Goal: Task Accomplishment & Management: Manage account settings

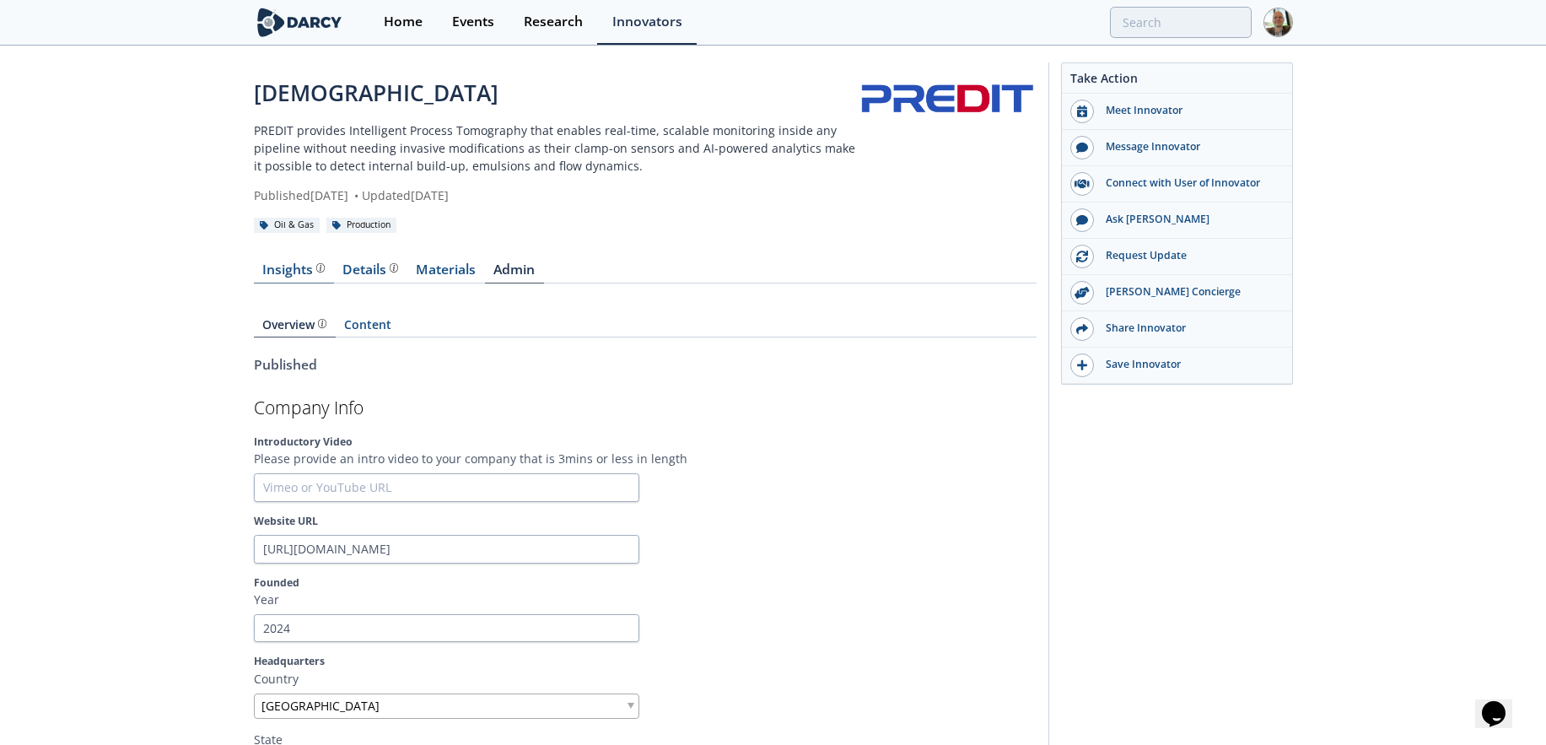
click at [276, 263] on div "Insights" at bounding box center [293, 269] width 62 height 13
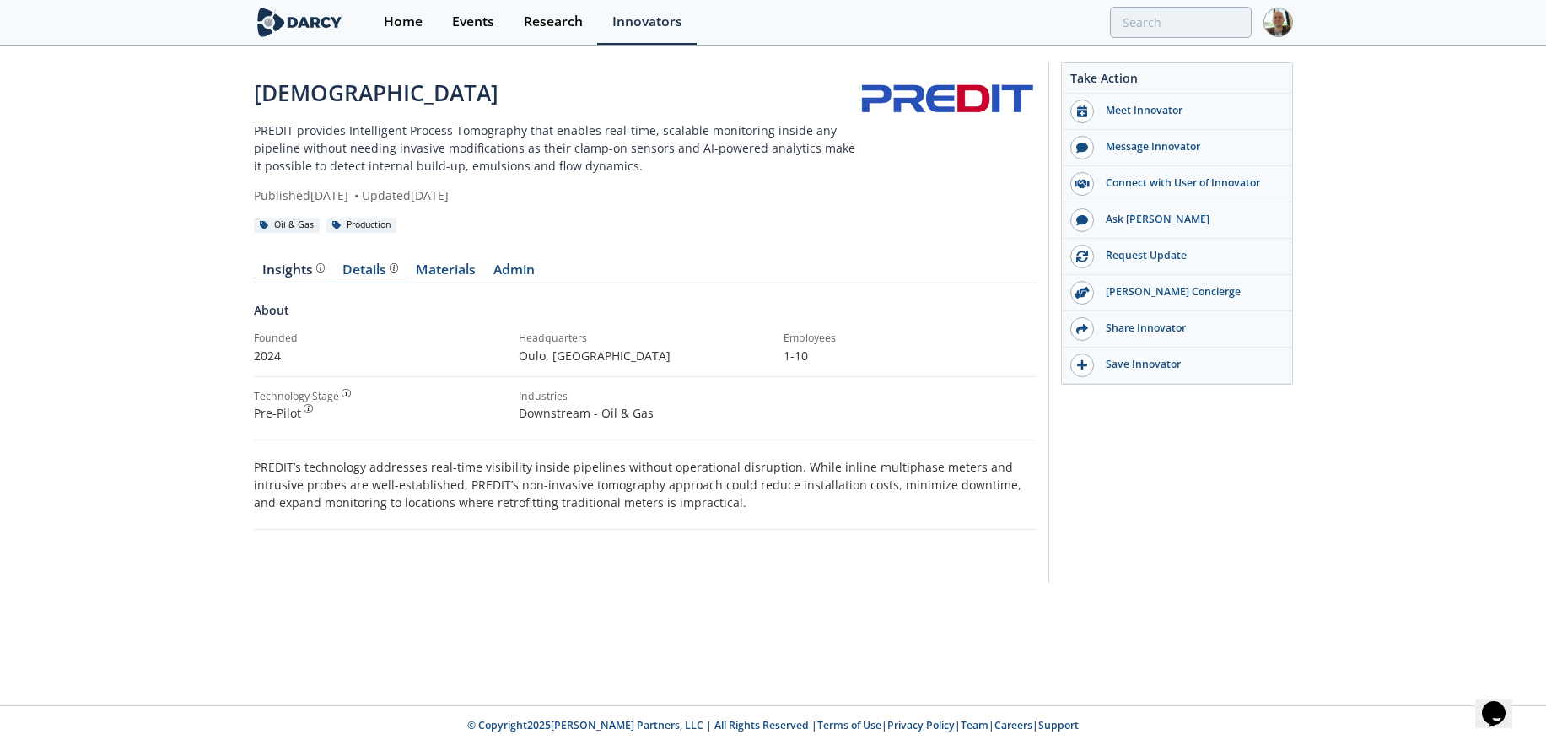
click at [370, 263] on div "Details" at bounding box center [370, 269] width 56 height 13
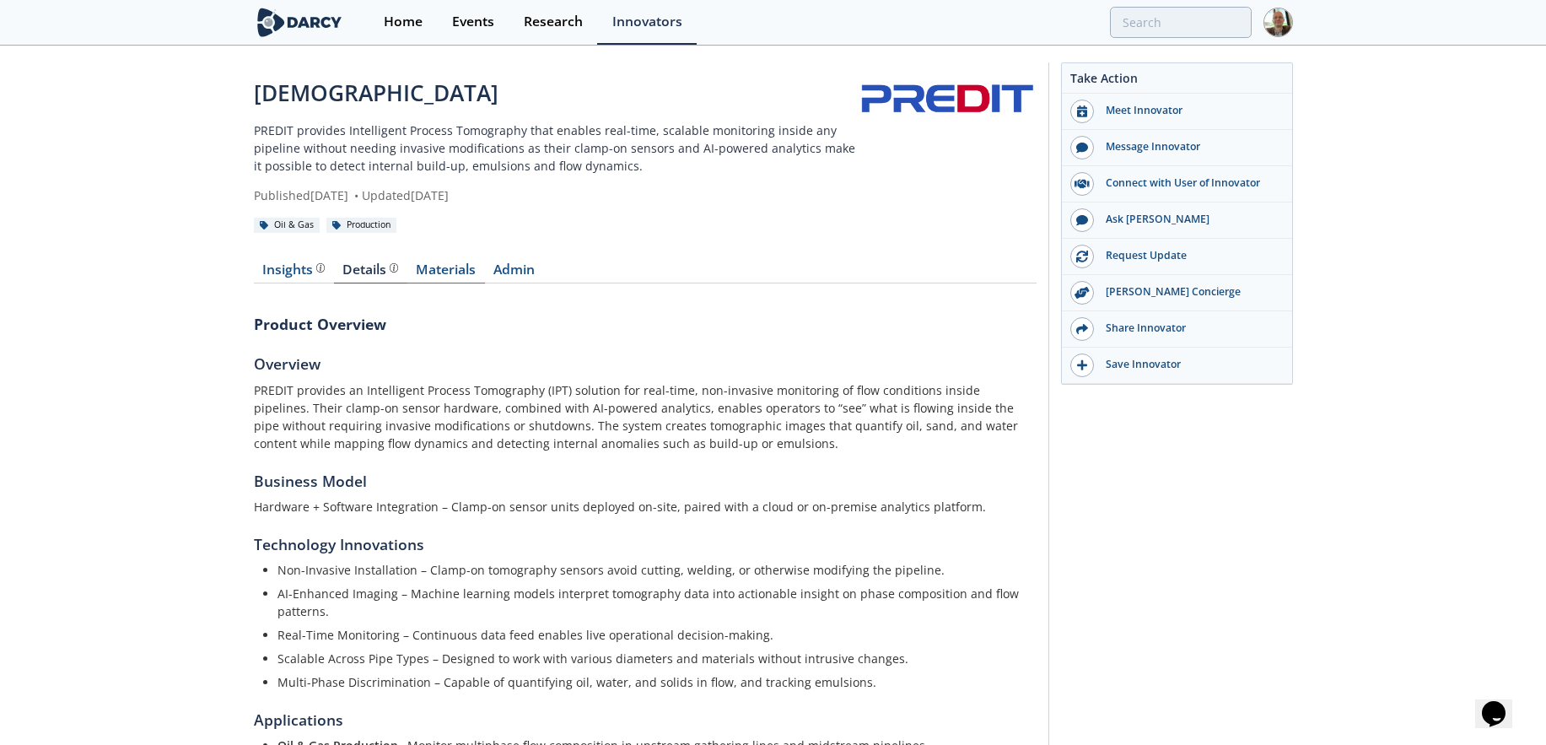
click at [437, 267] on link "Materials" at bounding box center [446, 273] width 78 height 20
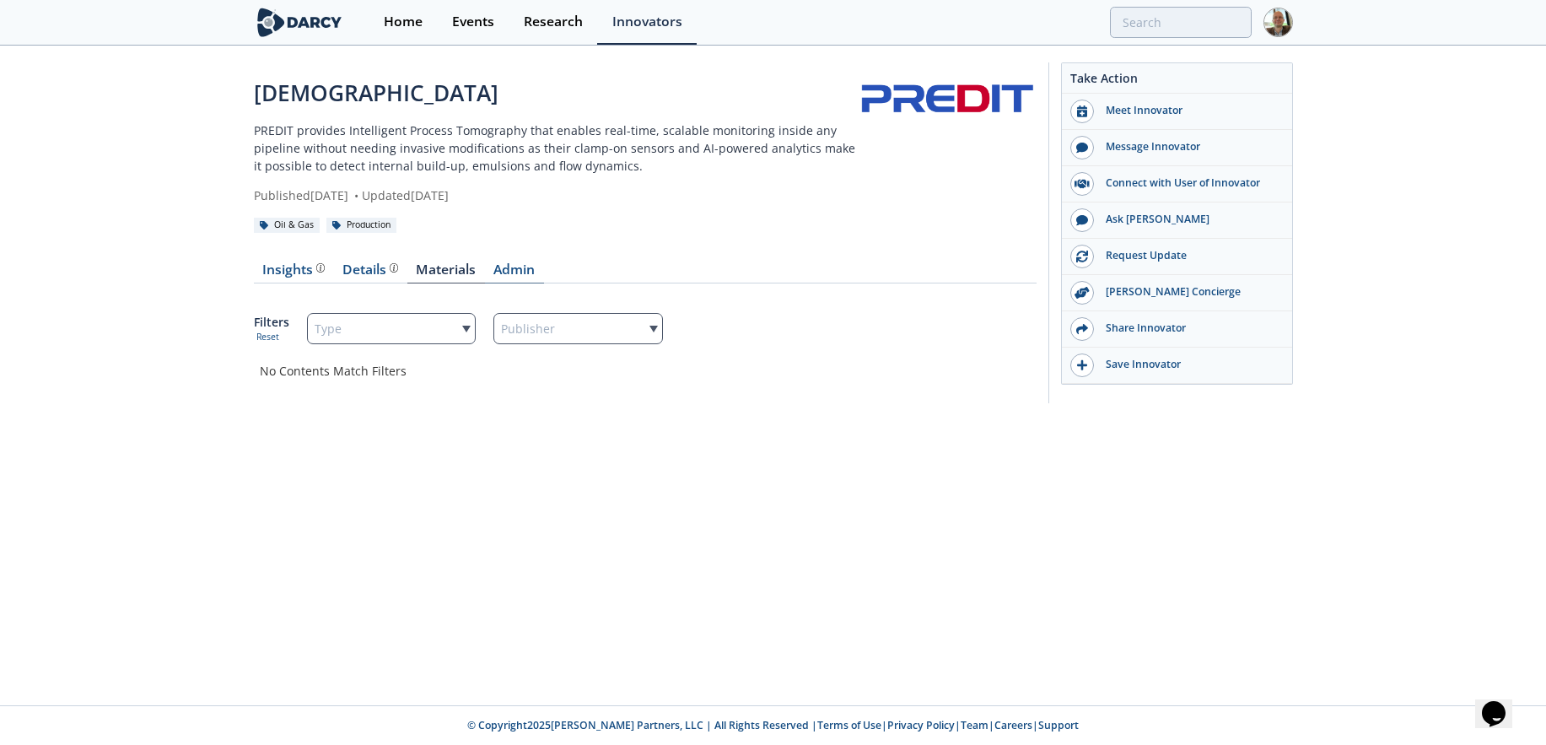
click at [513, 270] on link "Admin" at bounding box center [514, 273] width 59 height 20
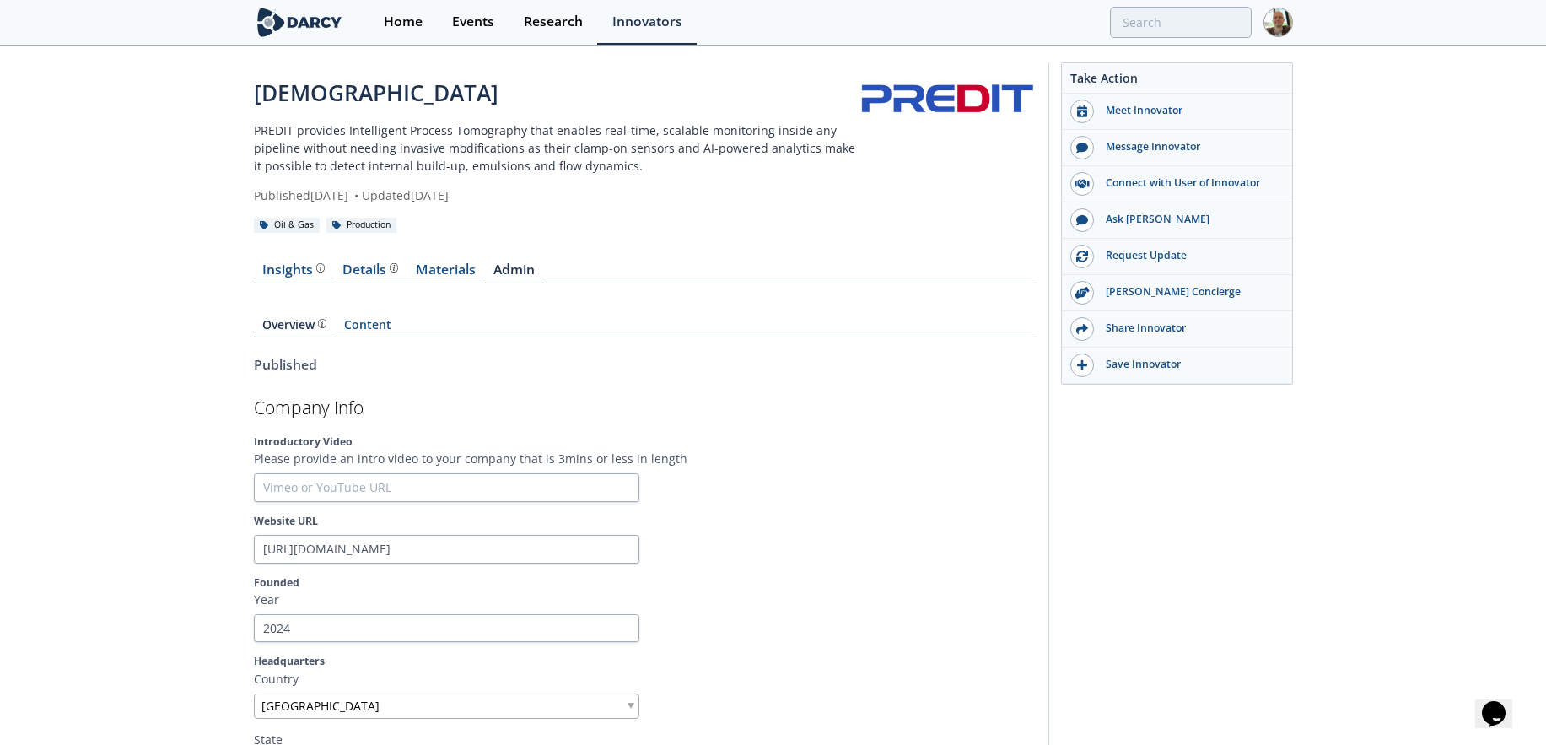
click at [268, 268] on div "Insights" at bounding box center [293, 269] width 62 height 13
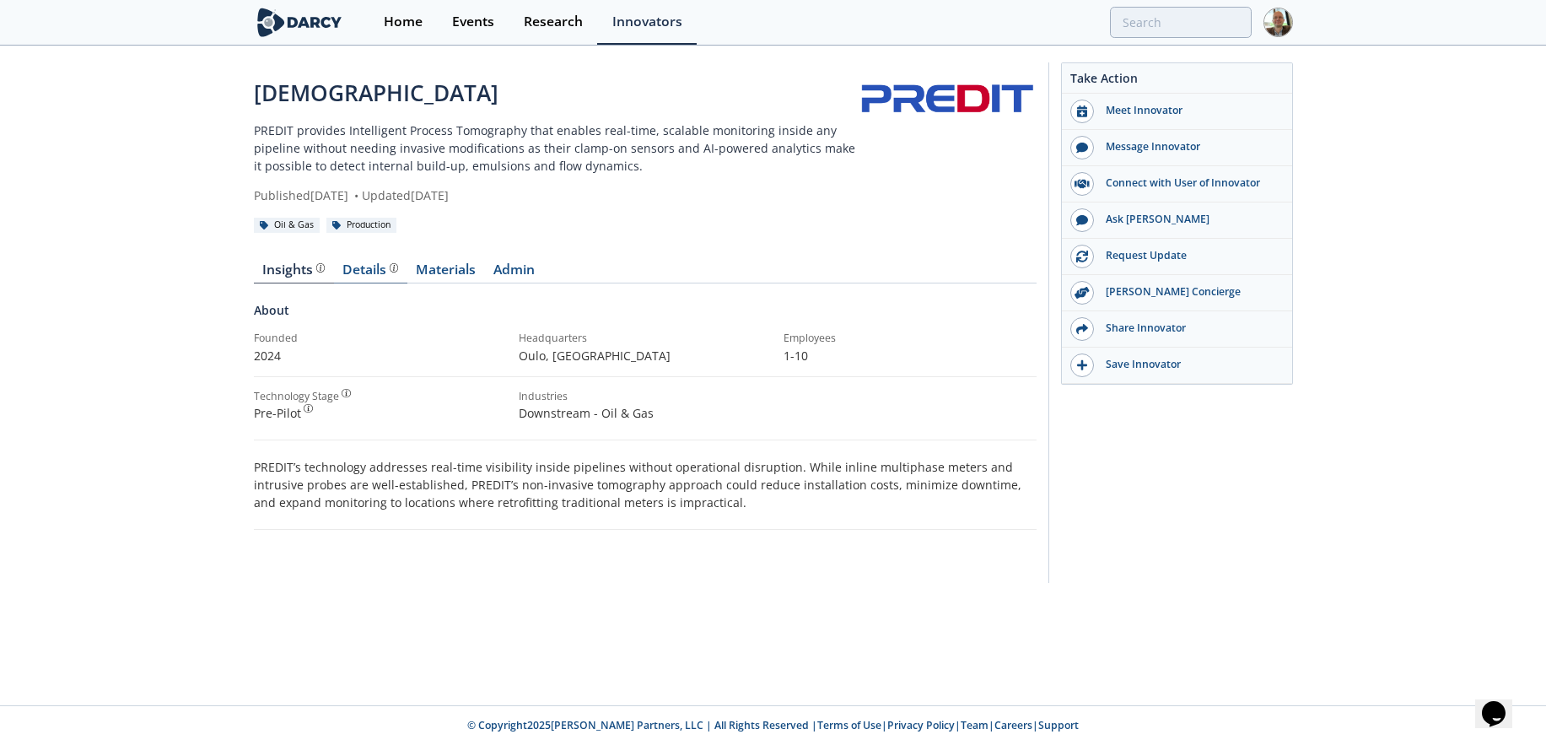
click at [378, 270] on div "Details Product overview, business model, technology and applications as added …" at bounding box center [370, 269] width 56 height 13
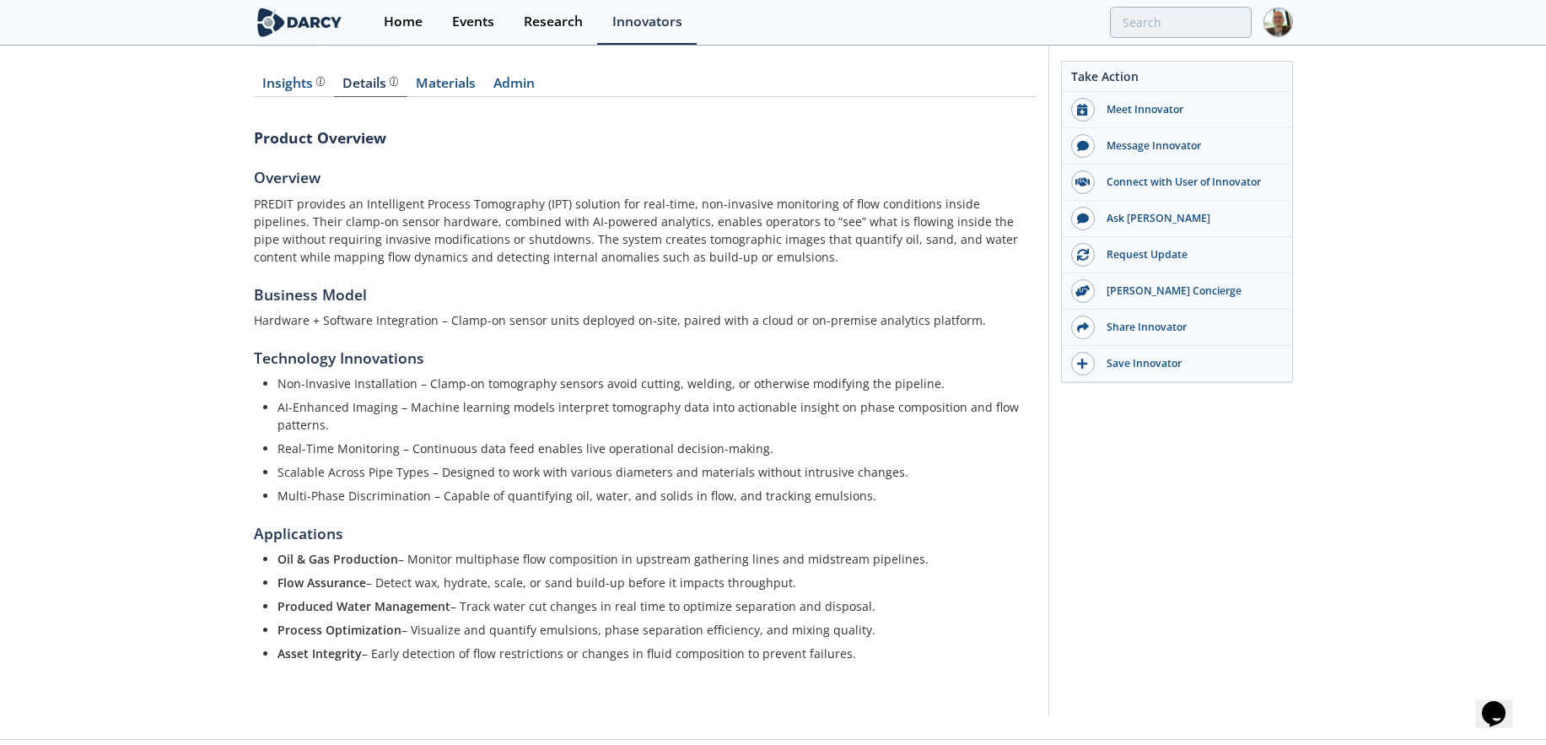
scroll to position [179, 0]
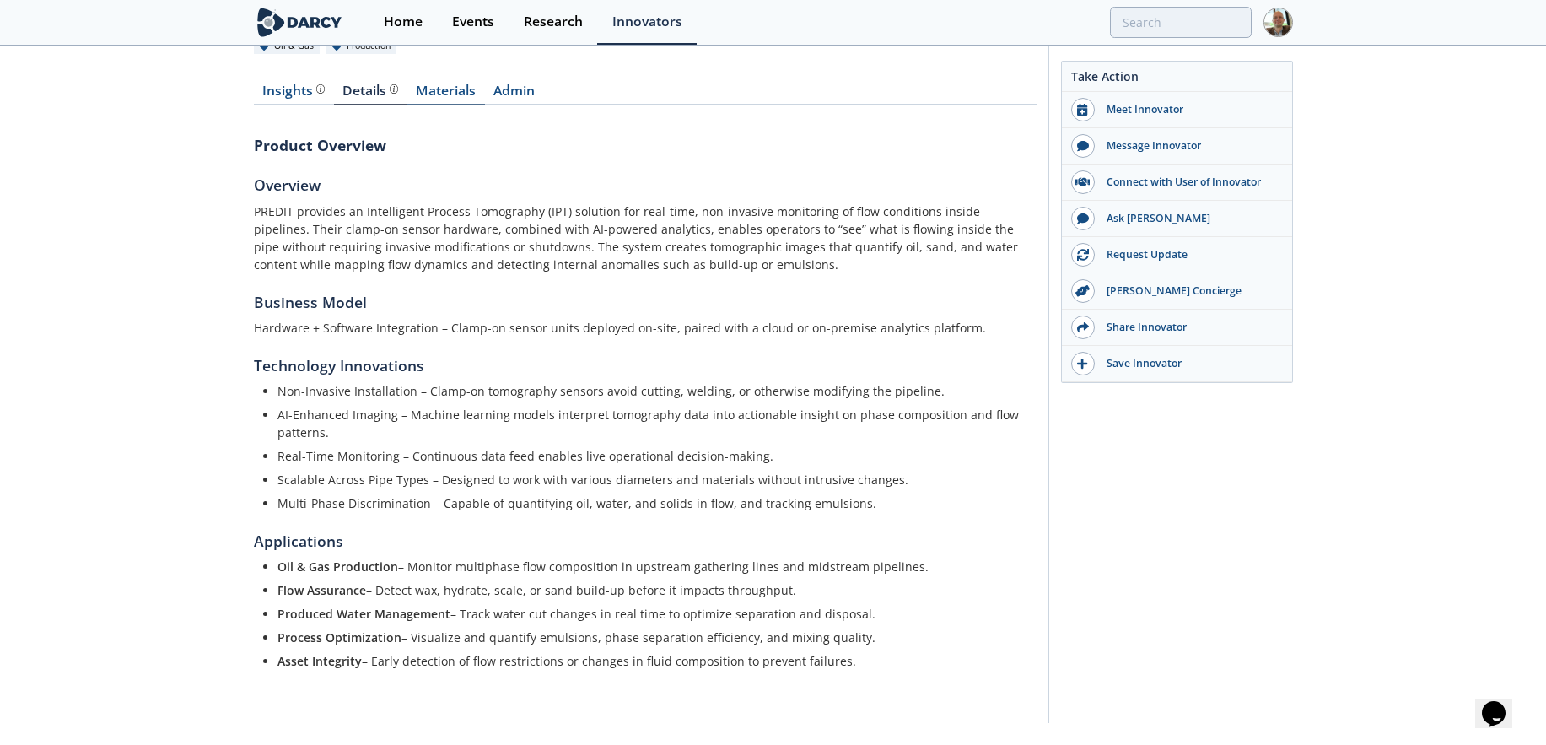
click at [439, 89] on link "Materials" at bounding box center [446, 94] width 78 height 20
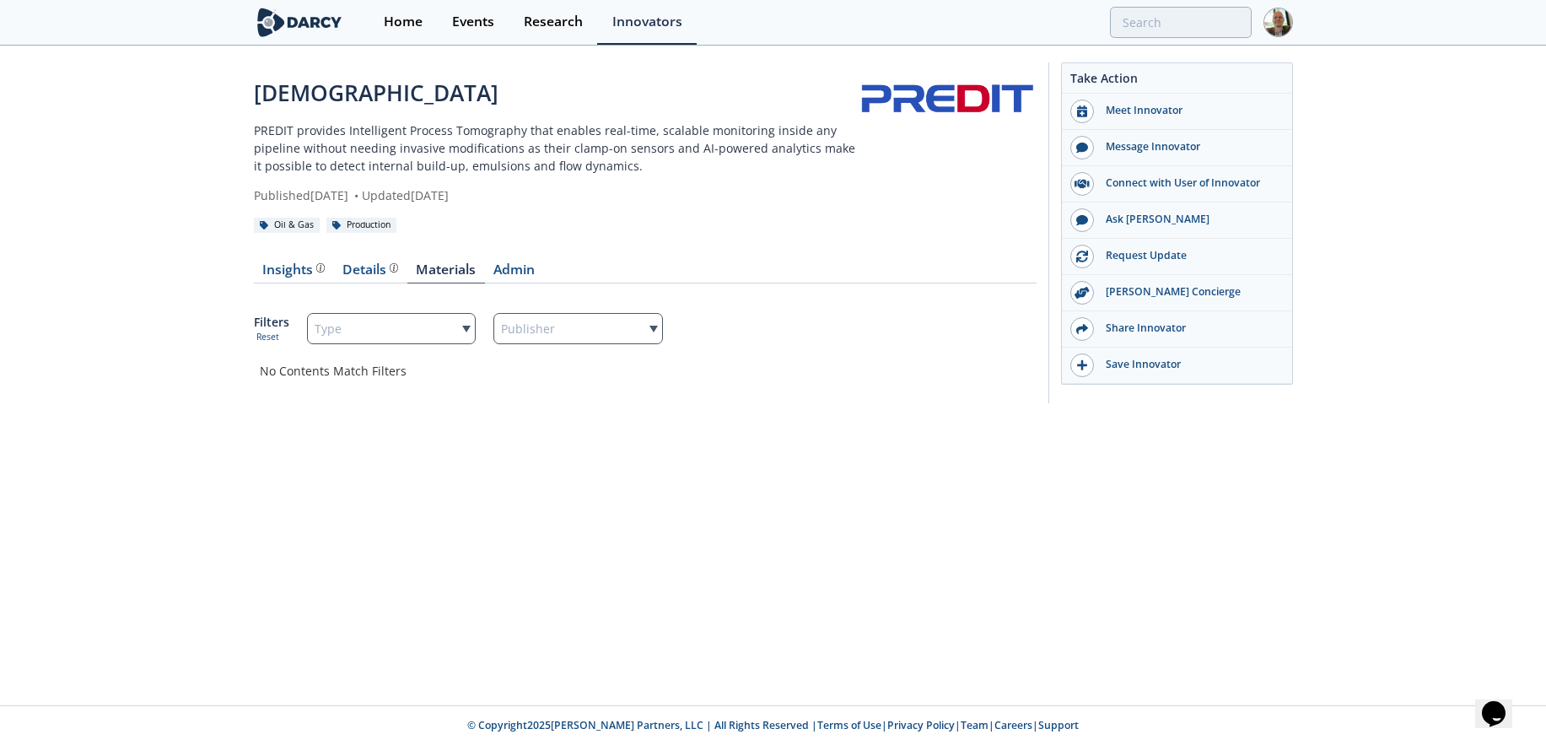
click at [467, 326] on span at bounding box center [466, 329] width 8 height 7
click at [513, 264] on link "Admin" at bounding box center [514, 273] width 59 height 20
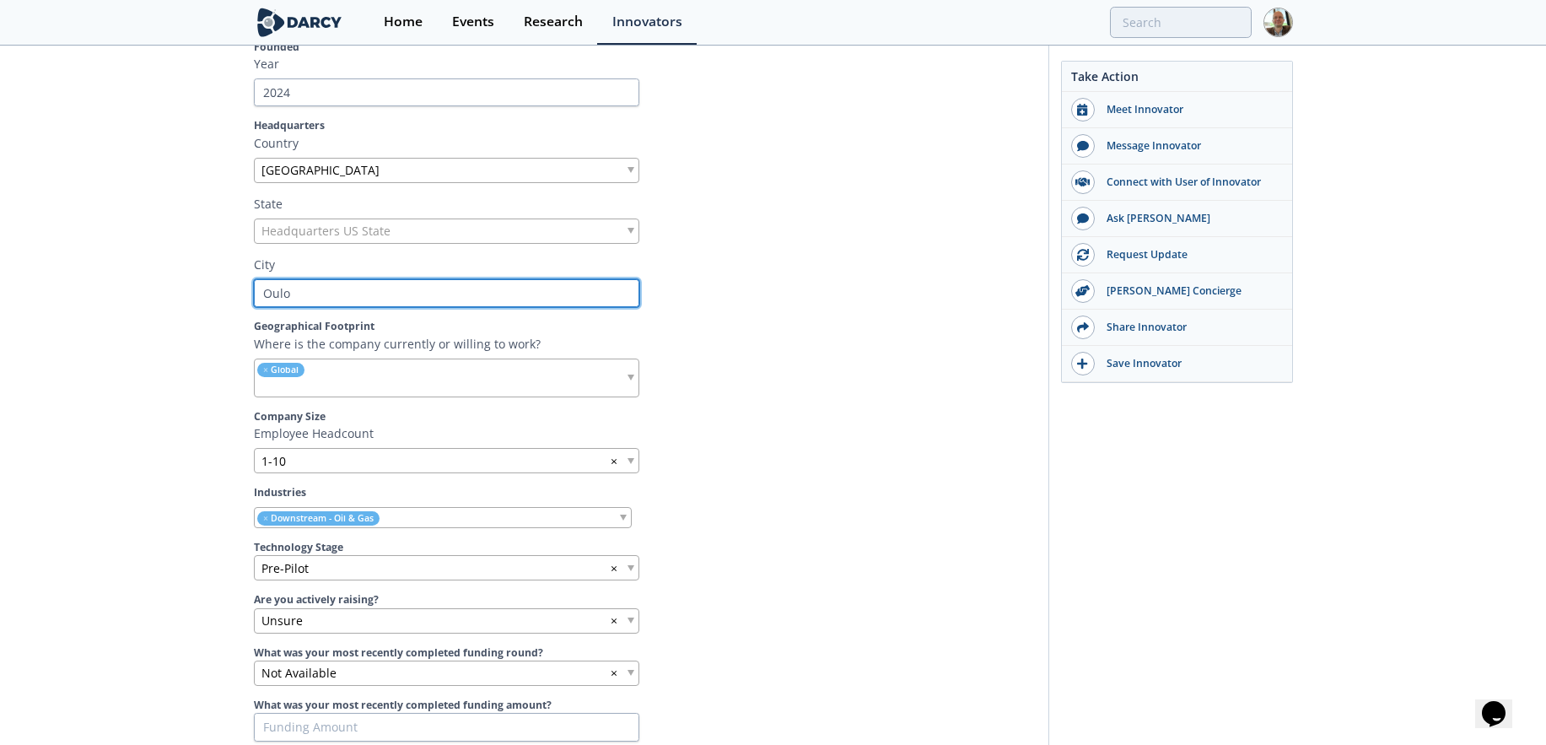
scroll to position [536, 0]
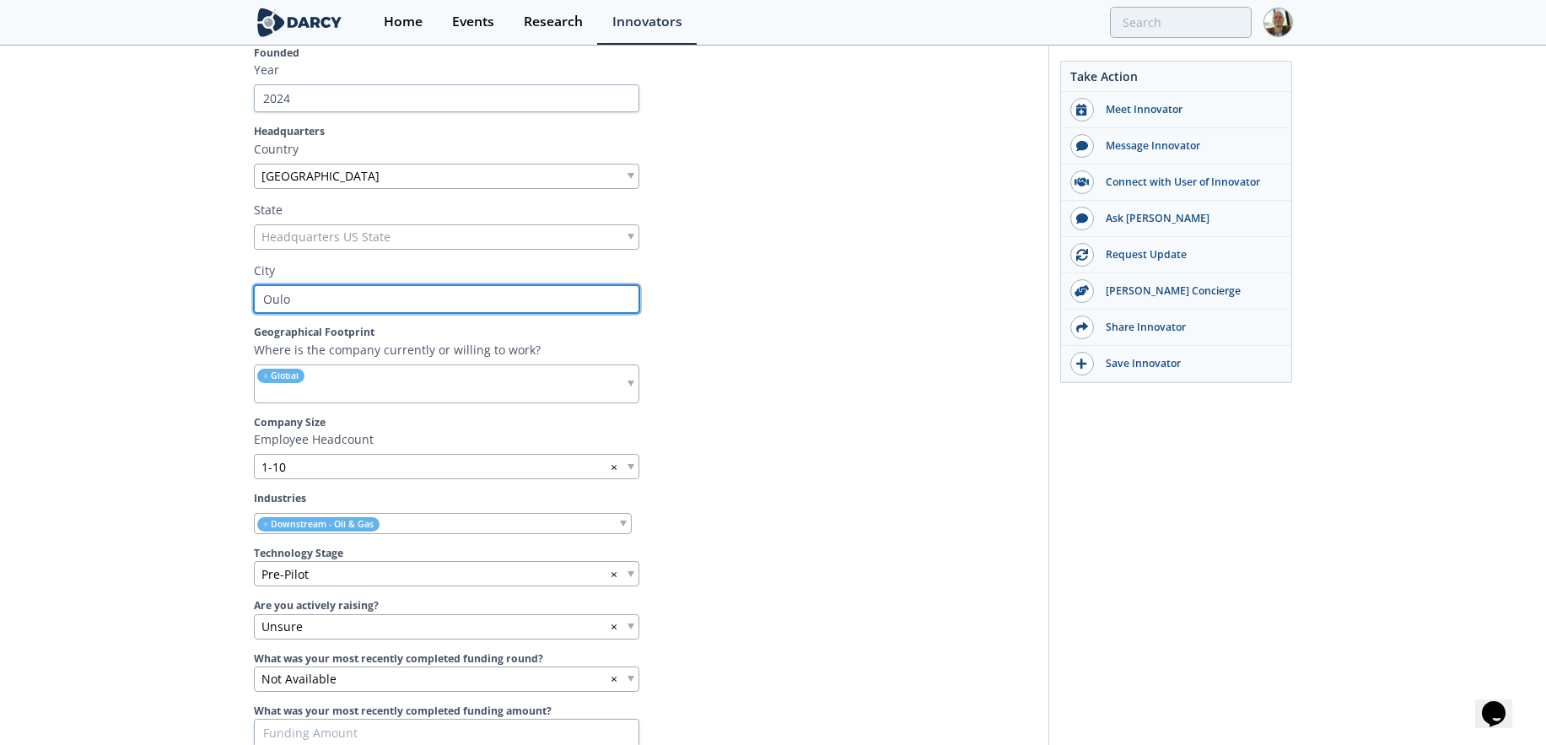
click at [433, 301] on input "Oulo" at bounding box center [446, 299] width 385 height 29
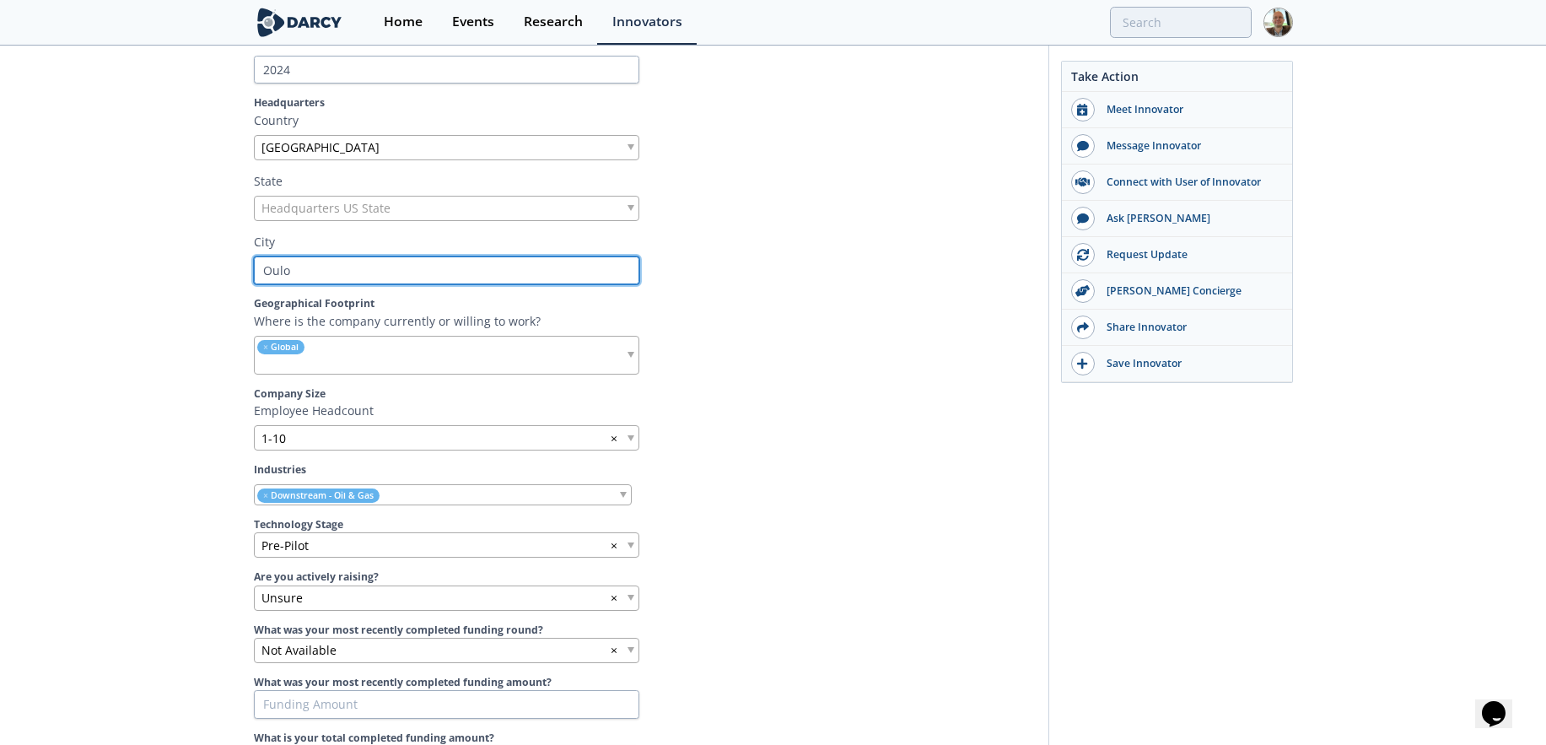
scroll to position [560, 0]
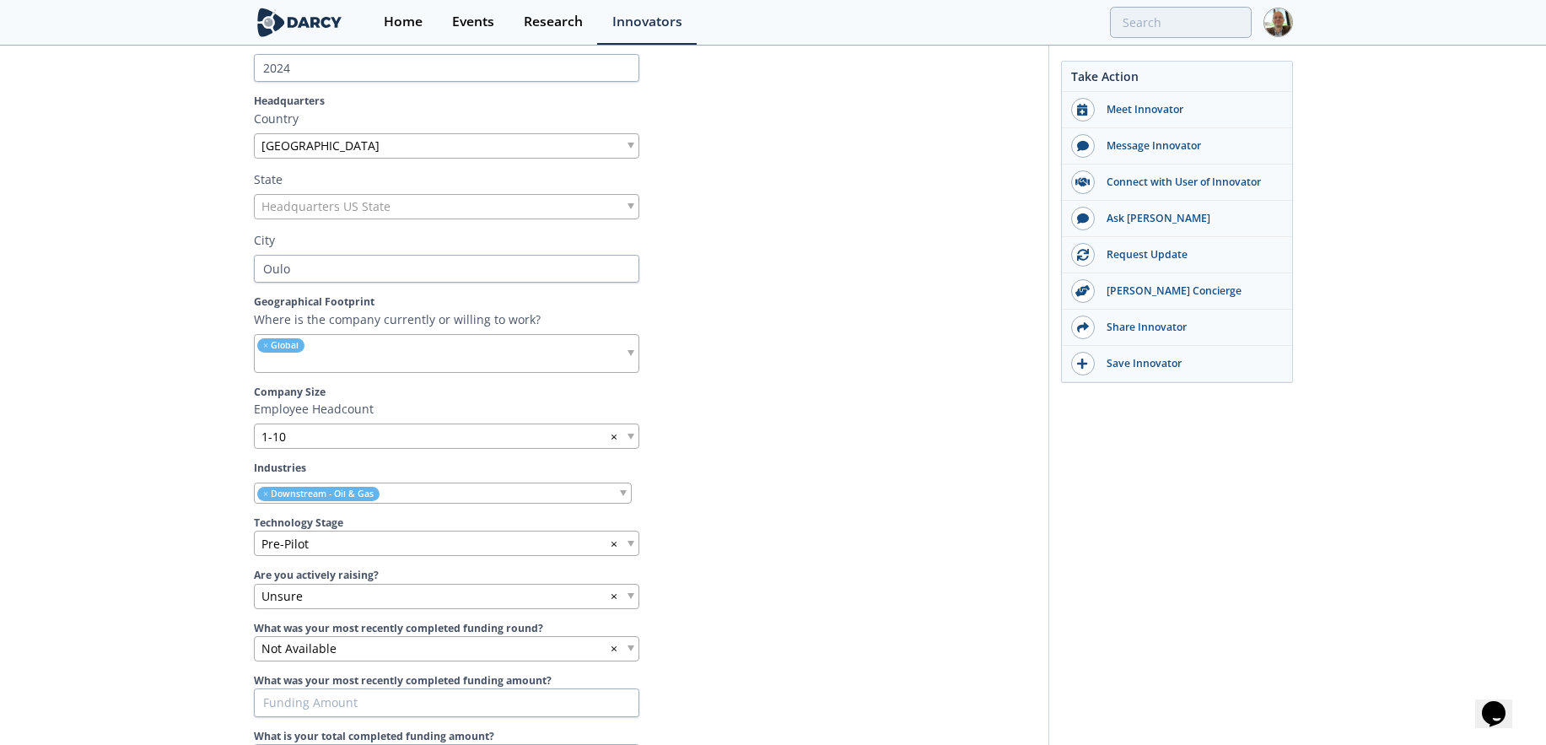
click at [322, 295] on label "Geographical Footprint" at bounding box center [645, 301] width 783 height 15
drag, startPoint x: 321, startPoint y: 271, endPoint x: 240, endPoint y: 267, distance: 81.1
type input "K"
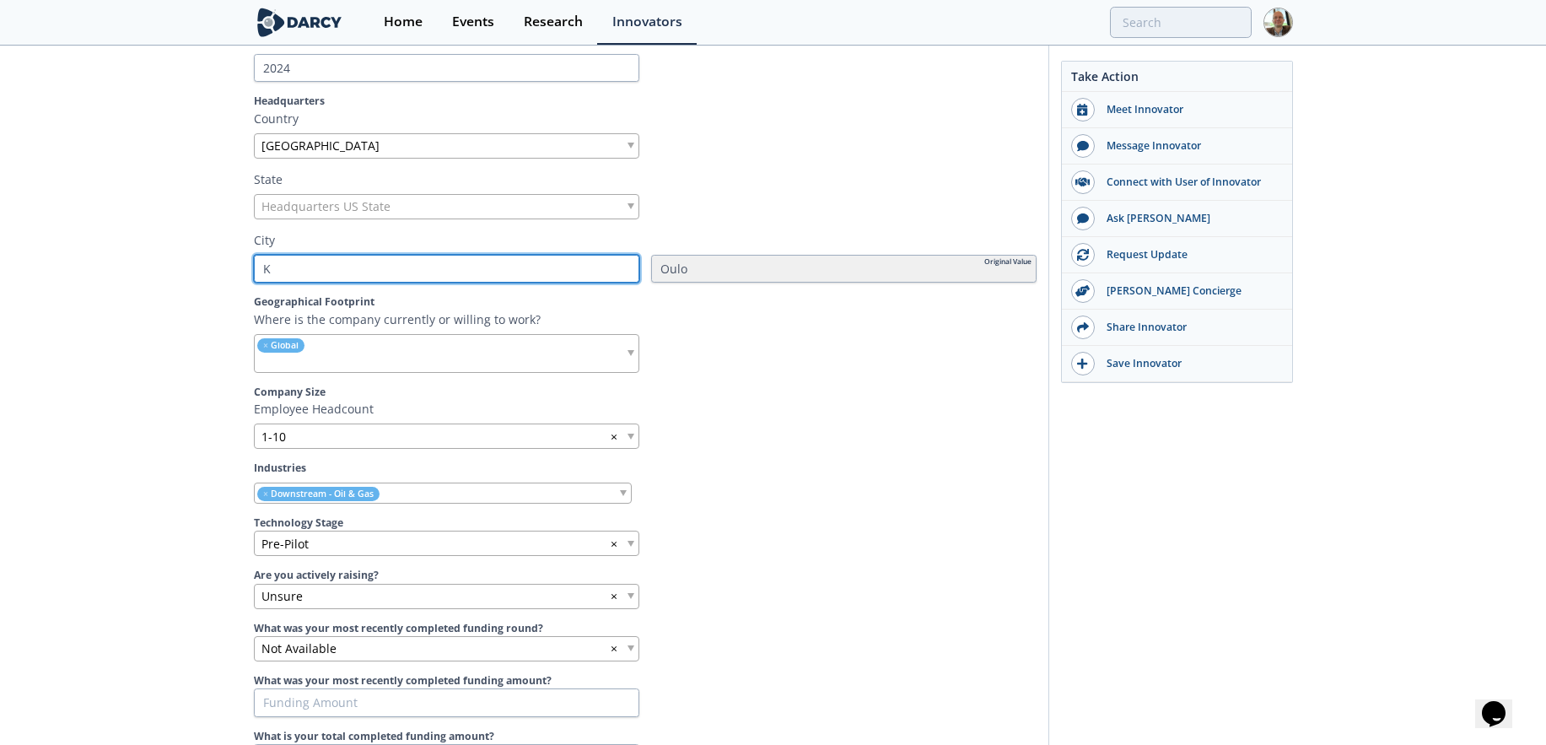
type input "Ku"
type input "Kuo"
type input "Kuop"
type input "Kuopi"
type input "[GEOGRAPHIC_DATA]"
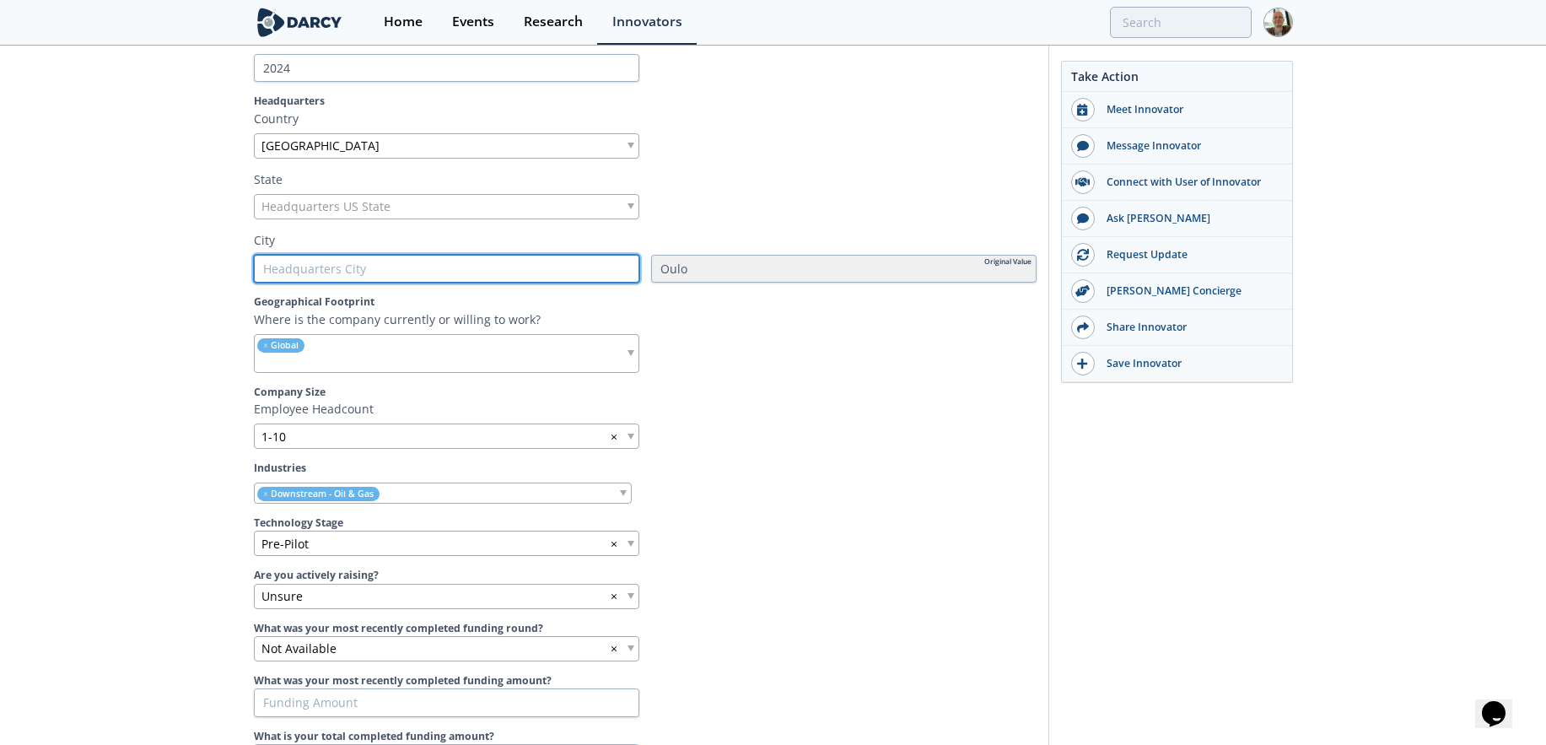
type input "[GEOGRAPHIC_DATA]"
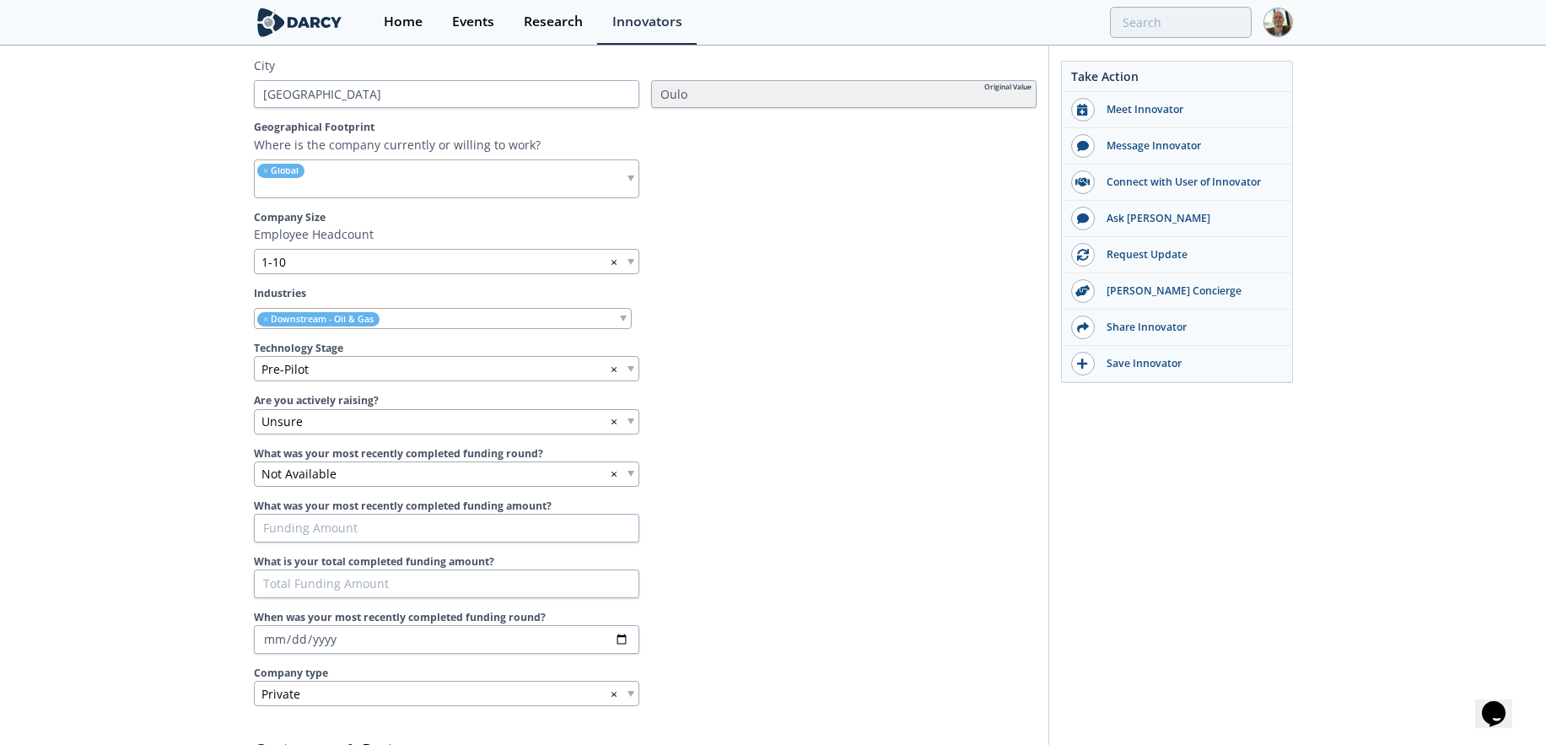
scroll to position [739, 0]
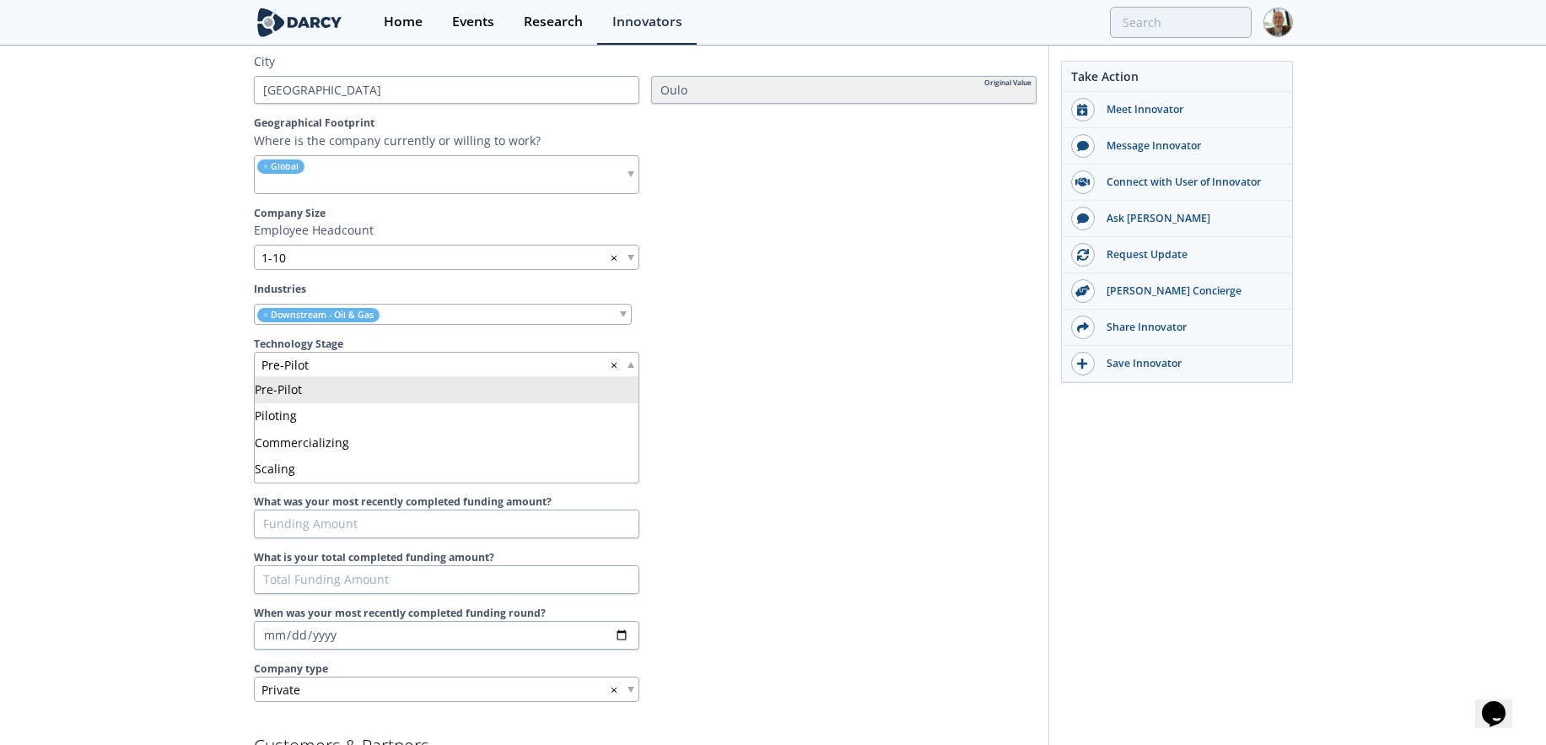
click at [631, 362] on span at bounding box center [630, 365] width 7 height 6
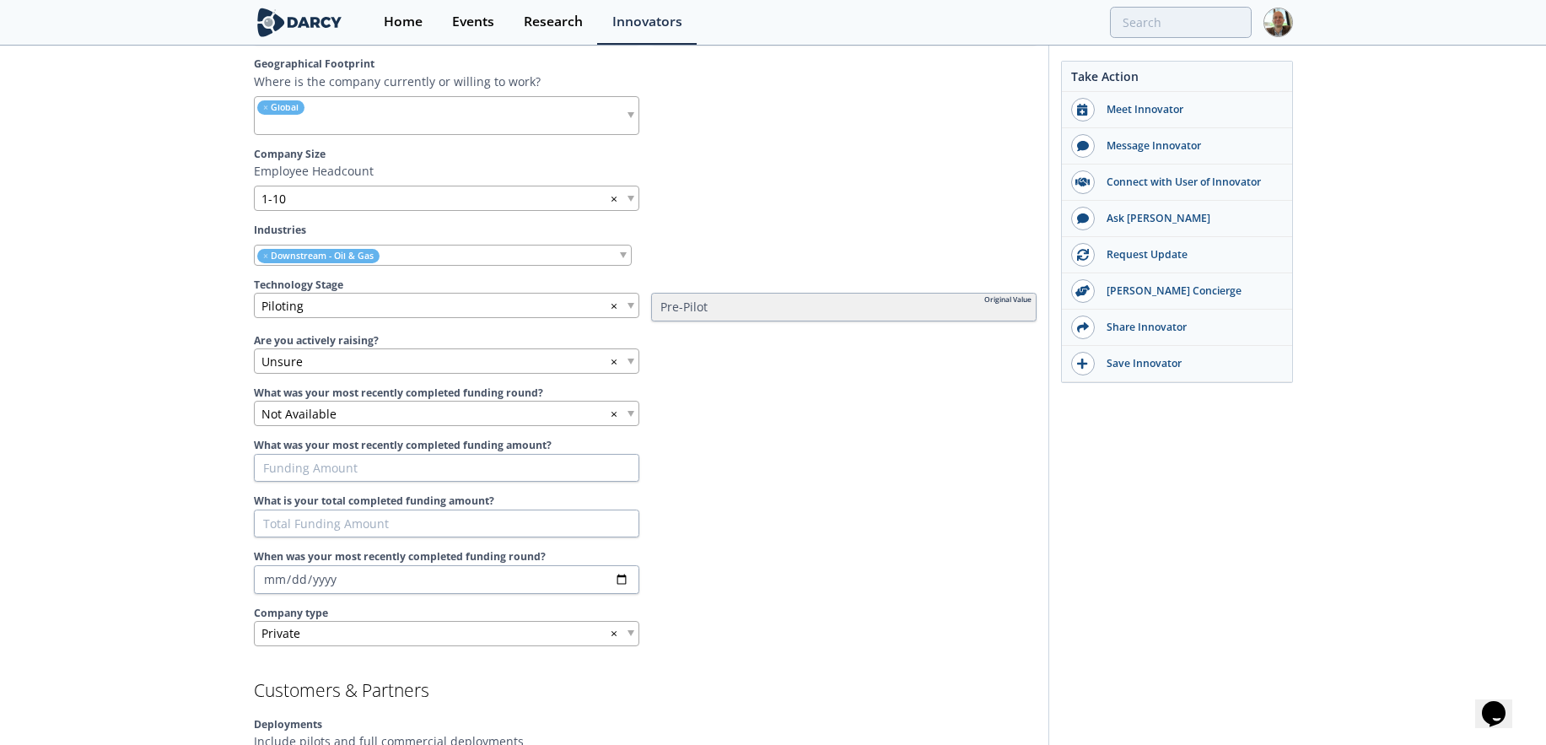
scroll to position [804, 0]
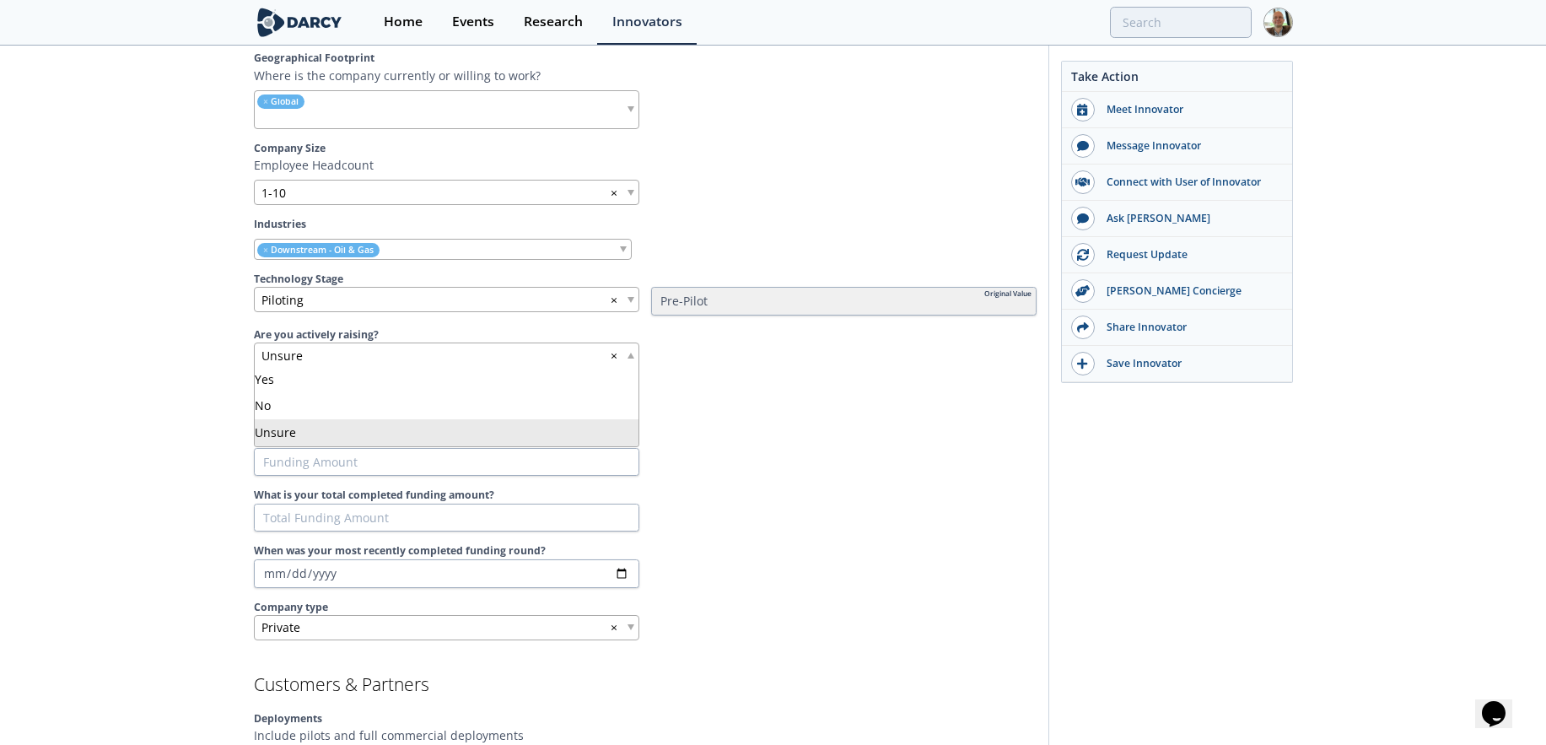
click at [629, 353] on span at bounding box center [630, 356] width 7 height 6
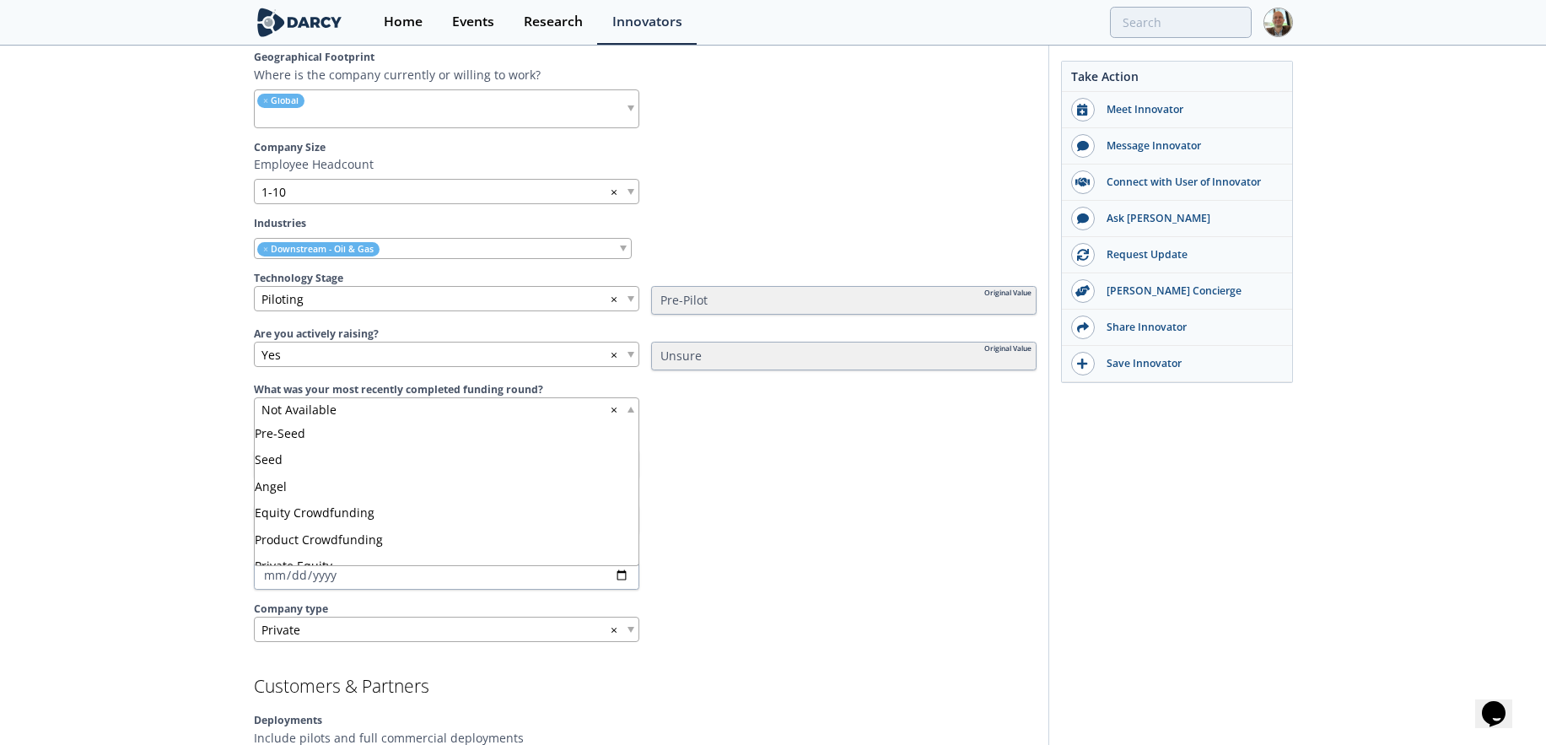
click at [632, 412] on div "Not Available ×" at bounding box center [446, 409] width 385 height 25
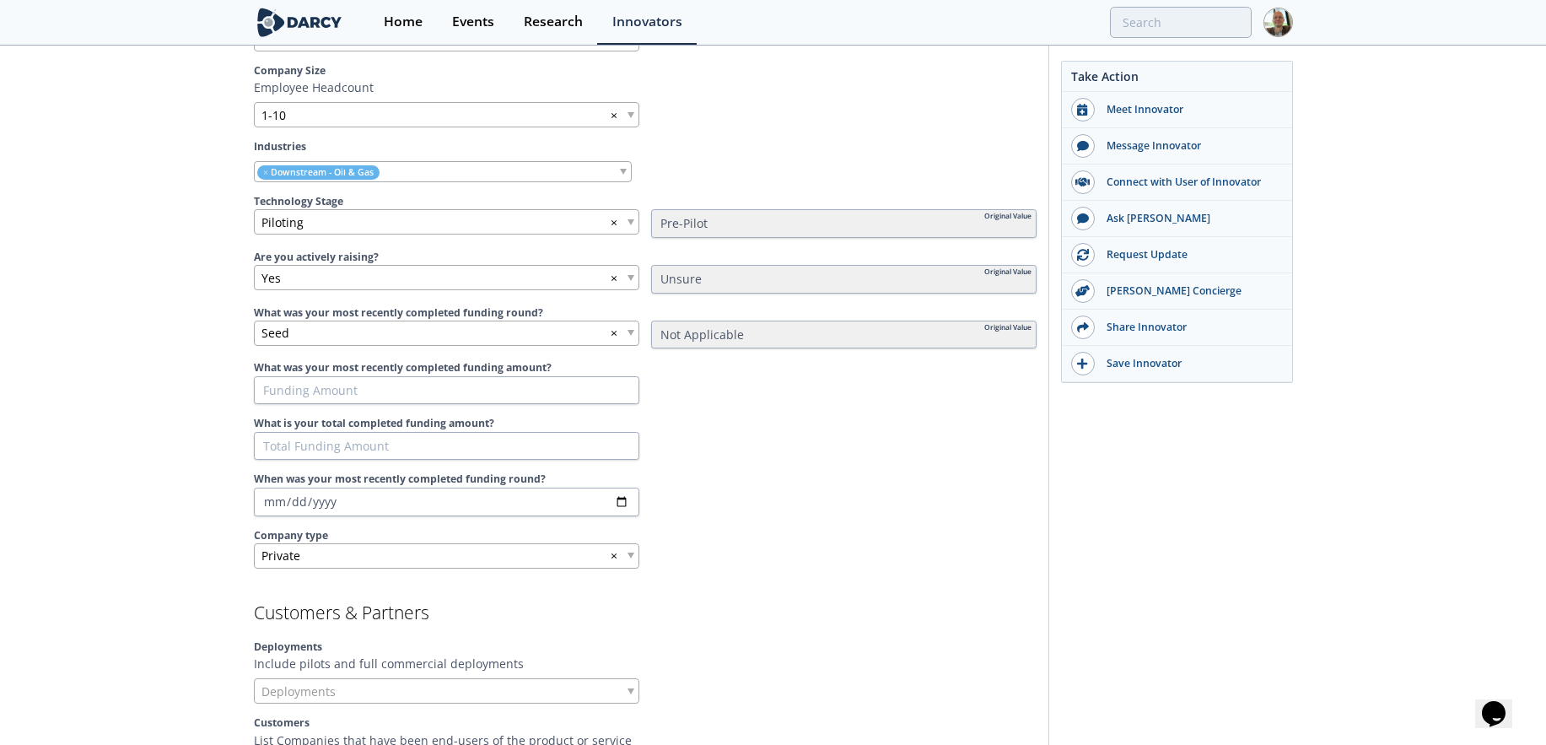
scroll to position [886, 0]
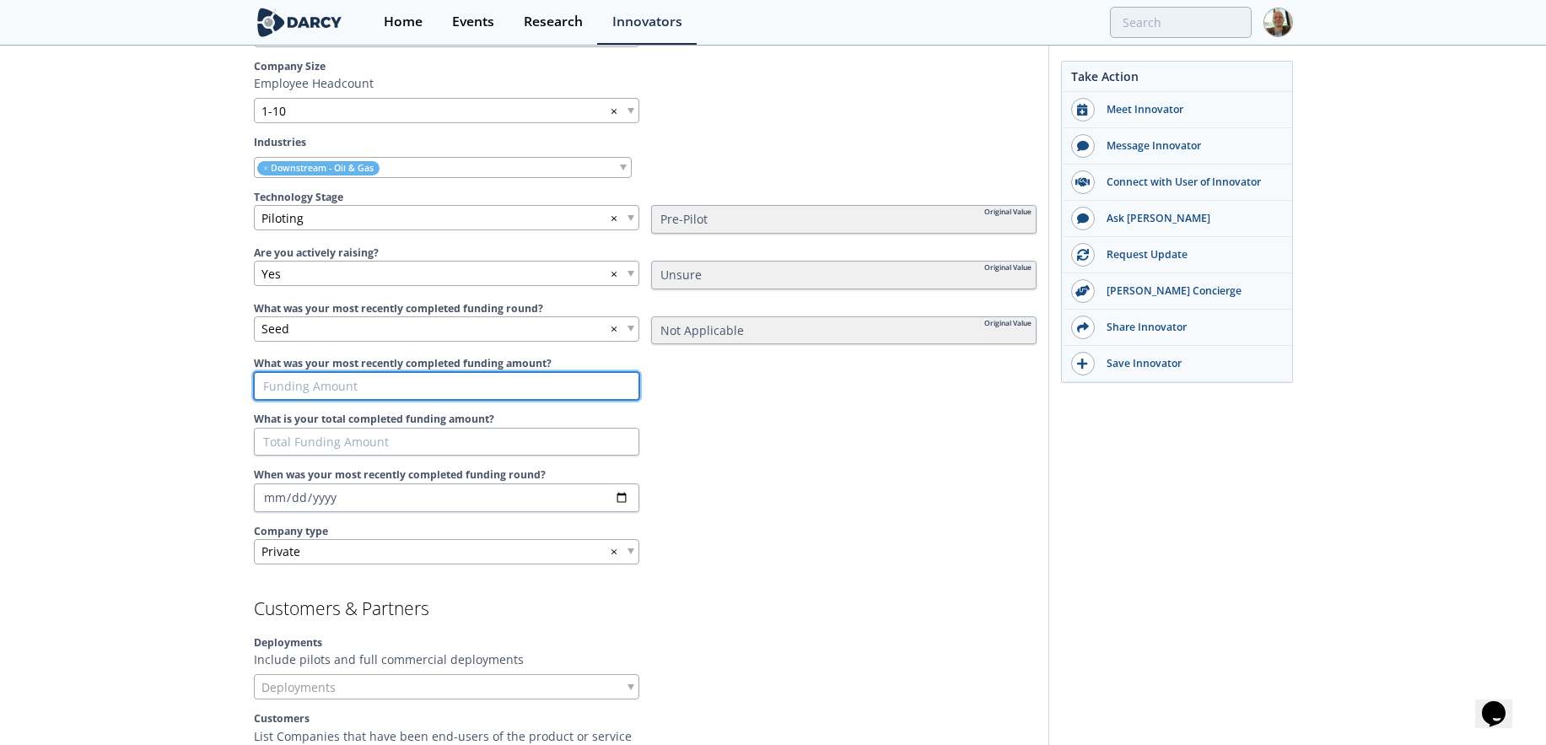
click at [541, 385] on input "What was your most recently completed funding amount?" at bounding box center [446, 386] width 385 height 29
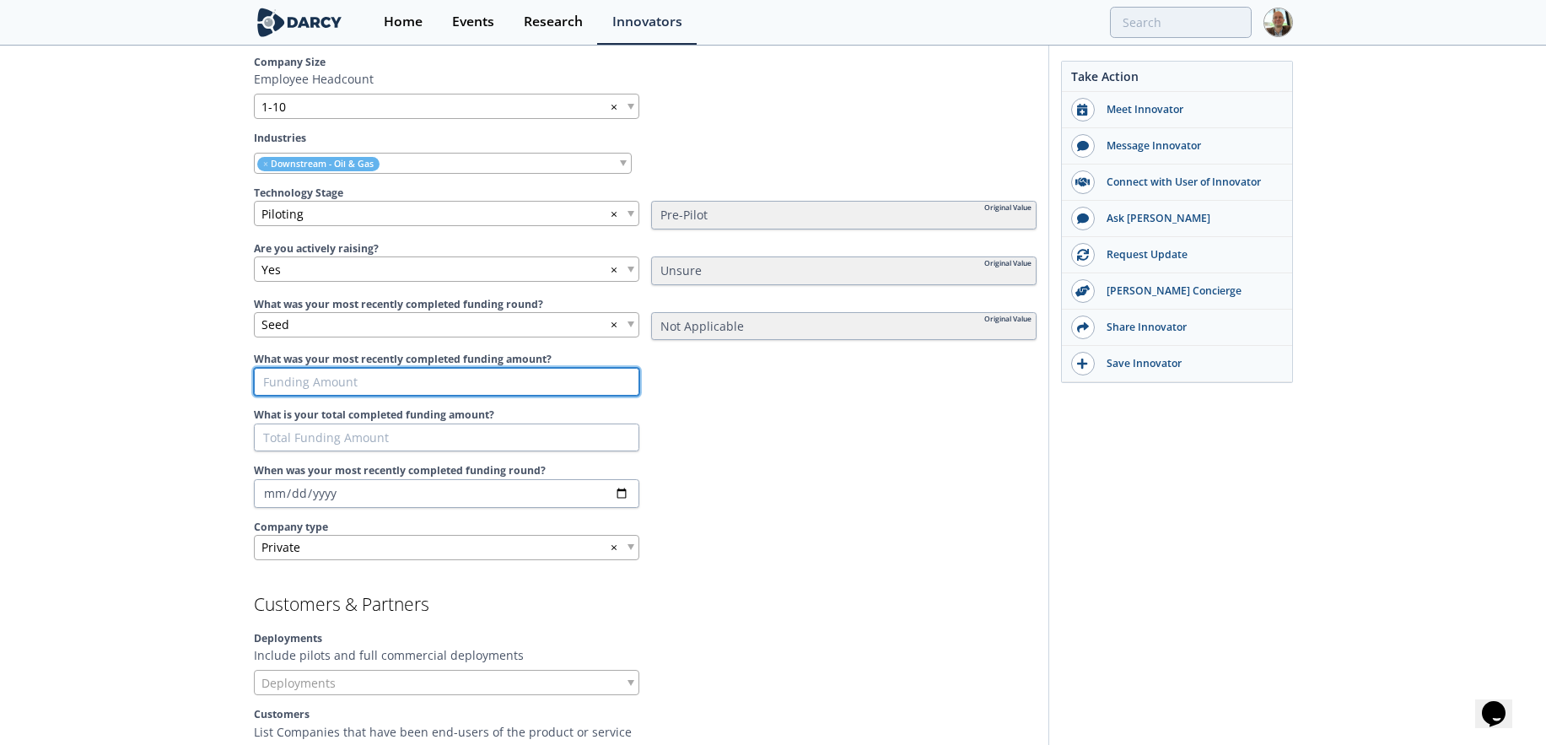
type input "1"
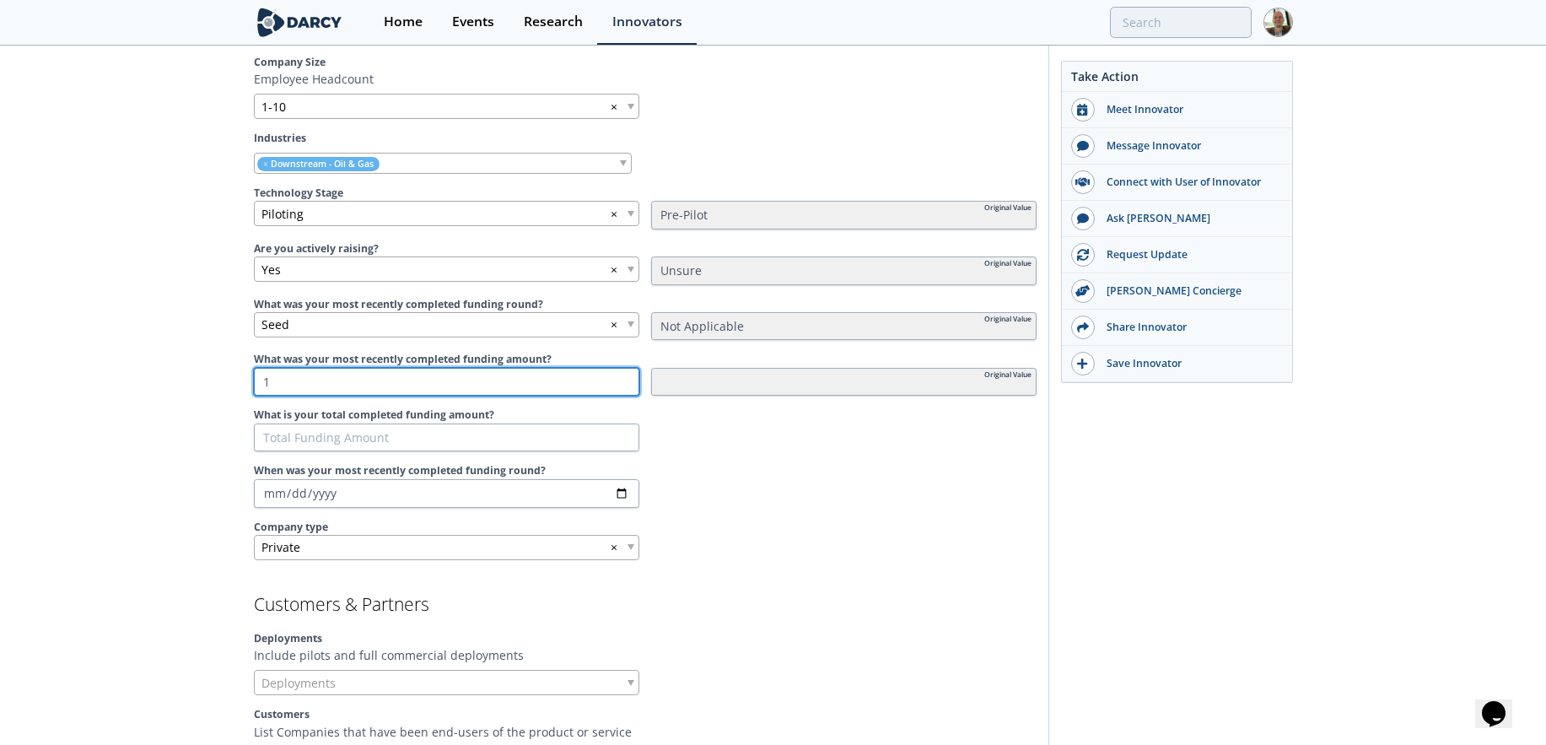
type input "17"
type input "175"
type input "1750"
type input "17500"
type input "175000"
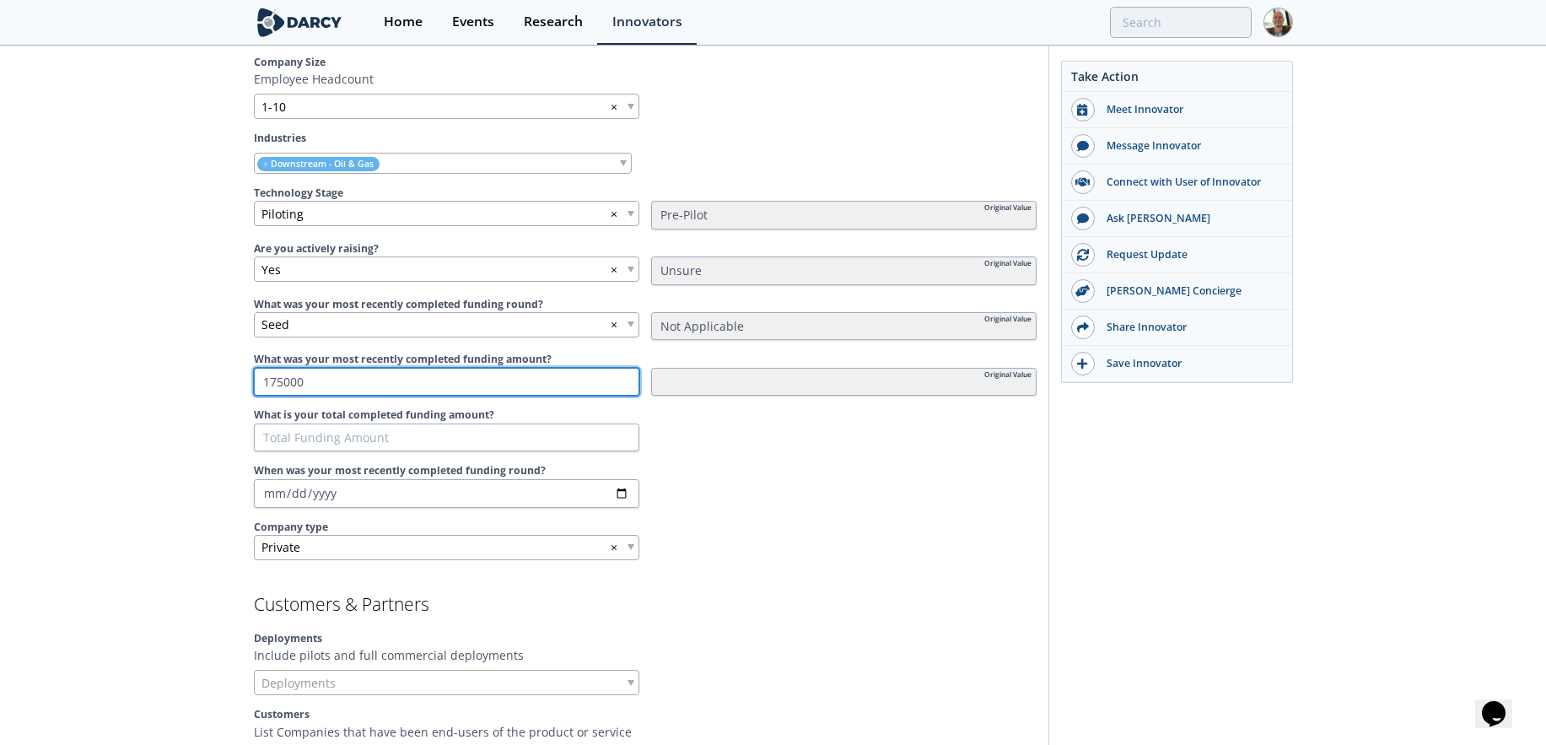
type input "175000"
click at [773, 471] on label "When was your most recently completed funding round?" at bounding box center [645, 470] width 783 height 15
click at [639, 479] on input "When was your most recently completed funding round?" at bounding box center [446, 493] width 385 height 29
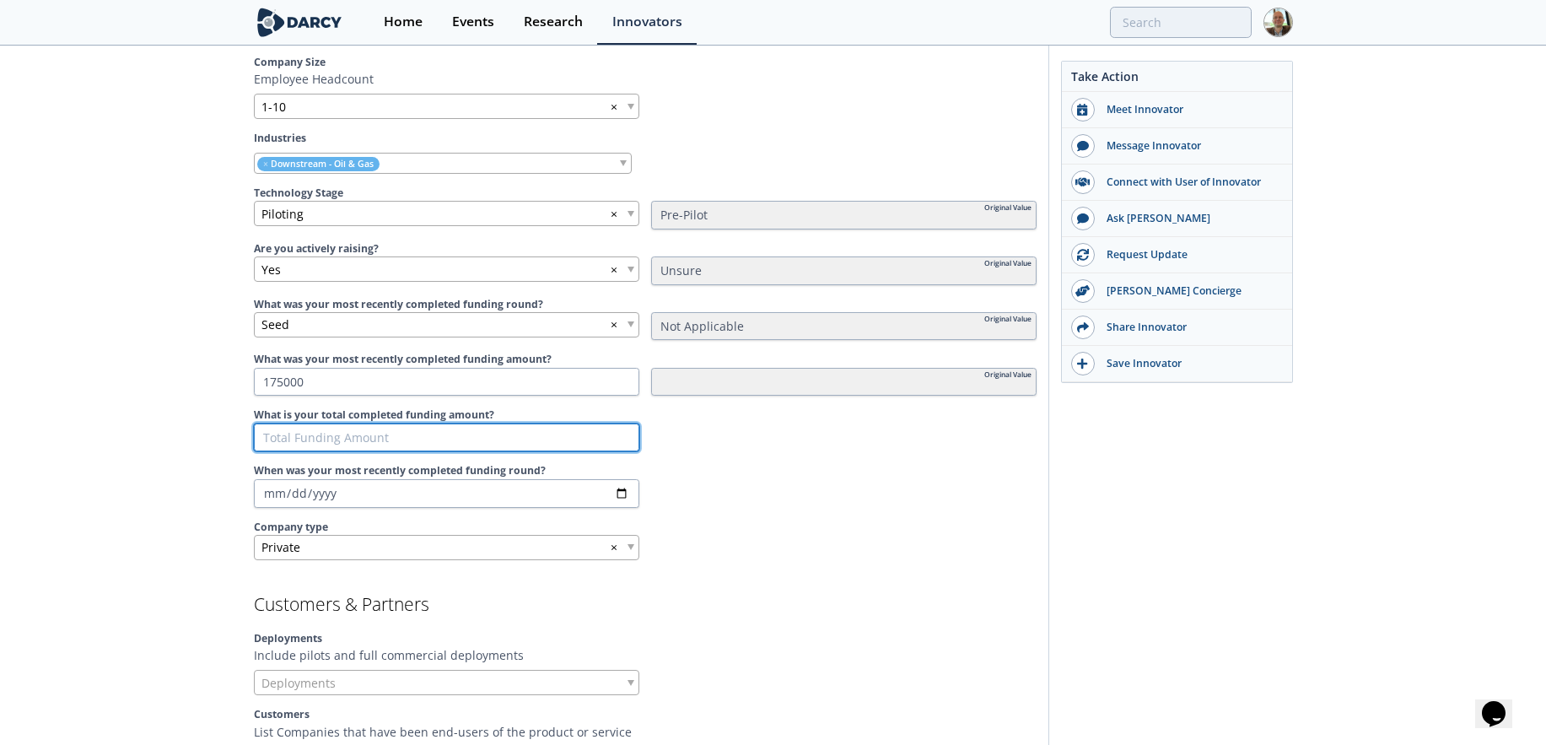
click at [535, 434] on input "What is your total completed funding amount?" at bounding box center [446, 437] width 385 height 29
type input "2"
type input "3"
type input "36"
type input "360"
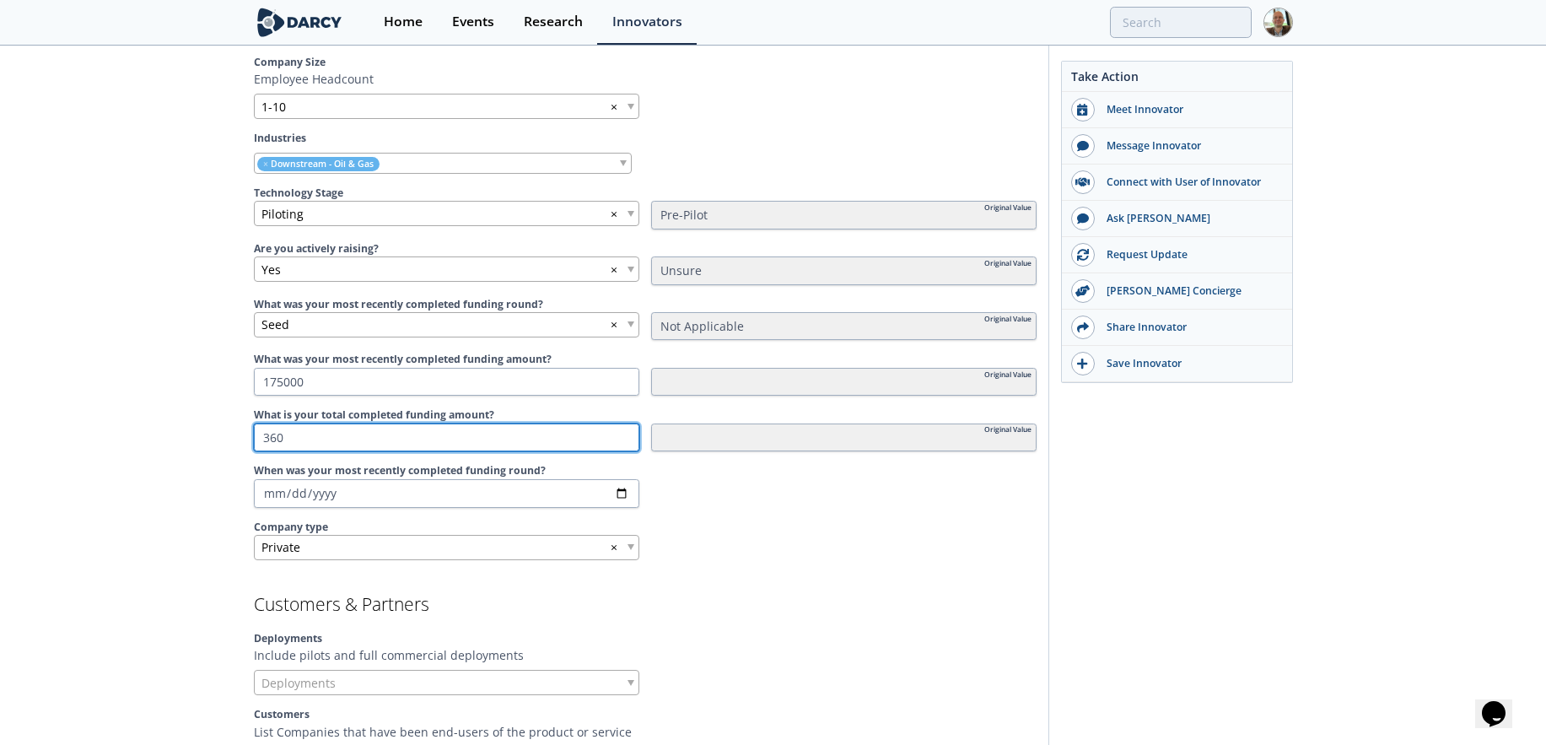
type input "3600"
type input "36000"
type input "360000"
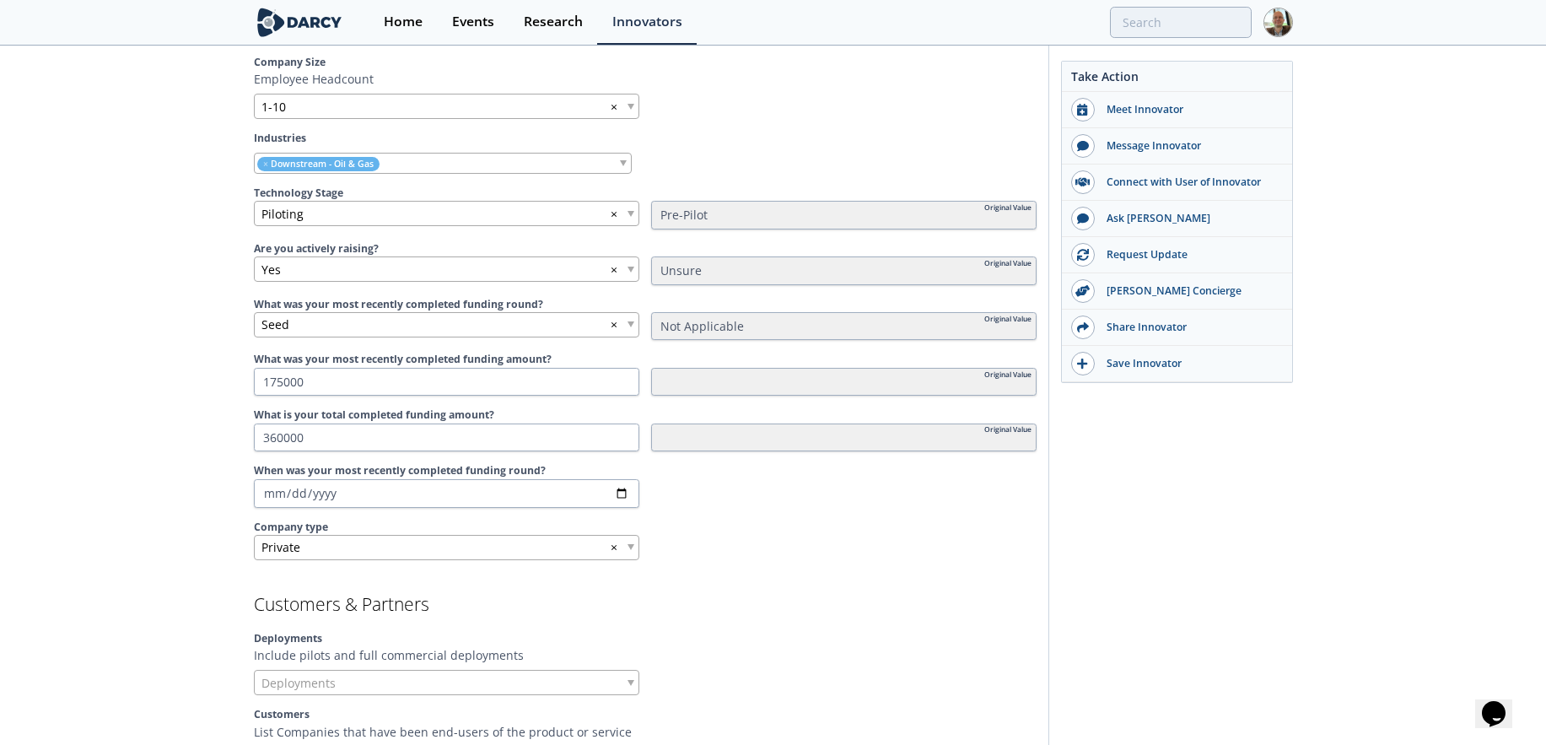
click at [828, 552] on div at bounding box center [843, 547] width 385 height 25
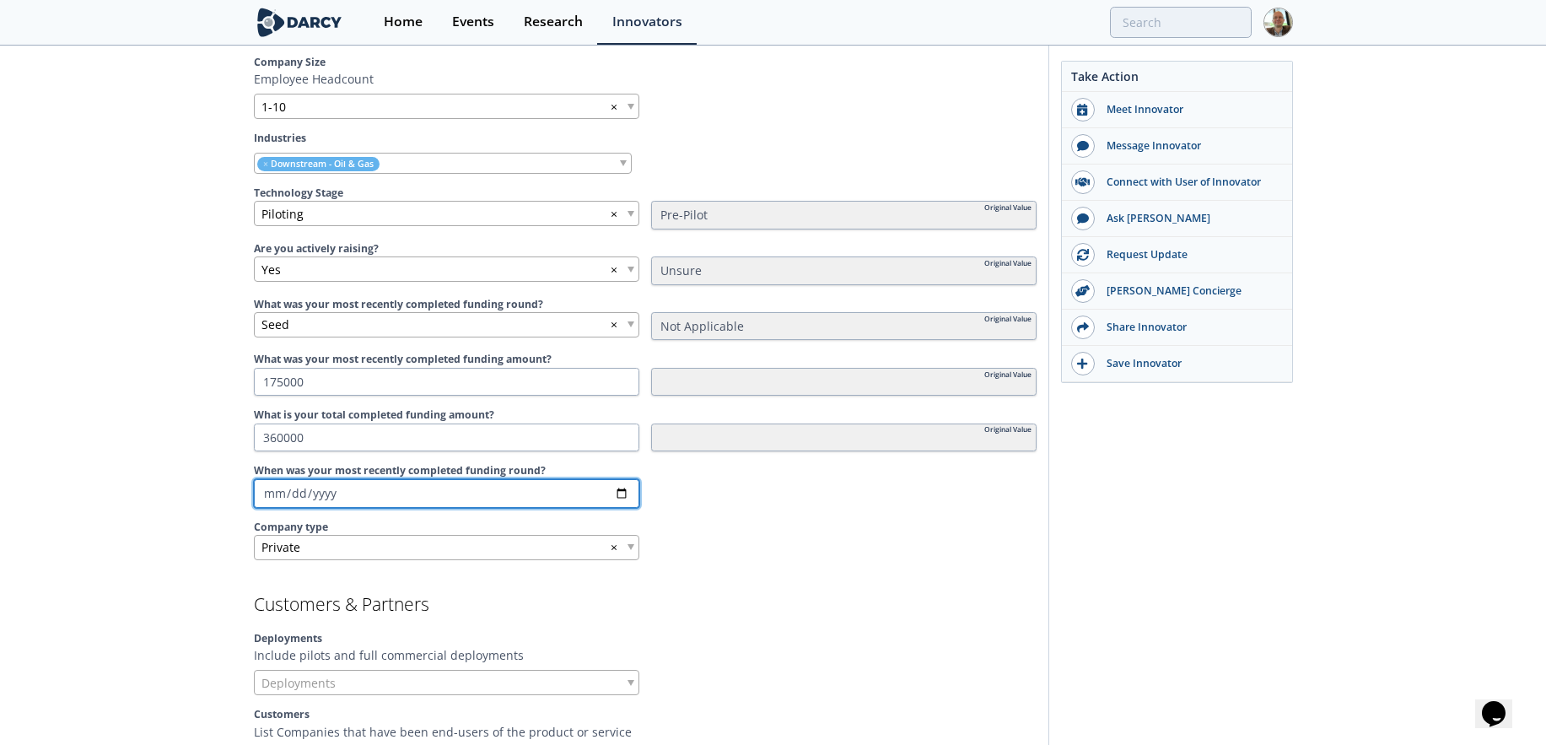
click at [542, 490] on input "When was your most recently completed funding round?" at bounding box center [446, 493] width 385 height 29
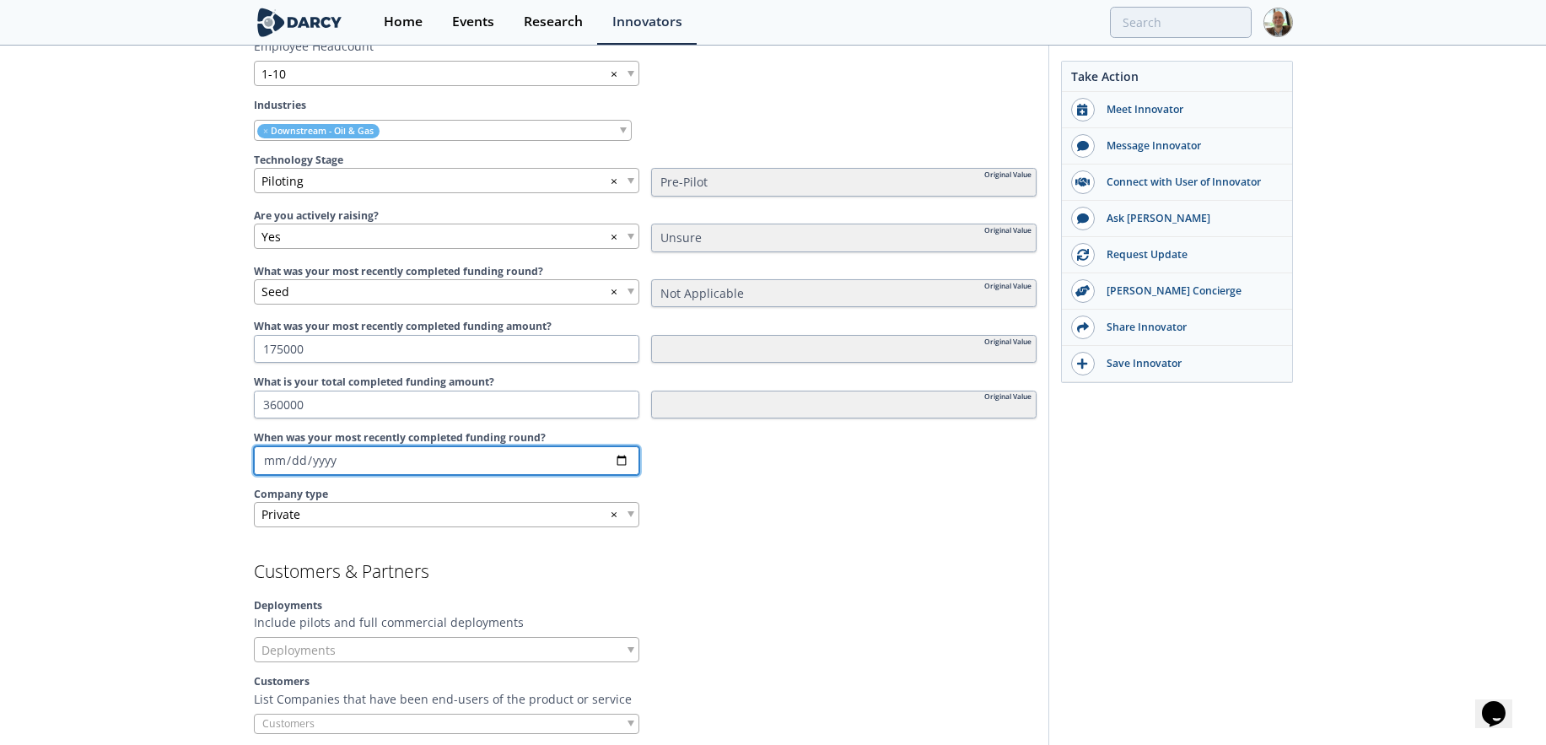
scroll to position [925, 0]
click at [371, 465] on input "When was your most recently completed funding round?" at bounding box center [446, 458] width 385 height 29
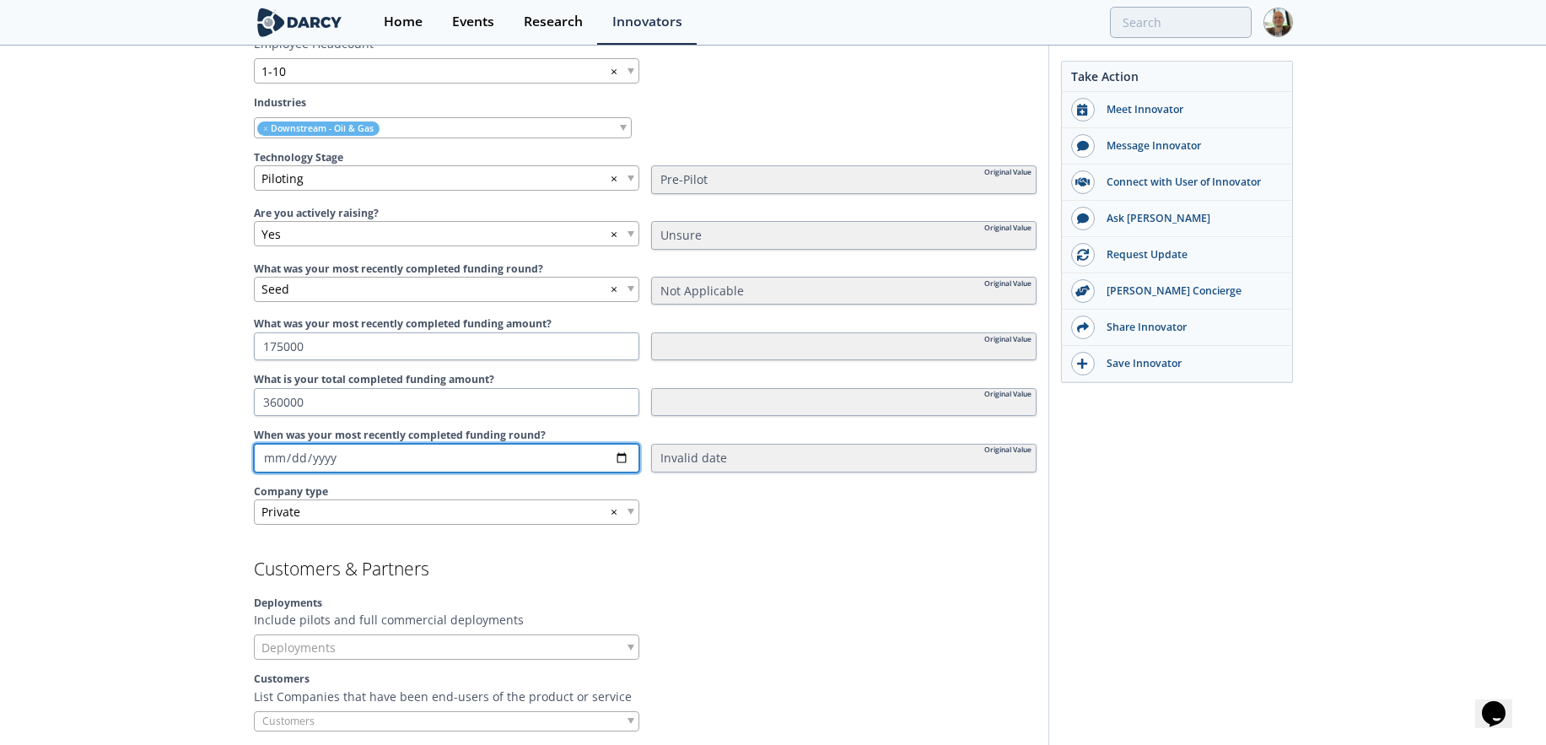
type input "[DATE]"
click at [725, 567] on h2 "Customers & Partners" at bounding box center [645, 569] width 783 height 18
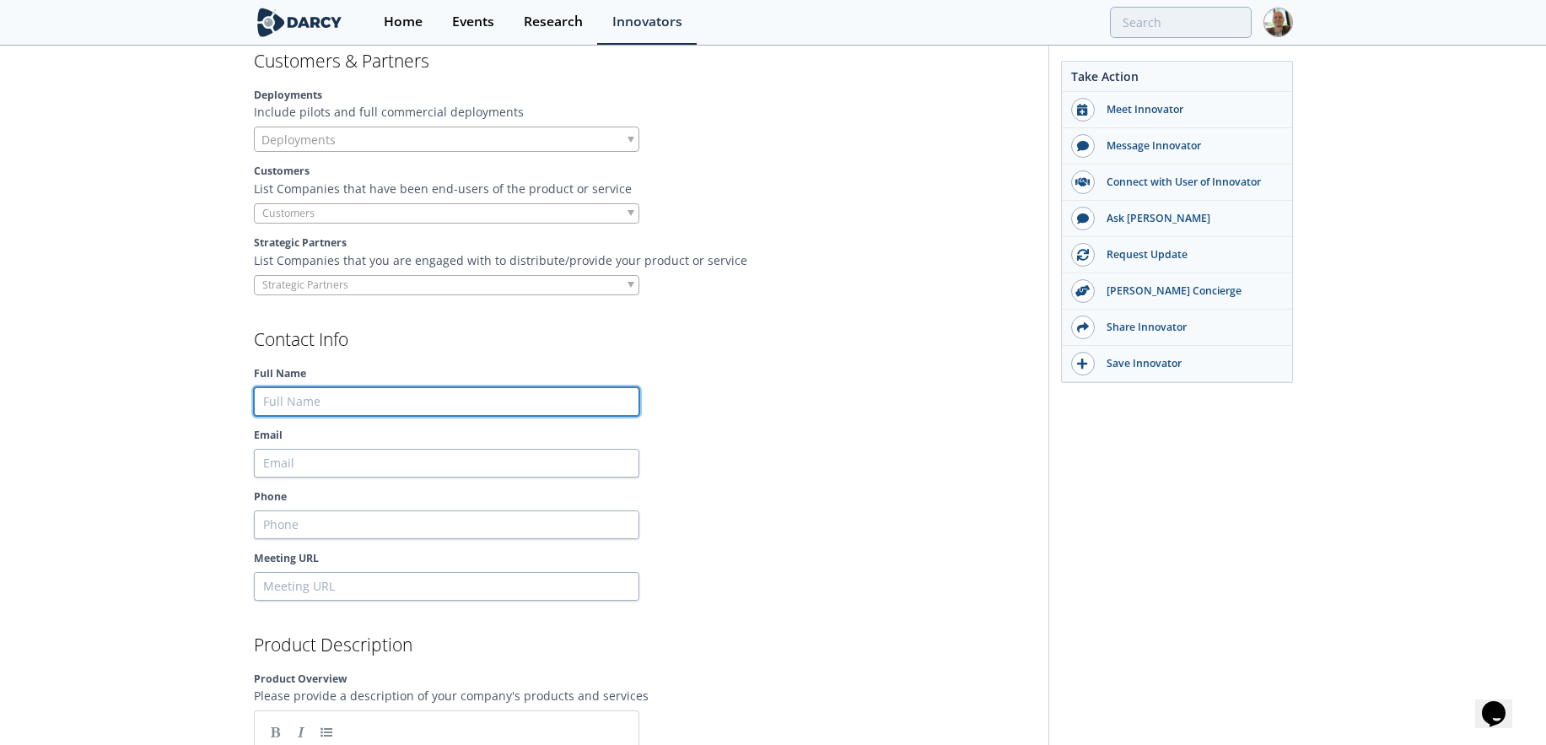
scroll to position [1440, 0]
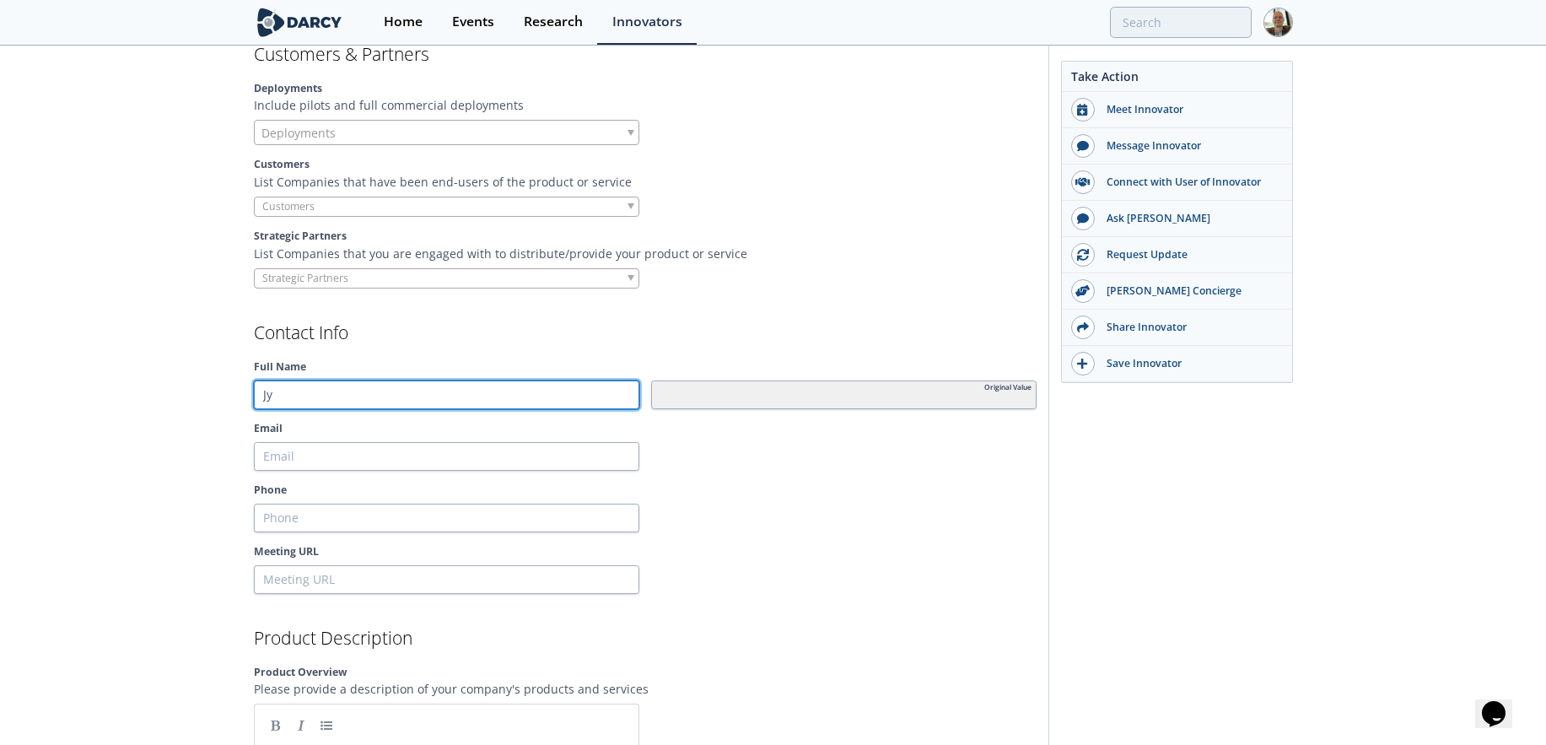
type input "J"
type input "[PERSON_NAME]"
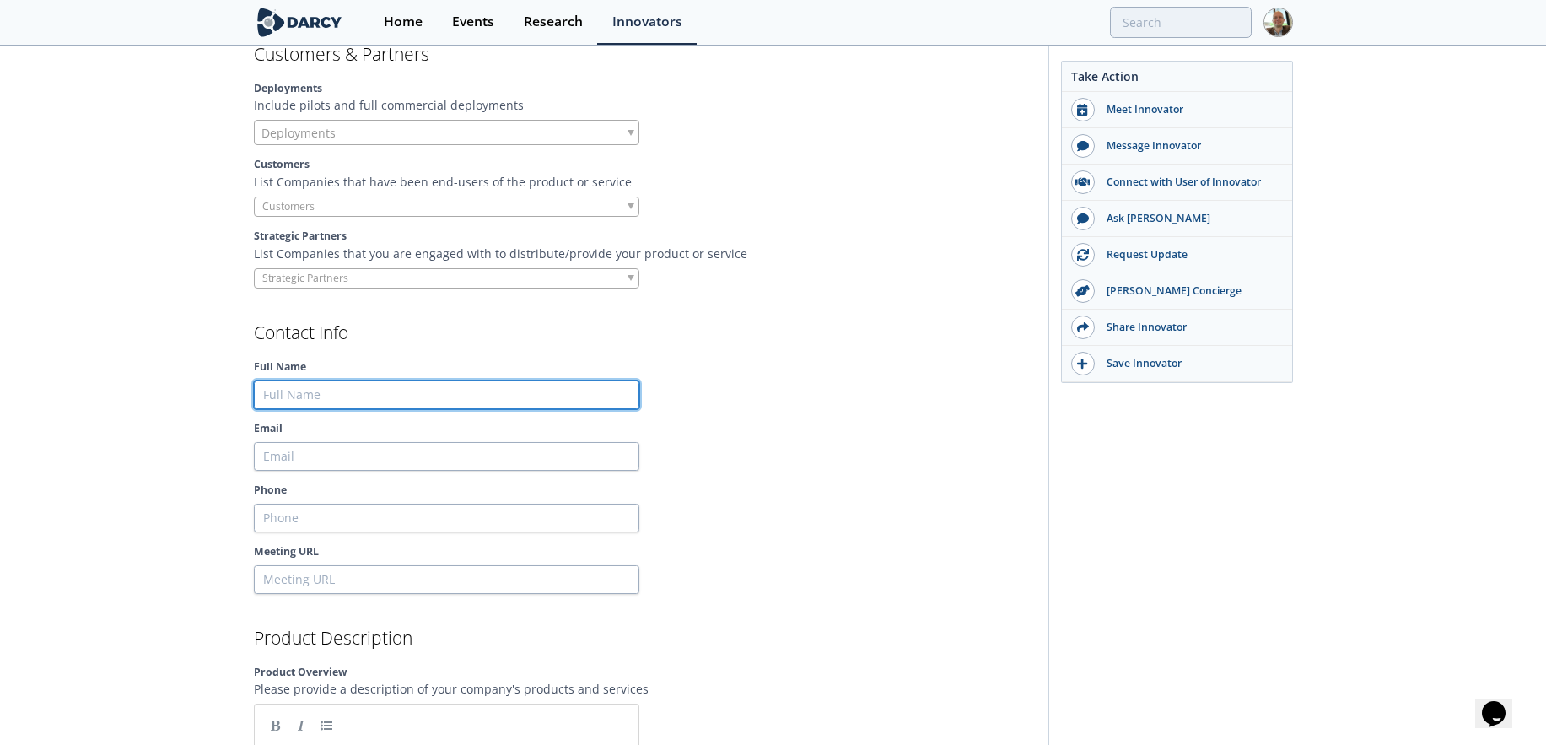
type input "[PERSON_NAME]"
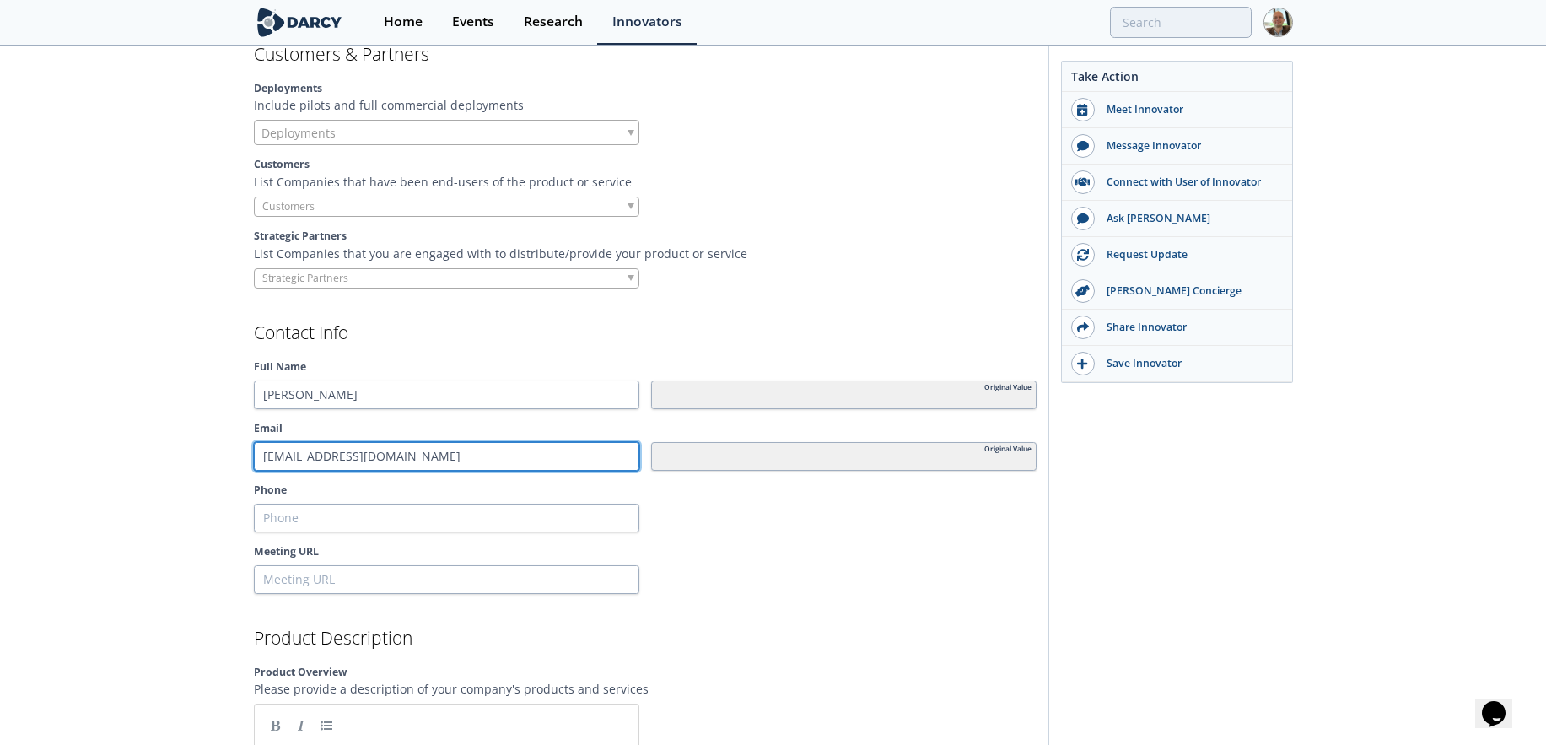
drag, startPoint x: 435, startPoint y: 465, endPoint x: 241, endPoint y: 455, distance: 194.2
type input "[EMAIL_ADDRESS][DOMAIN_NAME]"
click at [784, 514] on div at bounding box center [843, 517] width 385 height 29
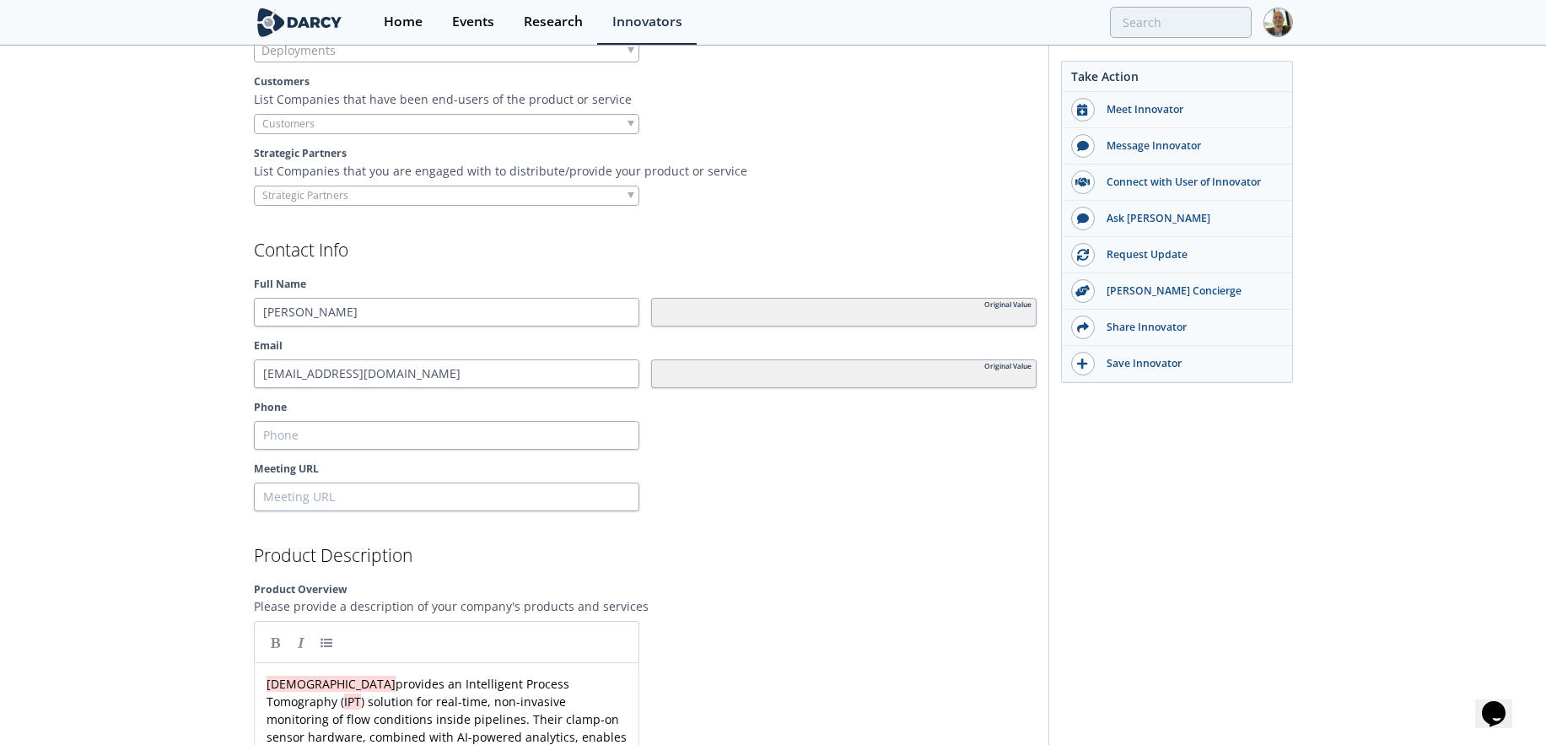
scroll to position [1531, 0]
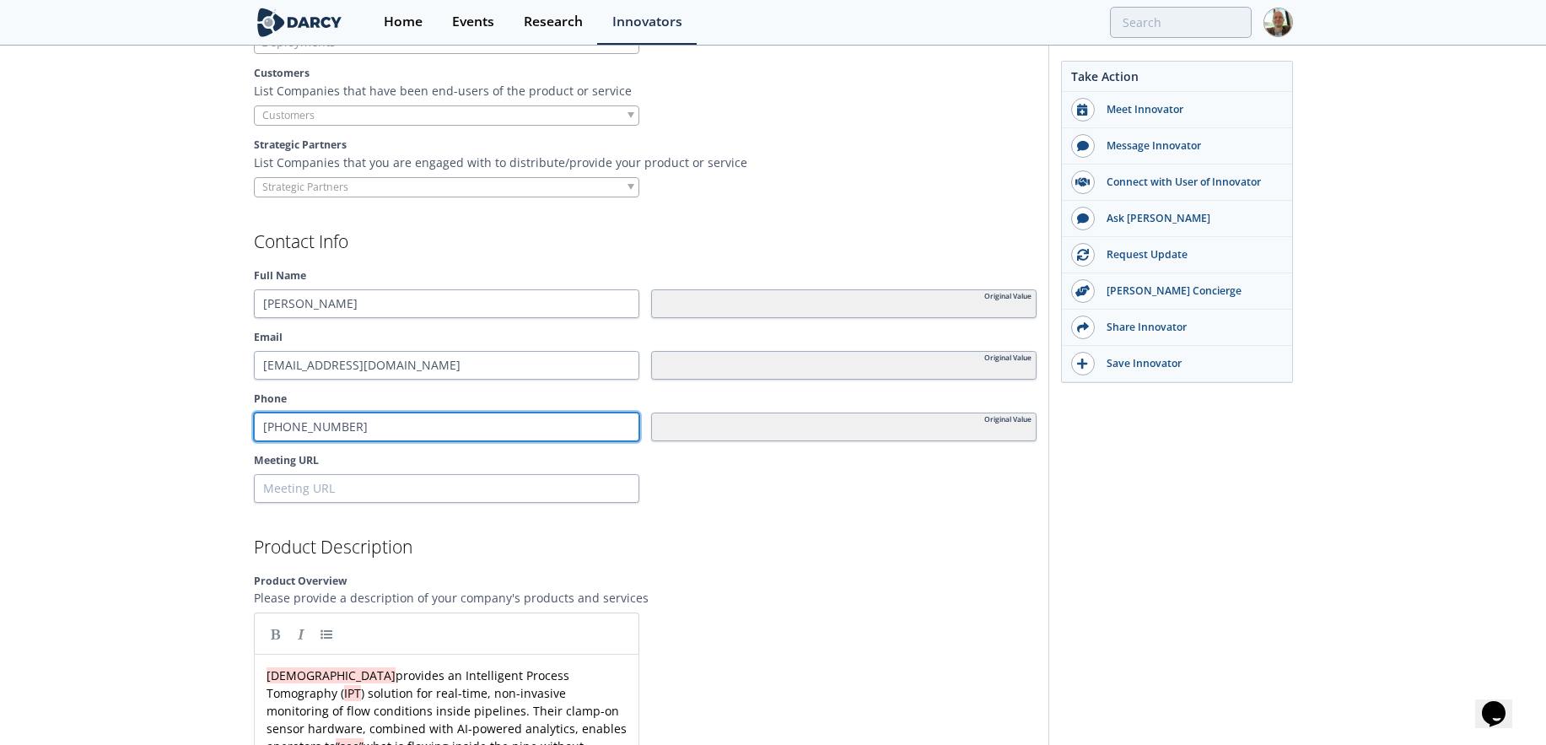
type input "[PHONE_NUMBER]"
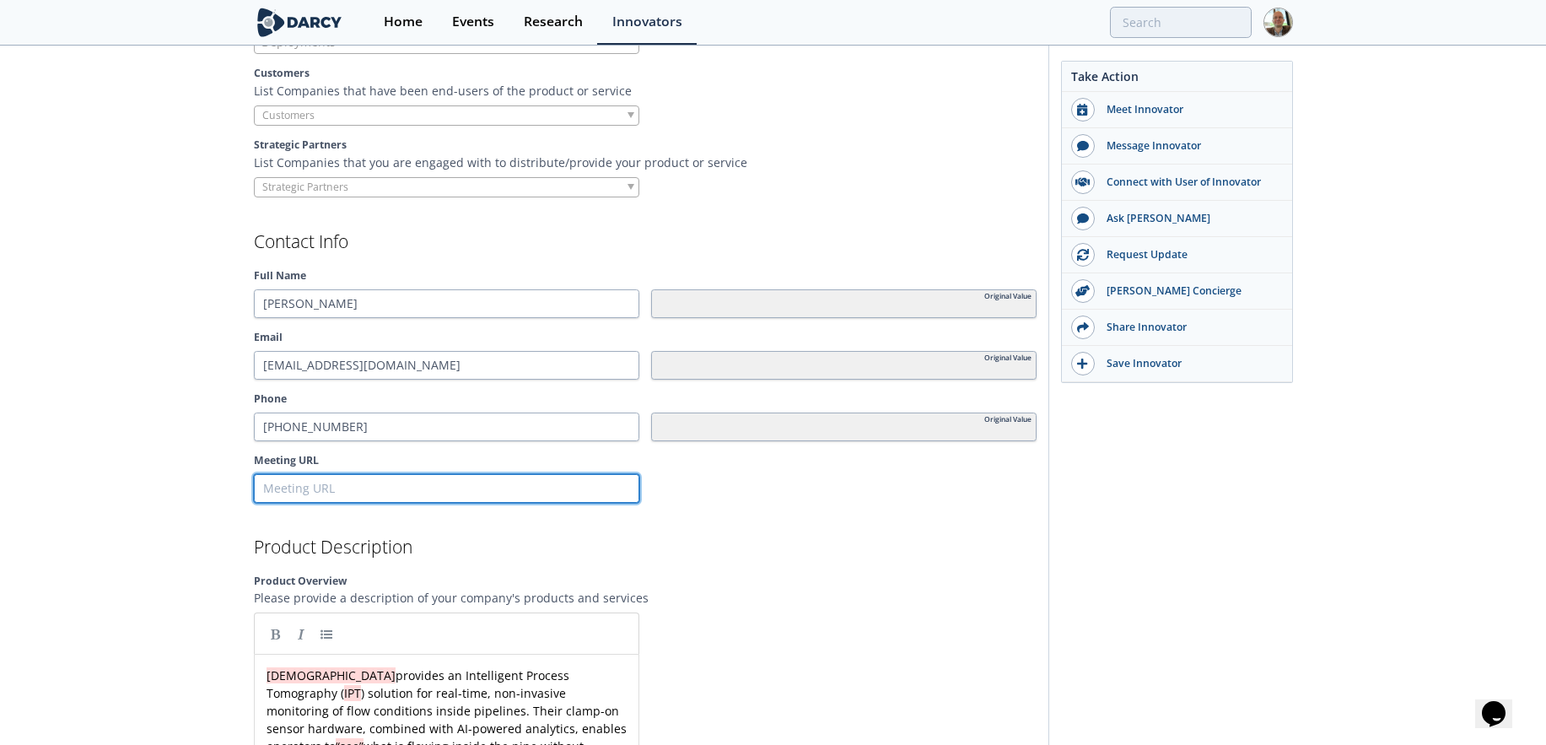
click at [327, 497] on input "Meeting URL" at bounding box center [446, 488] width 385 height 29
paste input "[URL][DOMAIN_NAME]"
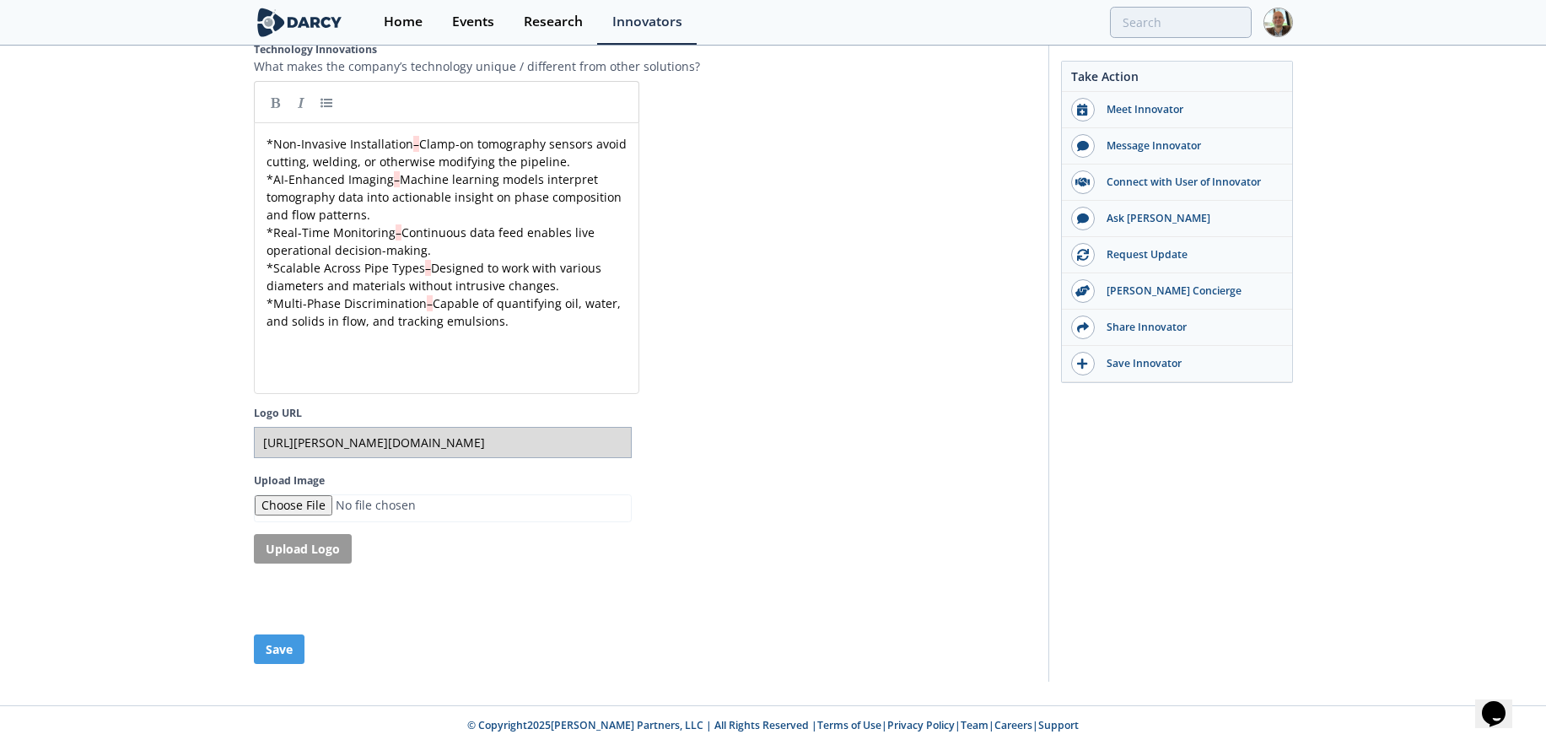
scroll to position [3154, 0]
type input "[URL][DOMAIN_NAME]"
click at [289, 646] on button "Save" at bounding box center [279, 649] width 51 height 30
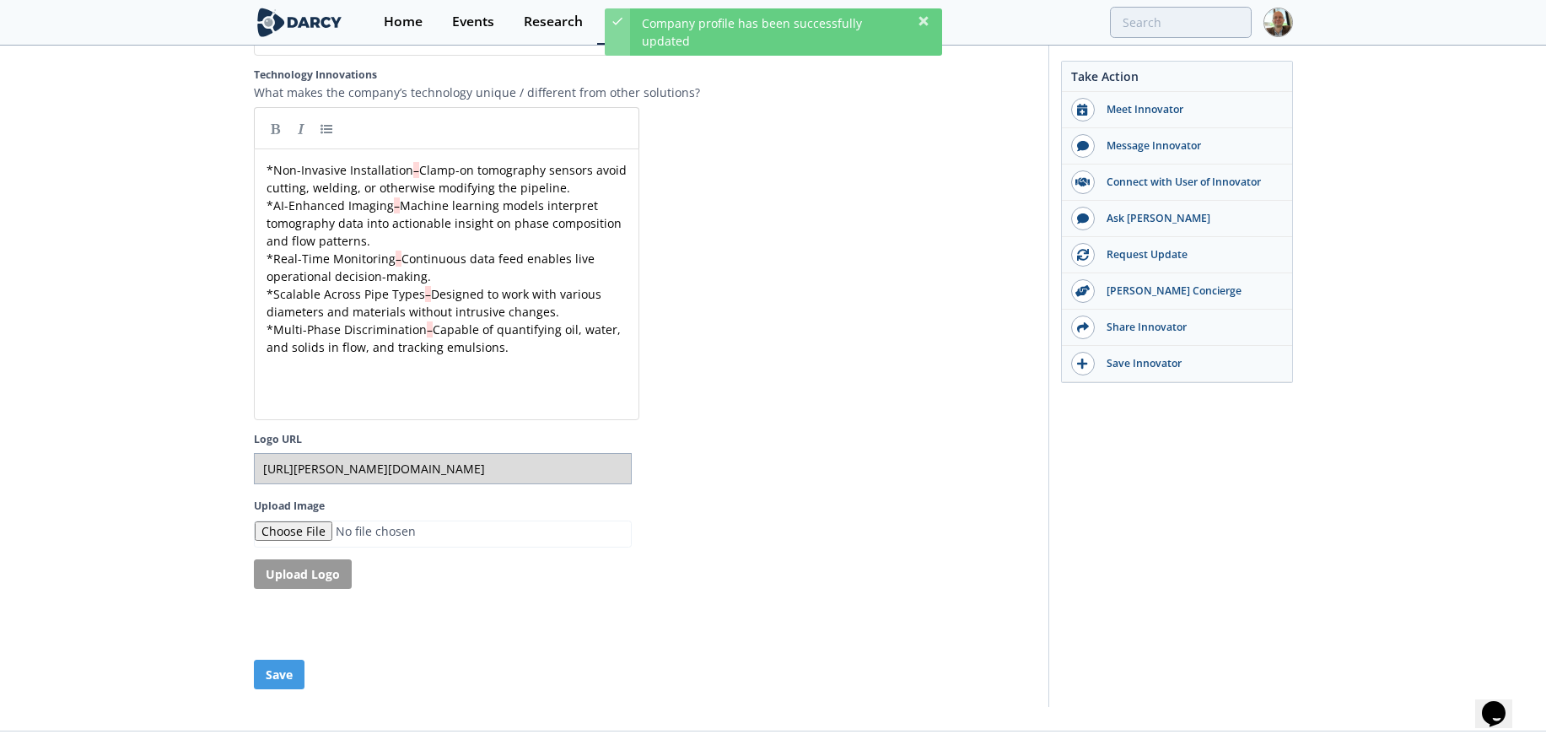
click at [299, 536] on input "Upload Image" at bounding box center [443, 534] width 378 height 28
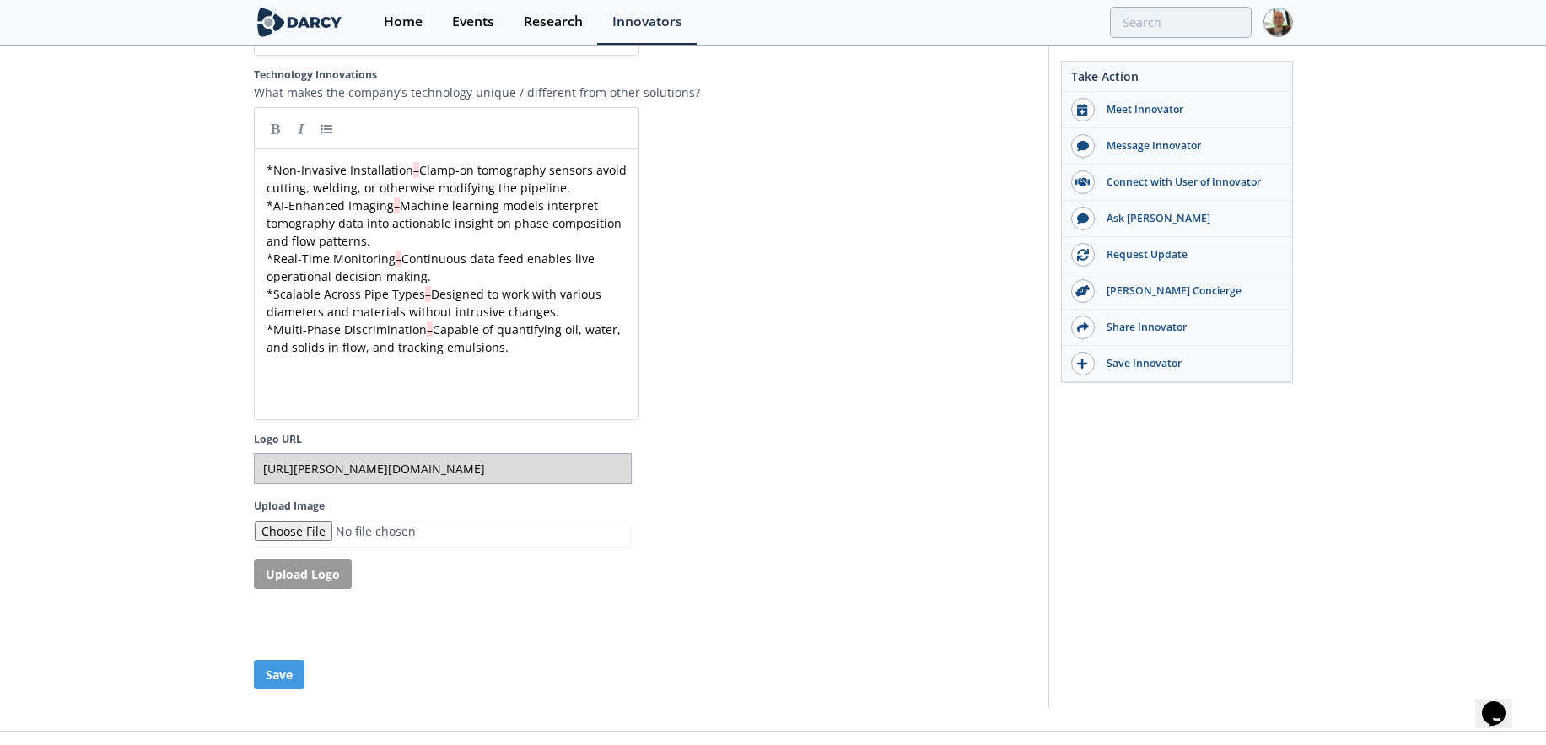
type input "C:\fakepath\PREDIT-LOGO.png"
click at [321, 578] on button "Upload Logo" at bounding box center [303, 574] width 98 height 30
type input "[URL][PERSON_NAME][DOMAIN_NAME]"
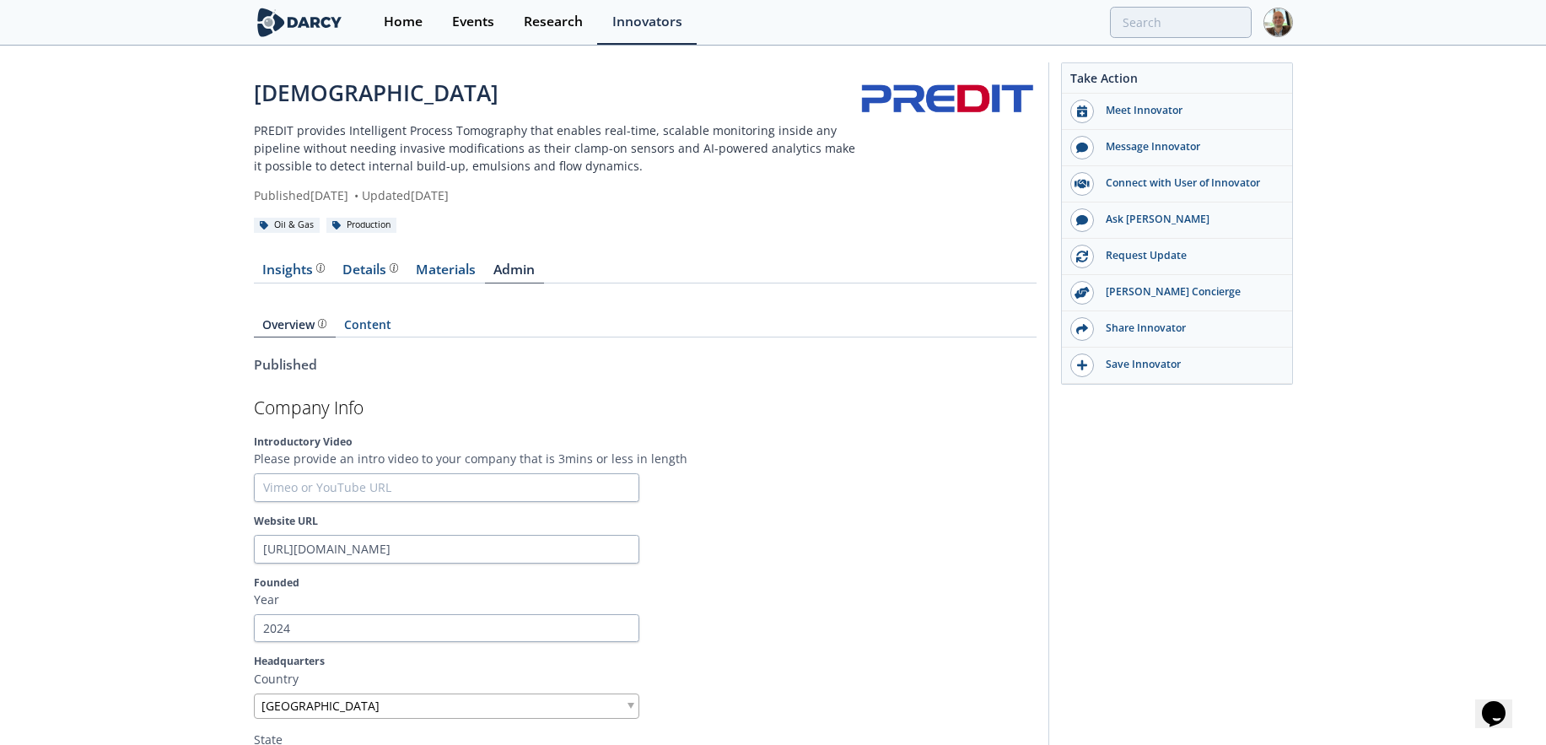
scroll to position [0, 0]
click at [433, 270] on link "Materials" at bounding box center [446, 273] width 78 height 20
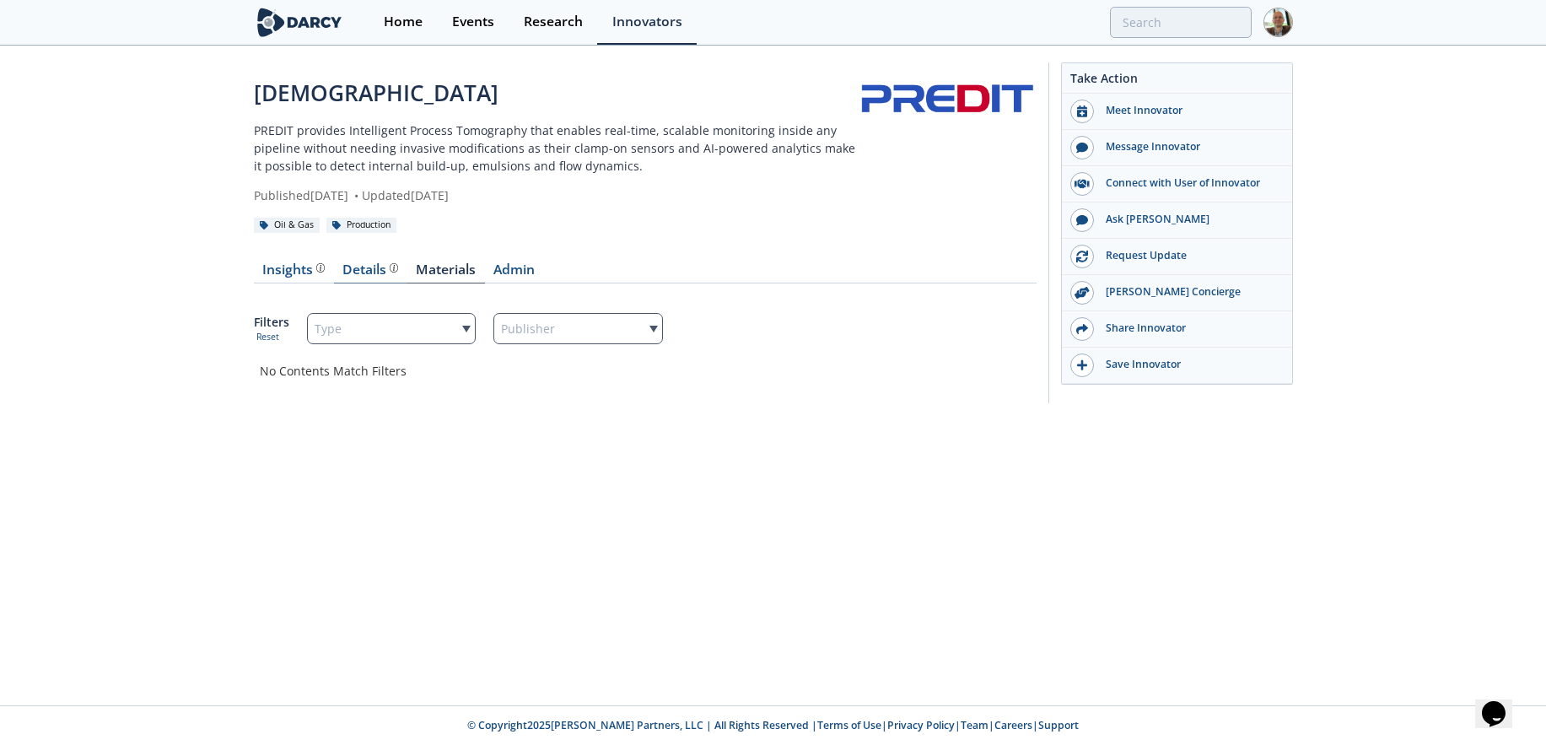
click at [368, 274] on div "Details Product overview, business model, technology and applications as added …" at bounding box center [370, 269] width 56 height 13
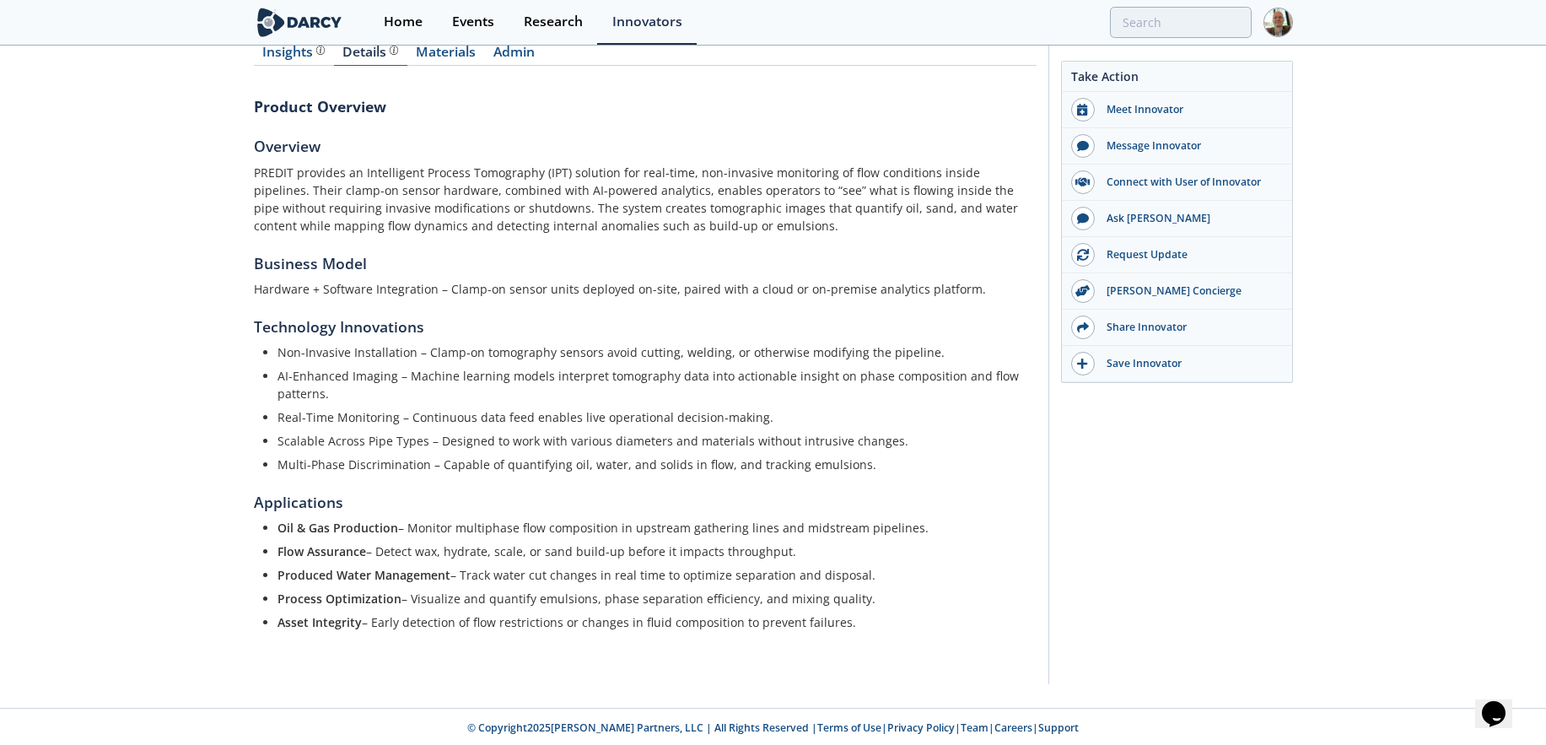
scroll to position [217, 0]
click at [296, 57] on div "Insights The [PERSON_NAME] Research team’s summarized opinion of the innovator,…" at bounding box center [293, 52] width 62 height 13
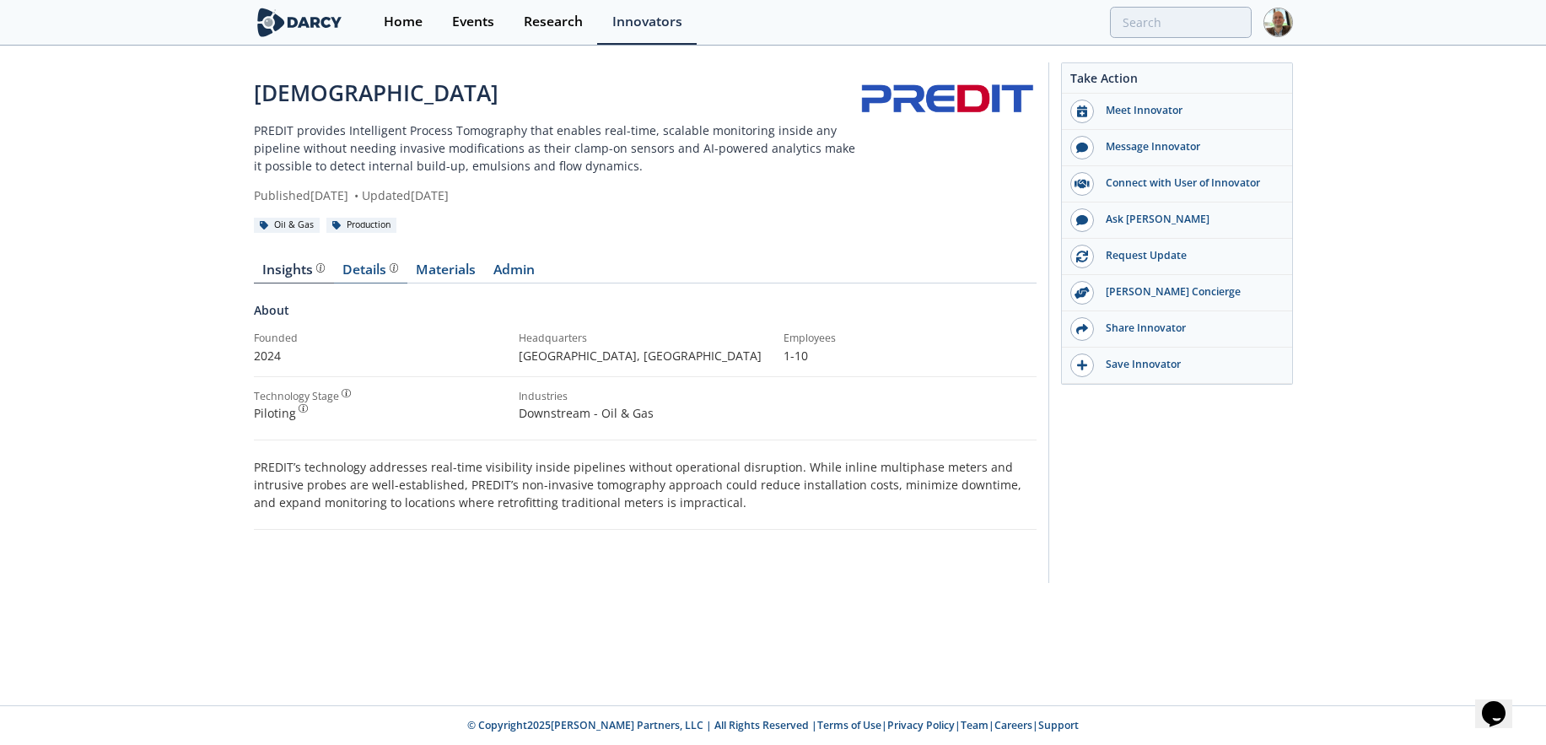
click at [348, 272] on div "Details Product overview, business model, technology and applications as added …" at bounding box center [370, 269] width 56 height 13
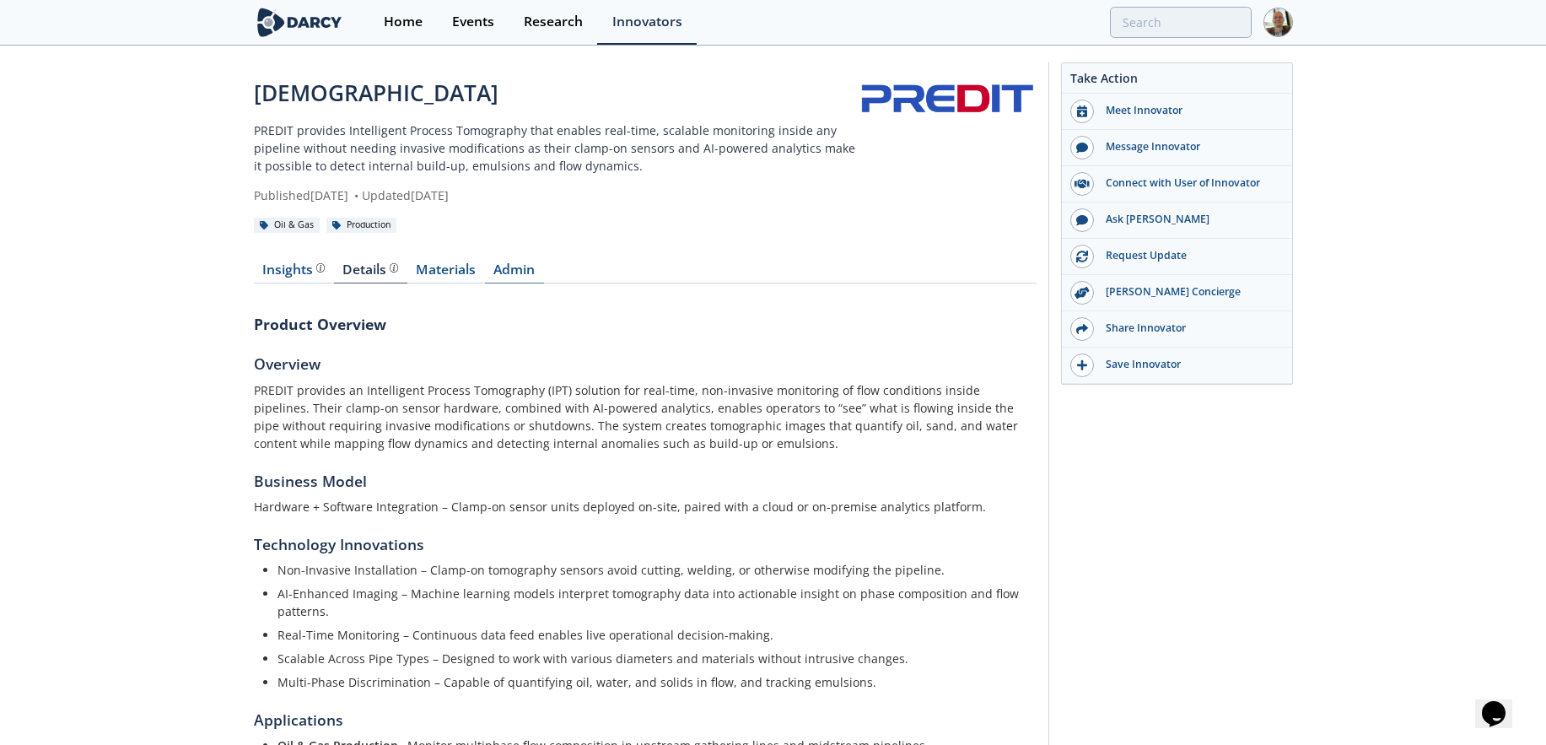
click at [527, 273] on link "Admin" at bounding box center [514, 273] width 59 height 20
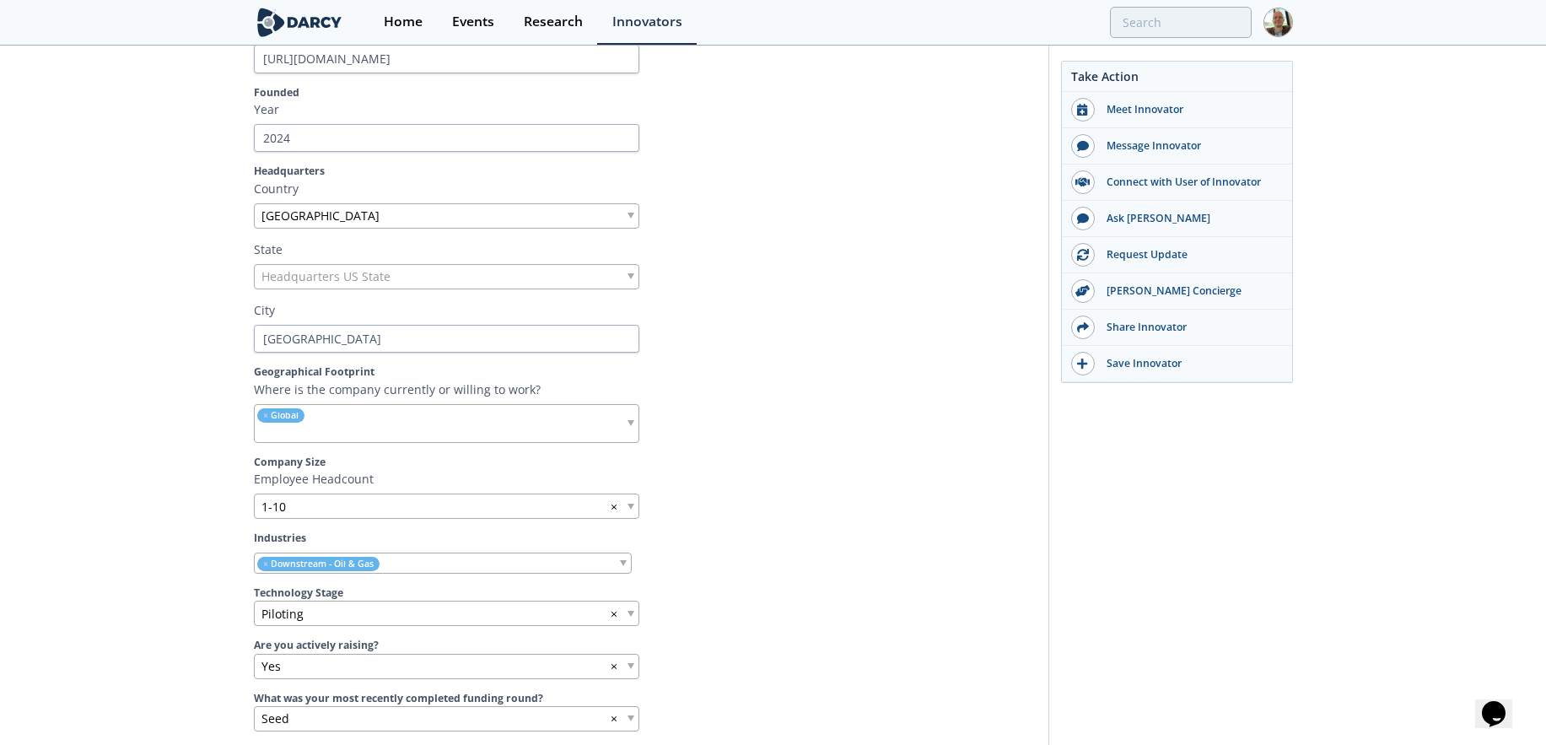
scroll to position [496, 0]
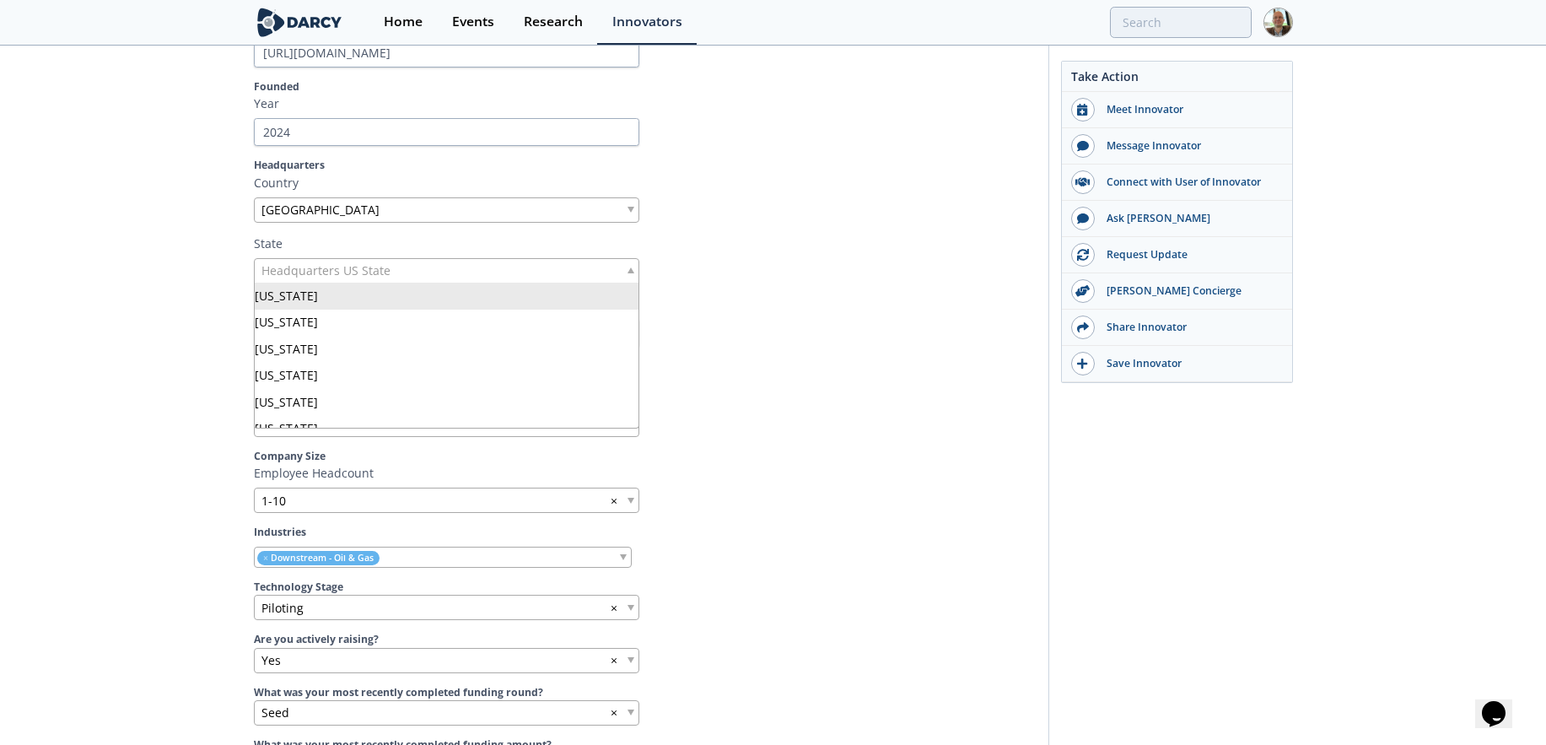
click at [468, 272] on div "Headquarters US State" at bounding box center [446, 270] width 385 height 25
click at [780, 258] on div at bounding box center [843, 270] width 385 height 25
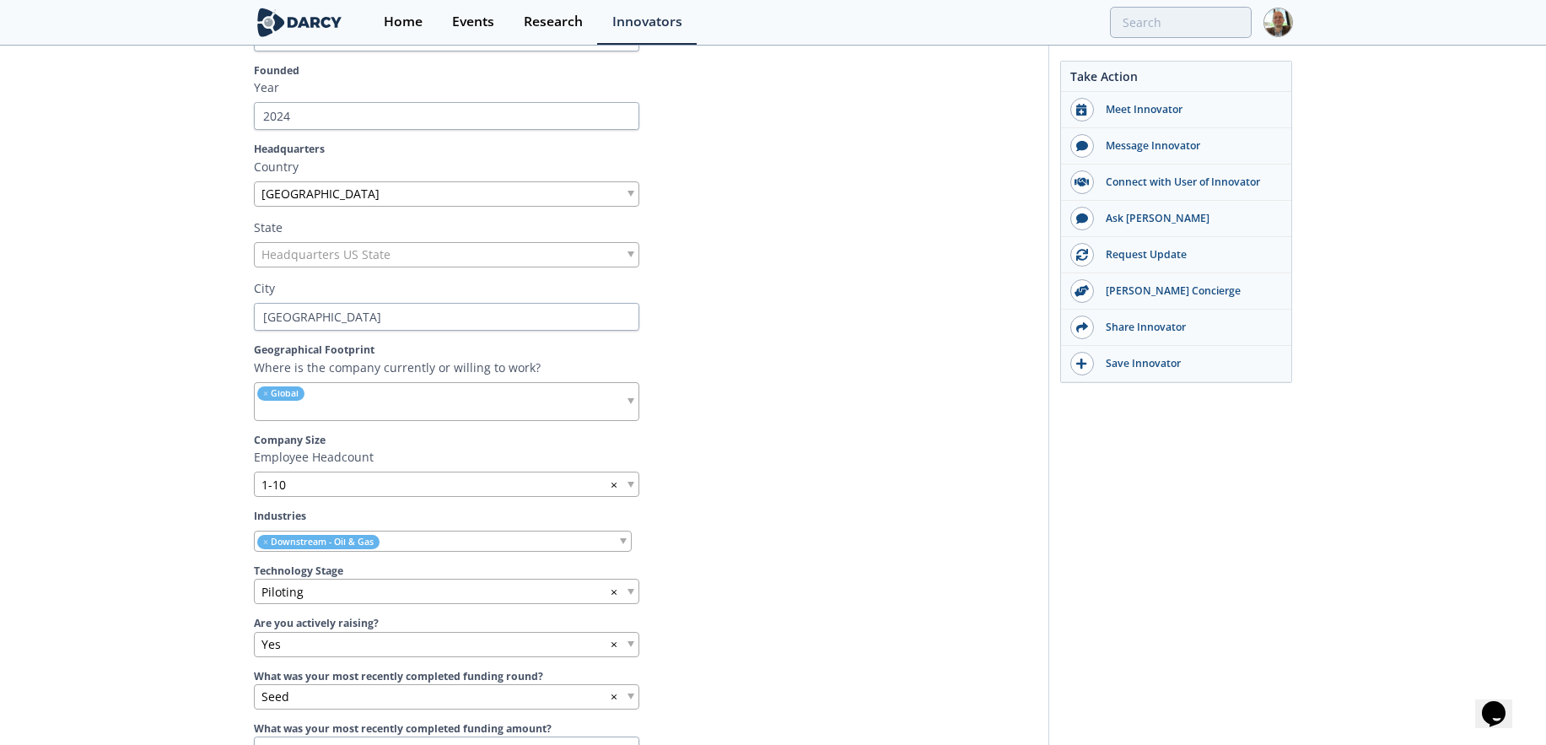
scroll to position [512, 0]
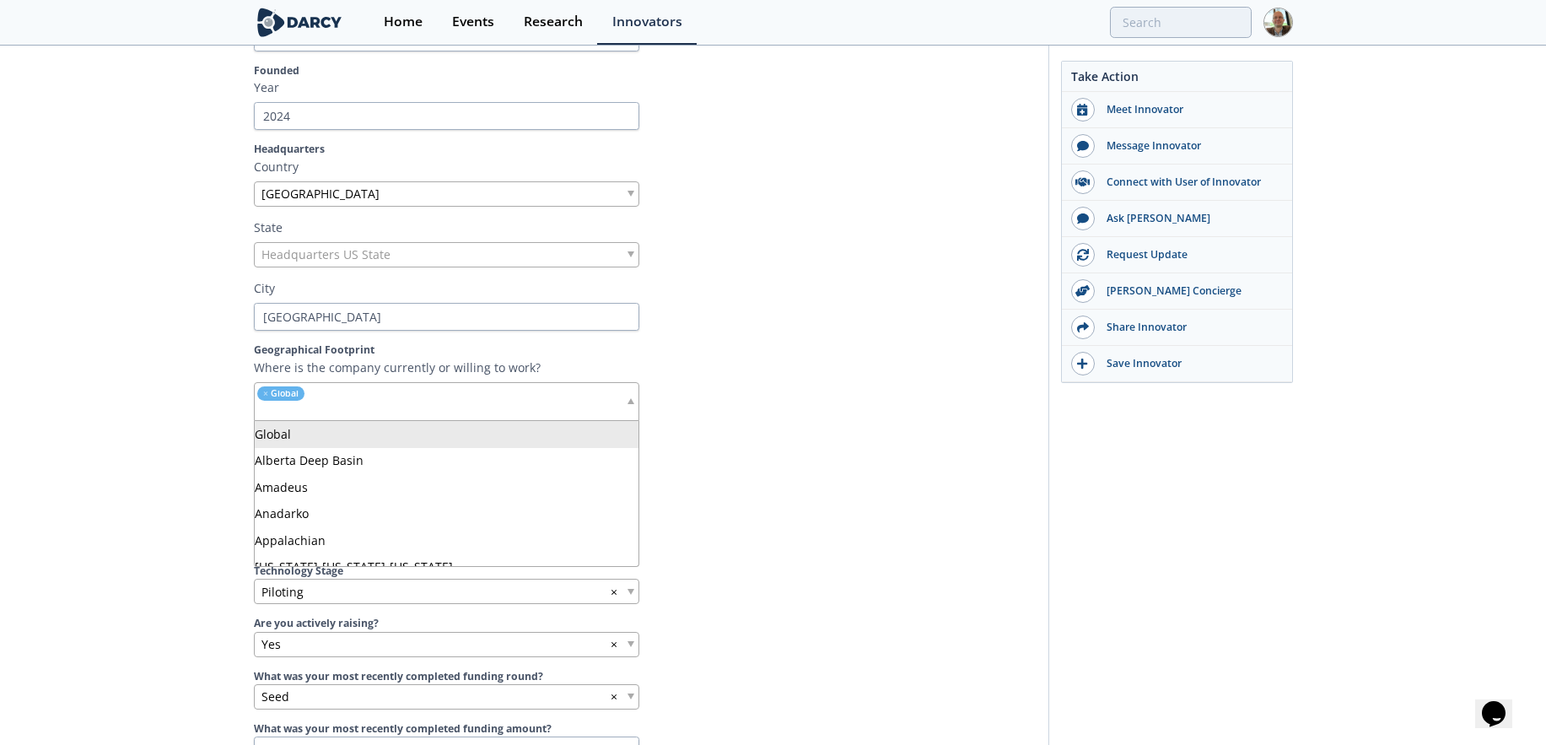
click at [546, 393] on div "× Global" at bounding box center [446, 401] width 385 height 39
type input "Unit"
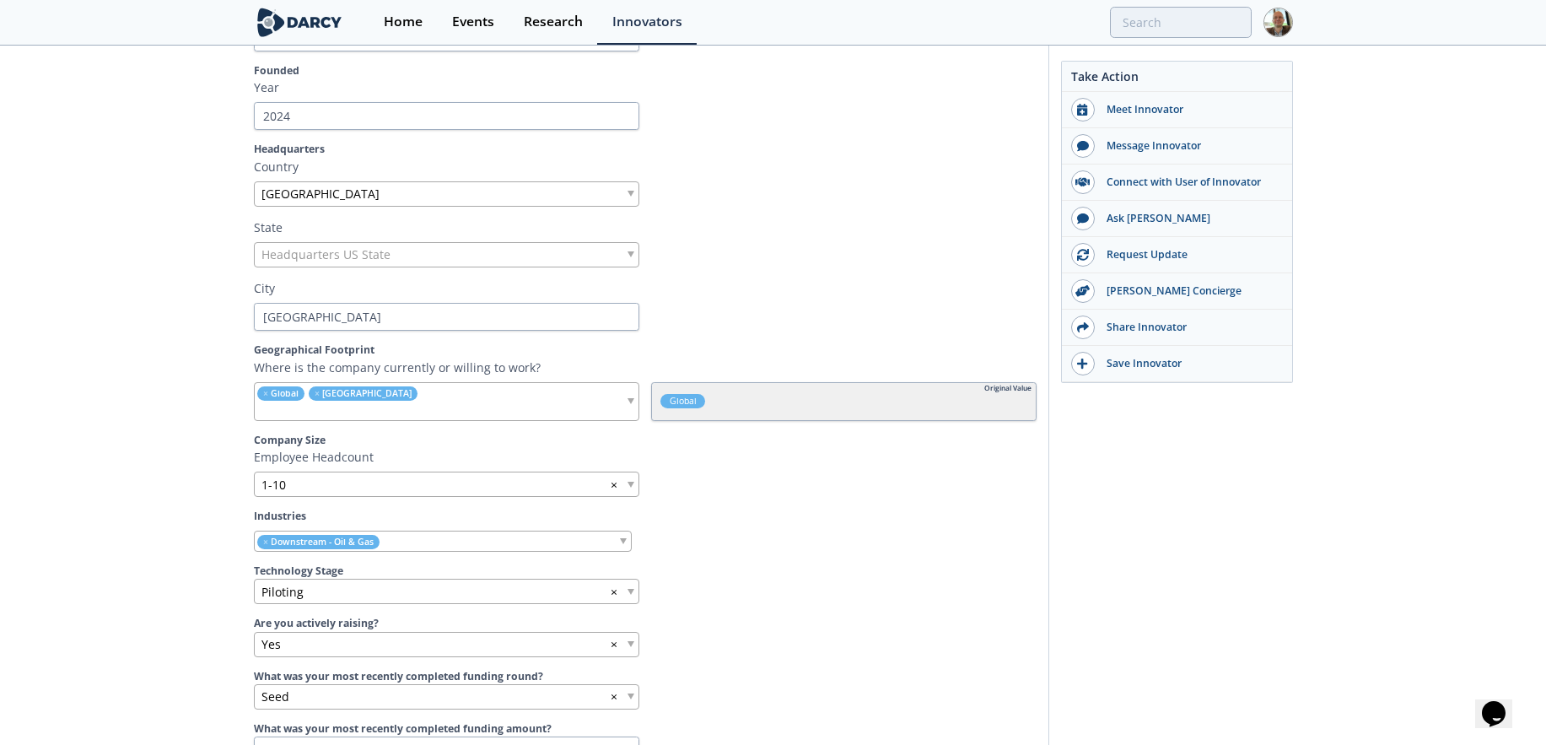
click at [507, 404] on input "search" at bounding box center [401, 411] width 293 height 18
type input "Cana"
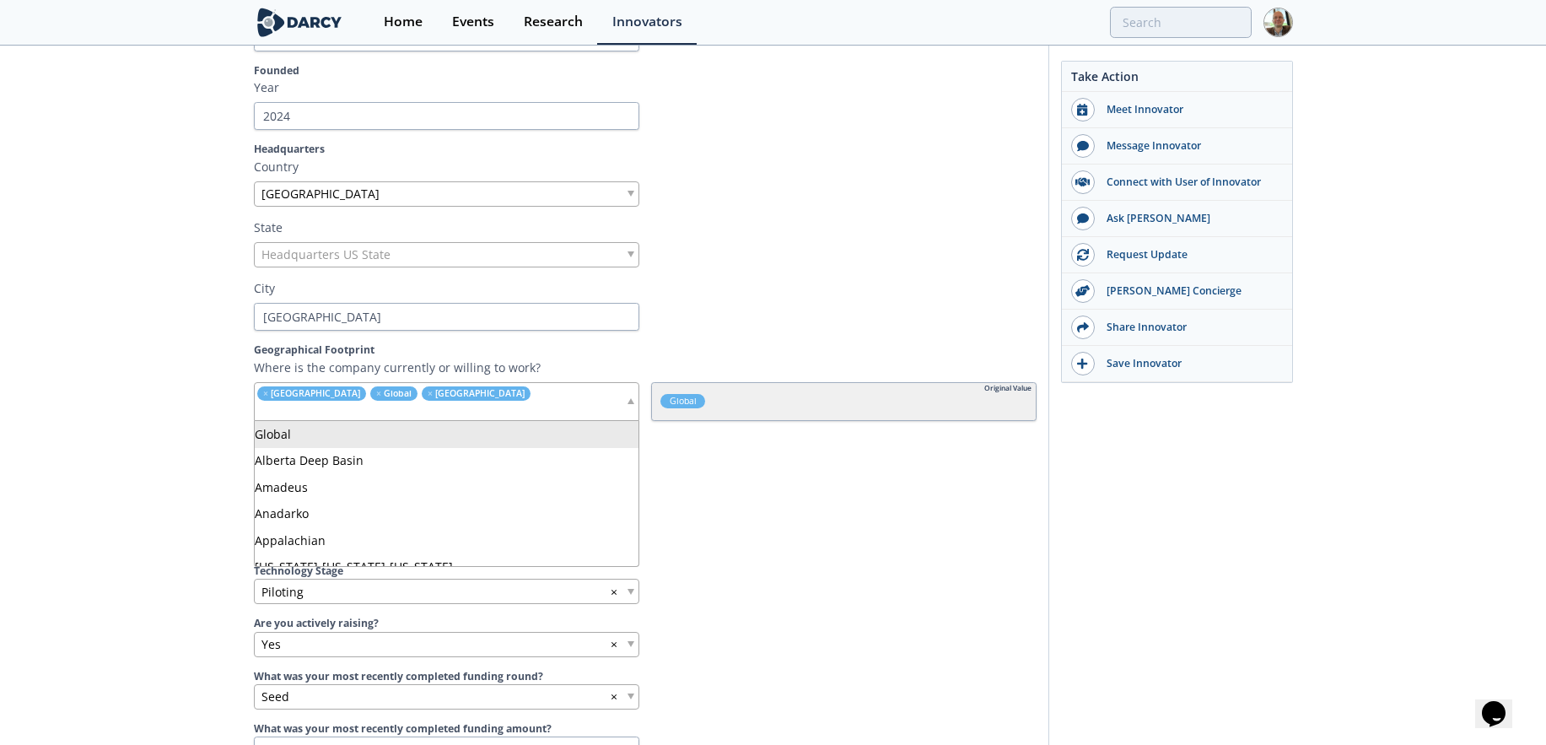
click at [524, 407] on input "search" at bounding box center [440, 411] width 370 height 18
type input "thai"
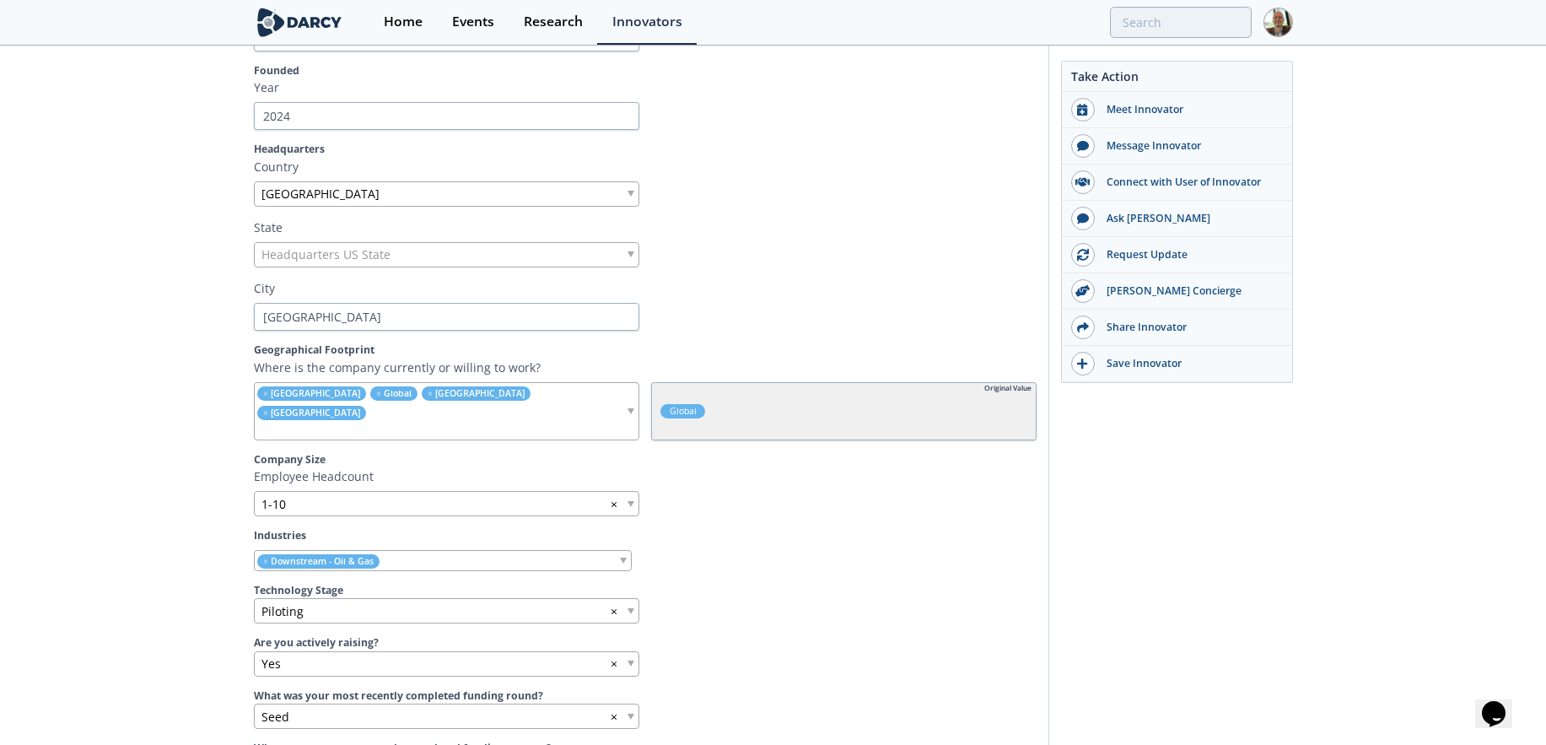
click at [558, 422] on input "search" at bounding box center [440, 431] width 370 height 18
type input "[DEMOGRAPHIC_DATA]"
click at [577, 422] on input "search" at bounding box center [440, 431] width 370 height 18
type input "indones"
click at [536, 433] on input "search" at bounding box center [440, 431] width 370 height 18
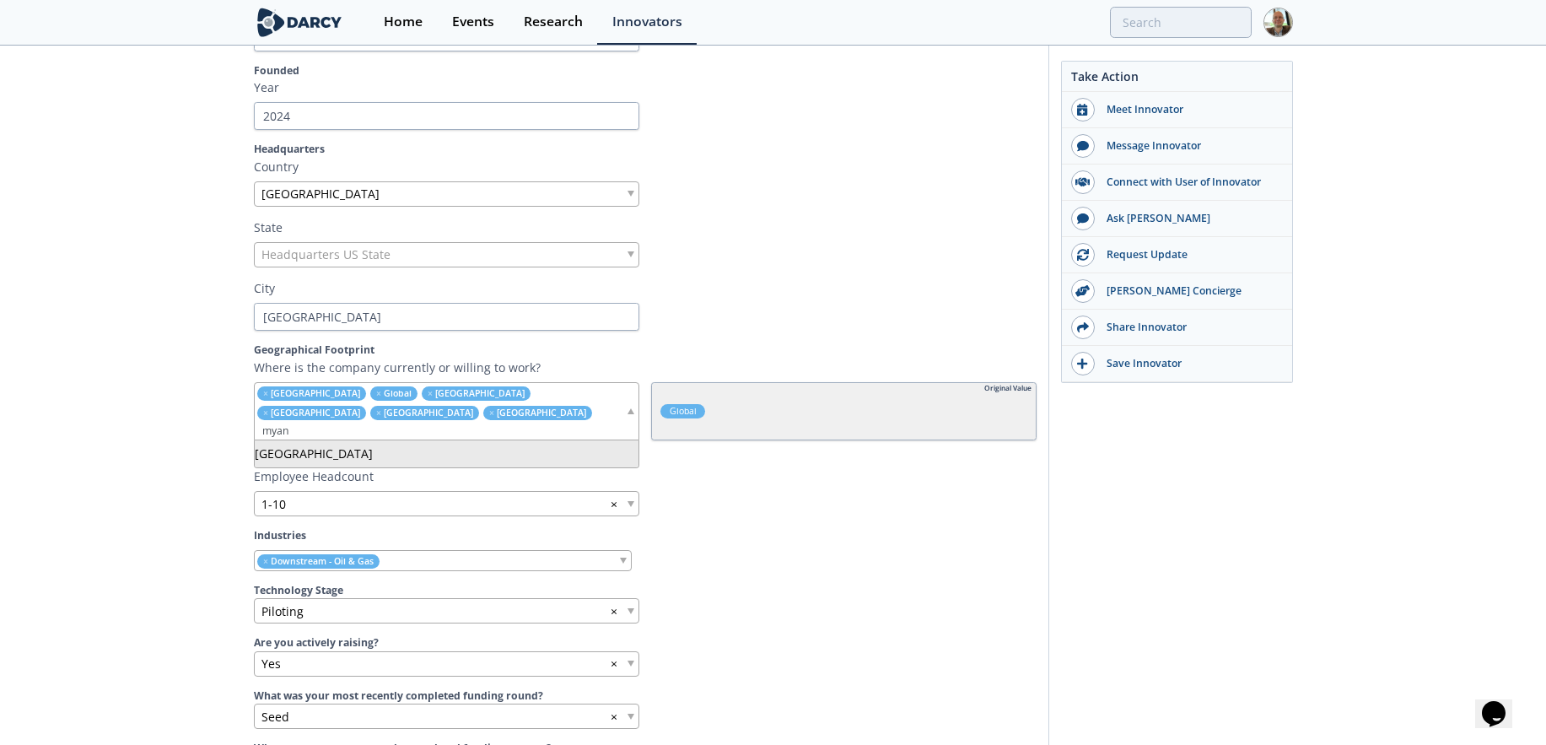
type input "myan"
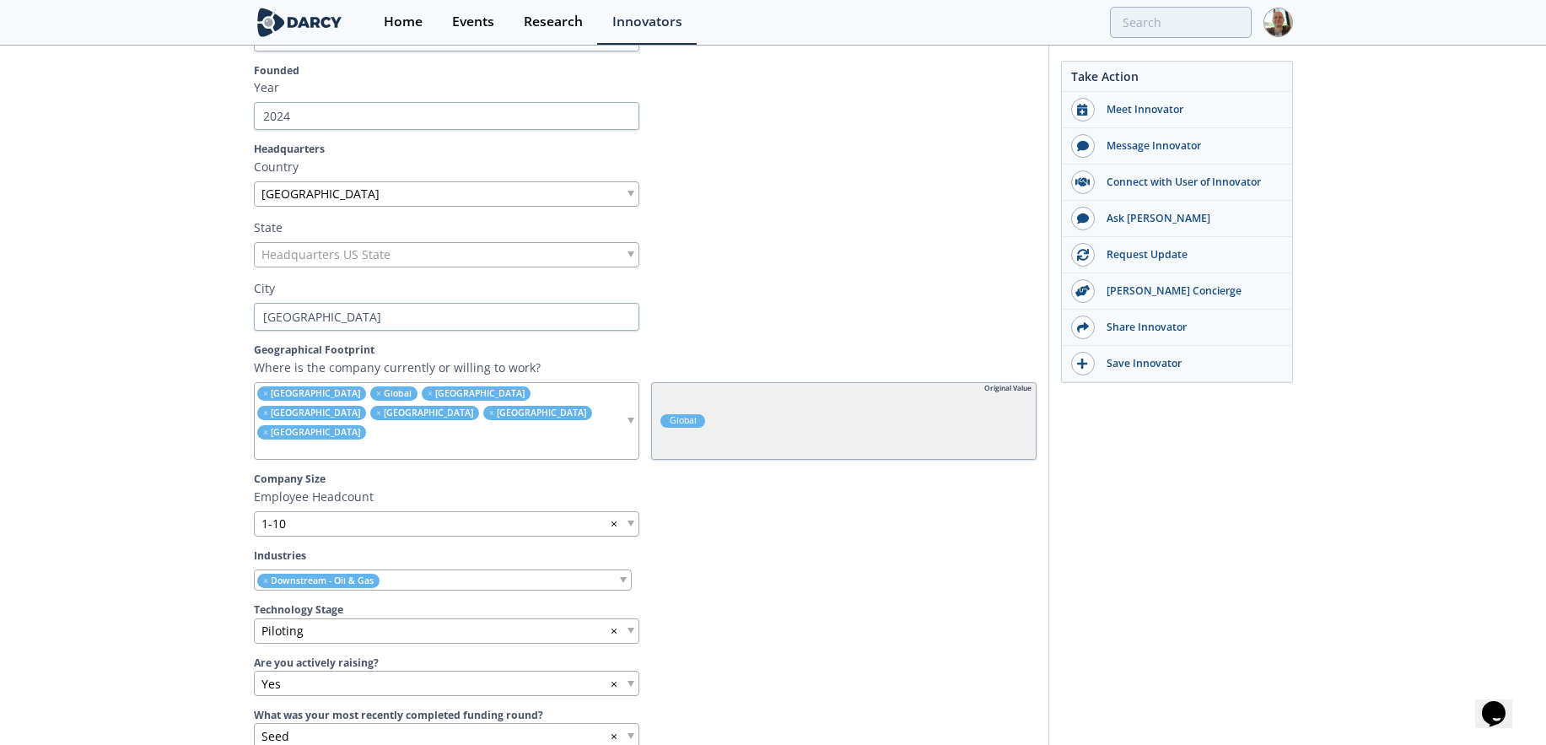
scroll to position [512, 1]
click at [487, 441] on input "search" at bounding box center [440, 450] width 370 height 18
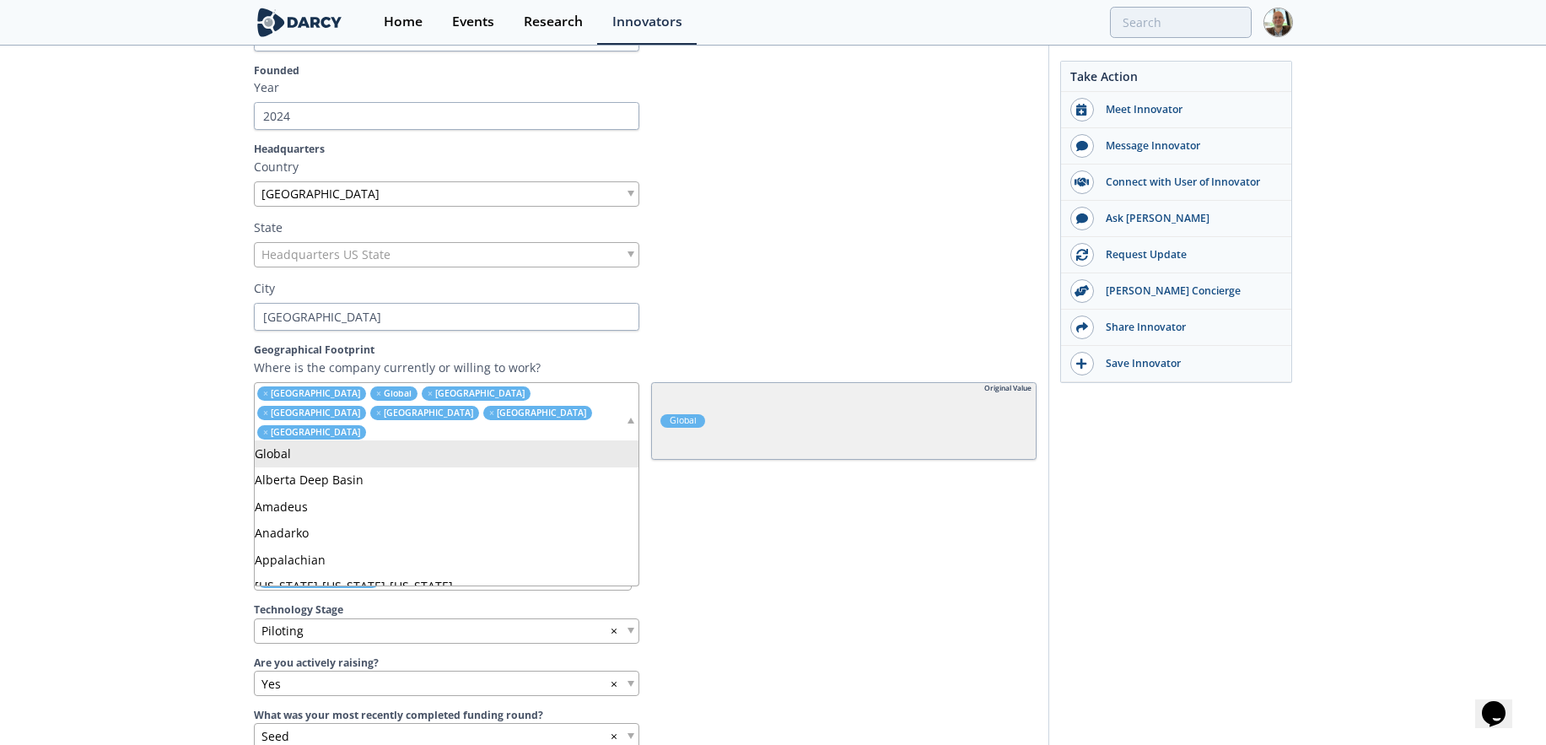
scroll to position [512, 0]
type input "v"
type input "china"
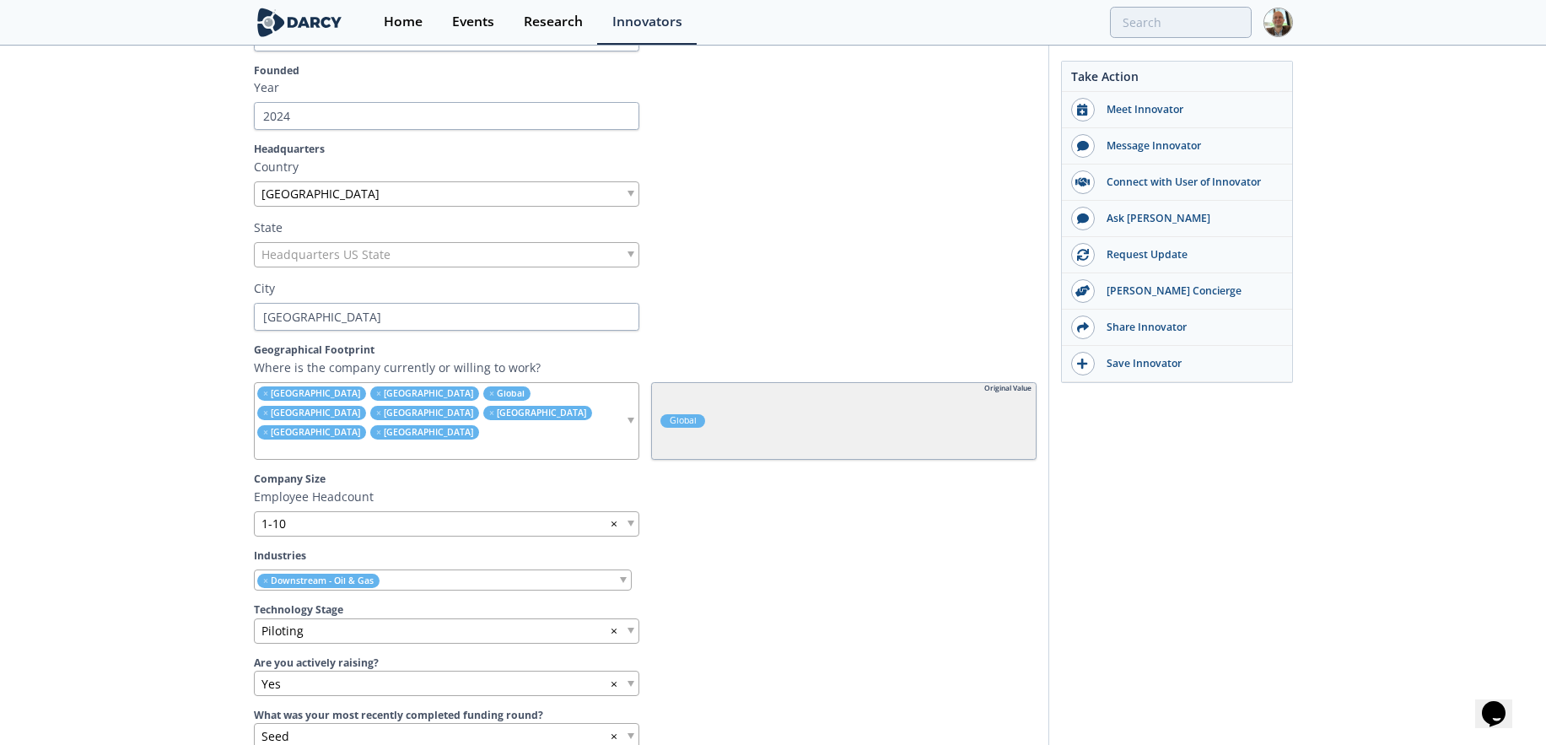
click at [483, 441] on input "search" at bounding box center [440, 450] width 370 height 18
type input "viet"
click at [498, 419] on ul "× [GEOGRAPHIC_DATA] × [GEOGRAPHIC_DATA] × Global × [GEOGRAPHIC_DATA] × [GEOGRAP…" at bounding box center [440, 421] width 370 height 77
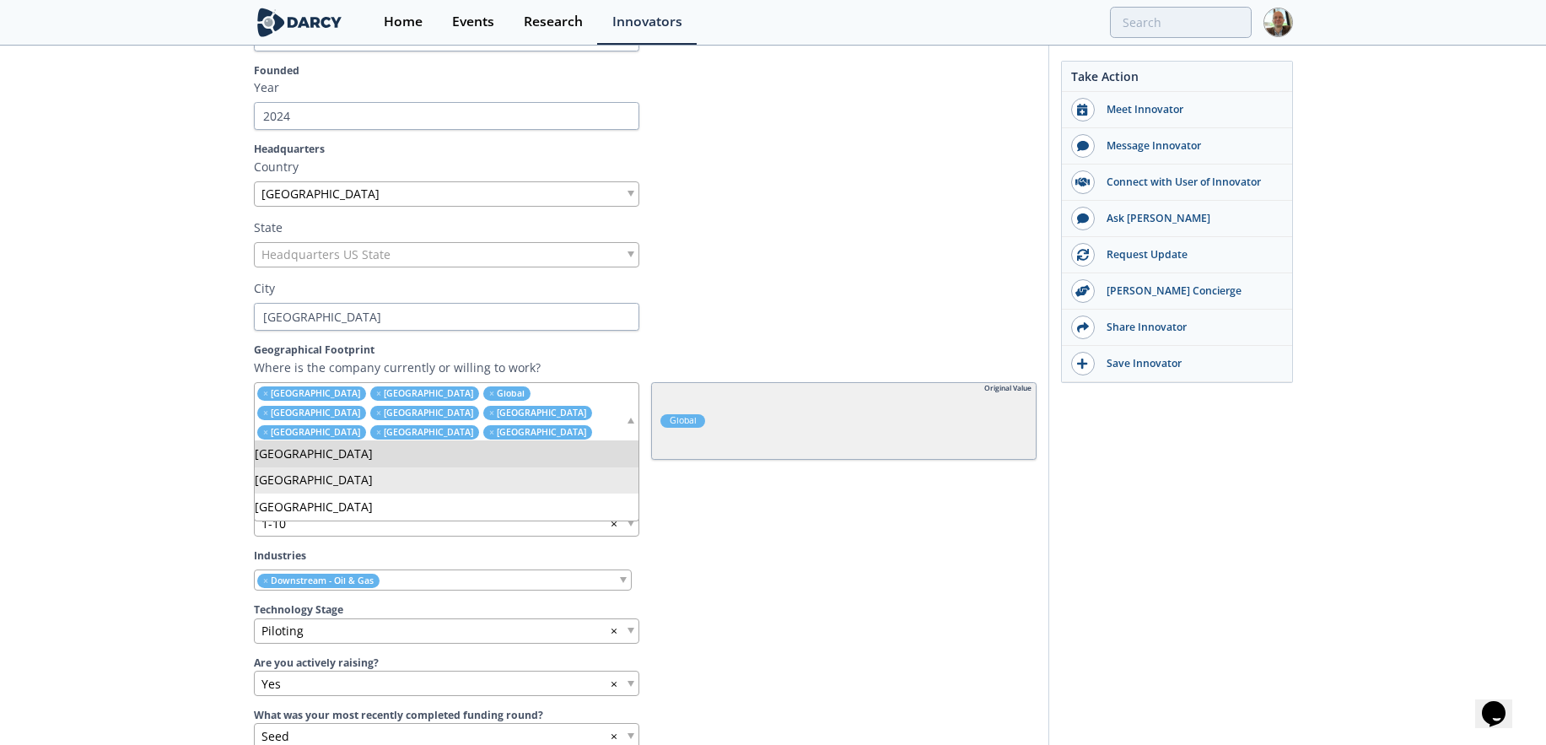
type input "unit"
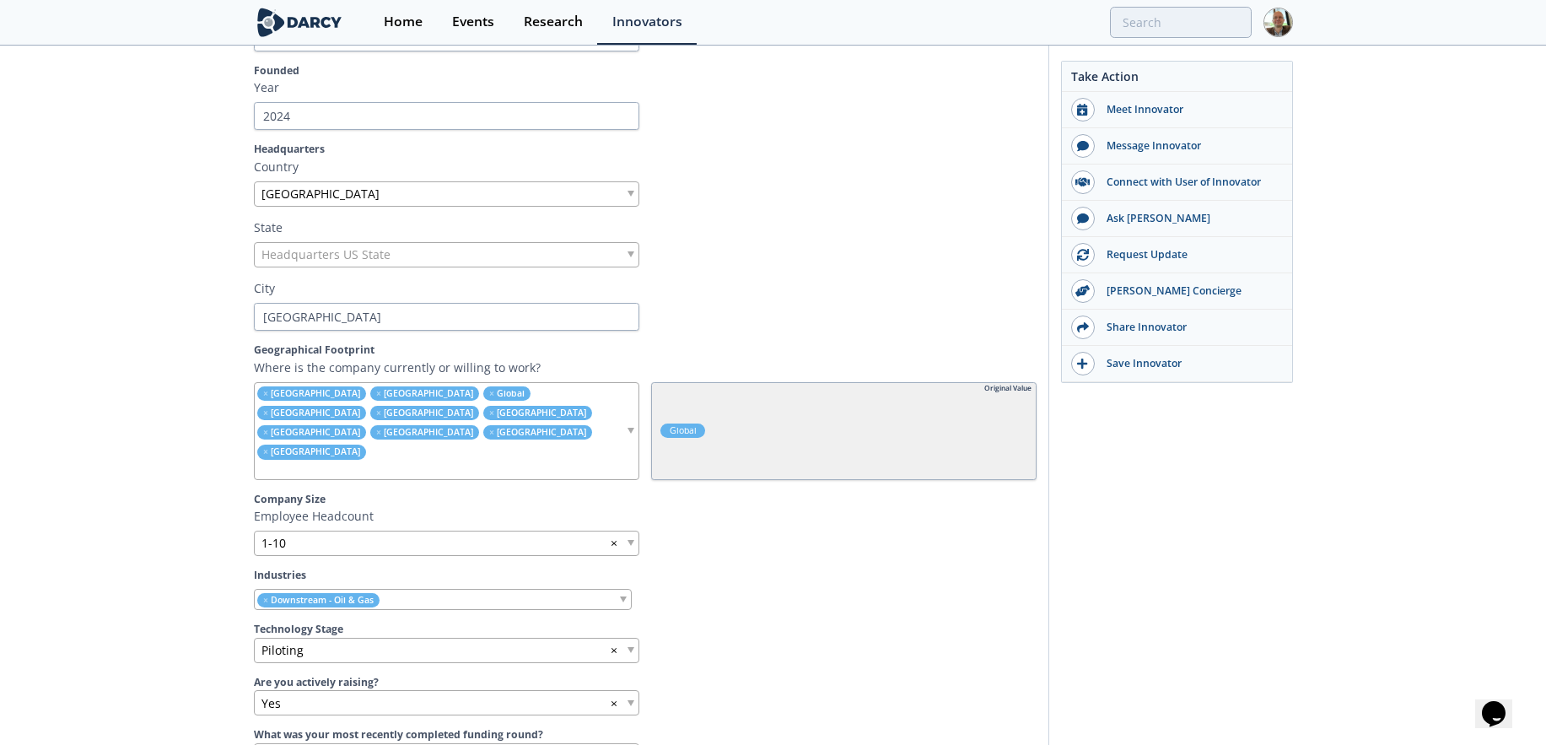
click at [524, 461] on input "search" at bounding box center [440, 470] width 370 height 18
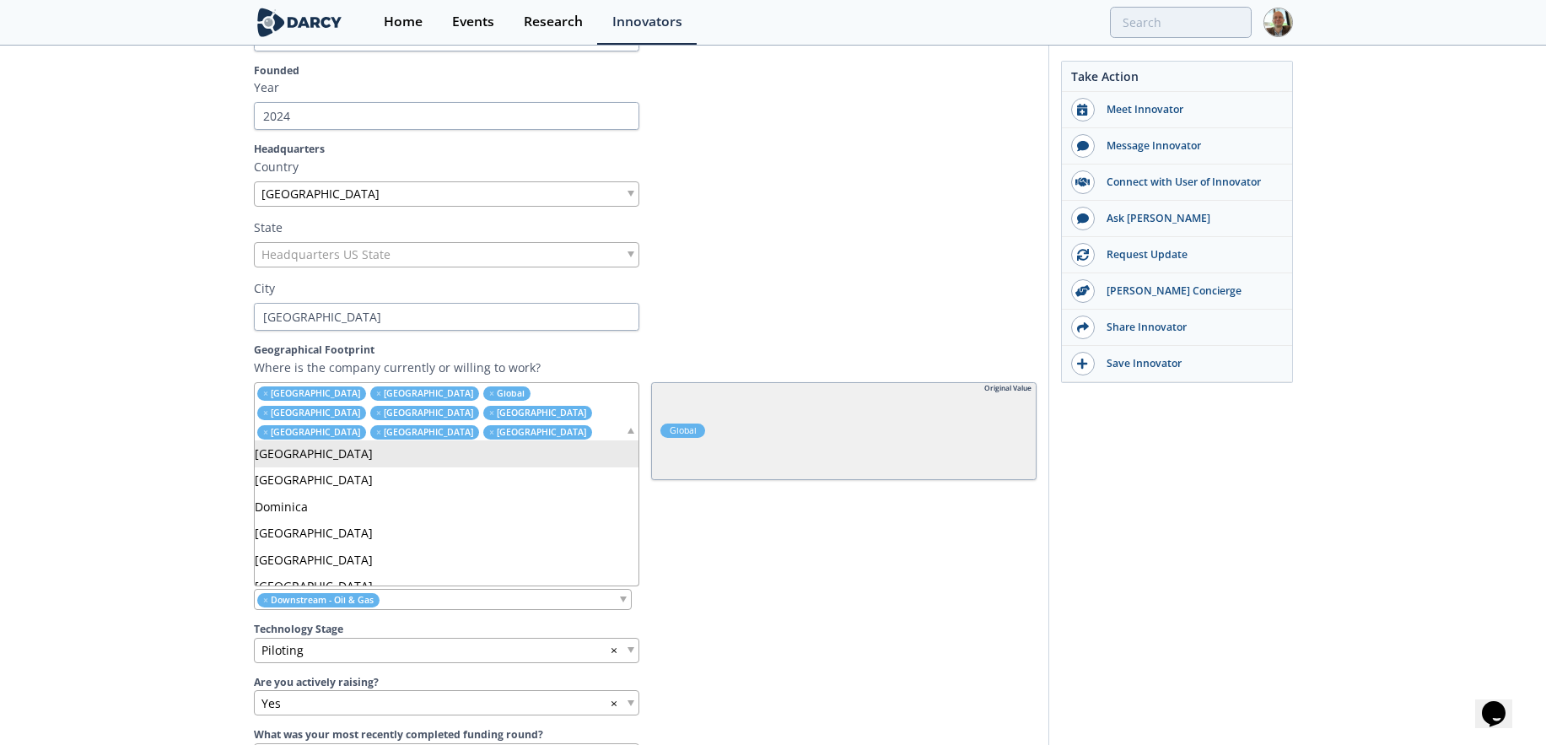
type input "d"
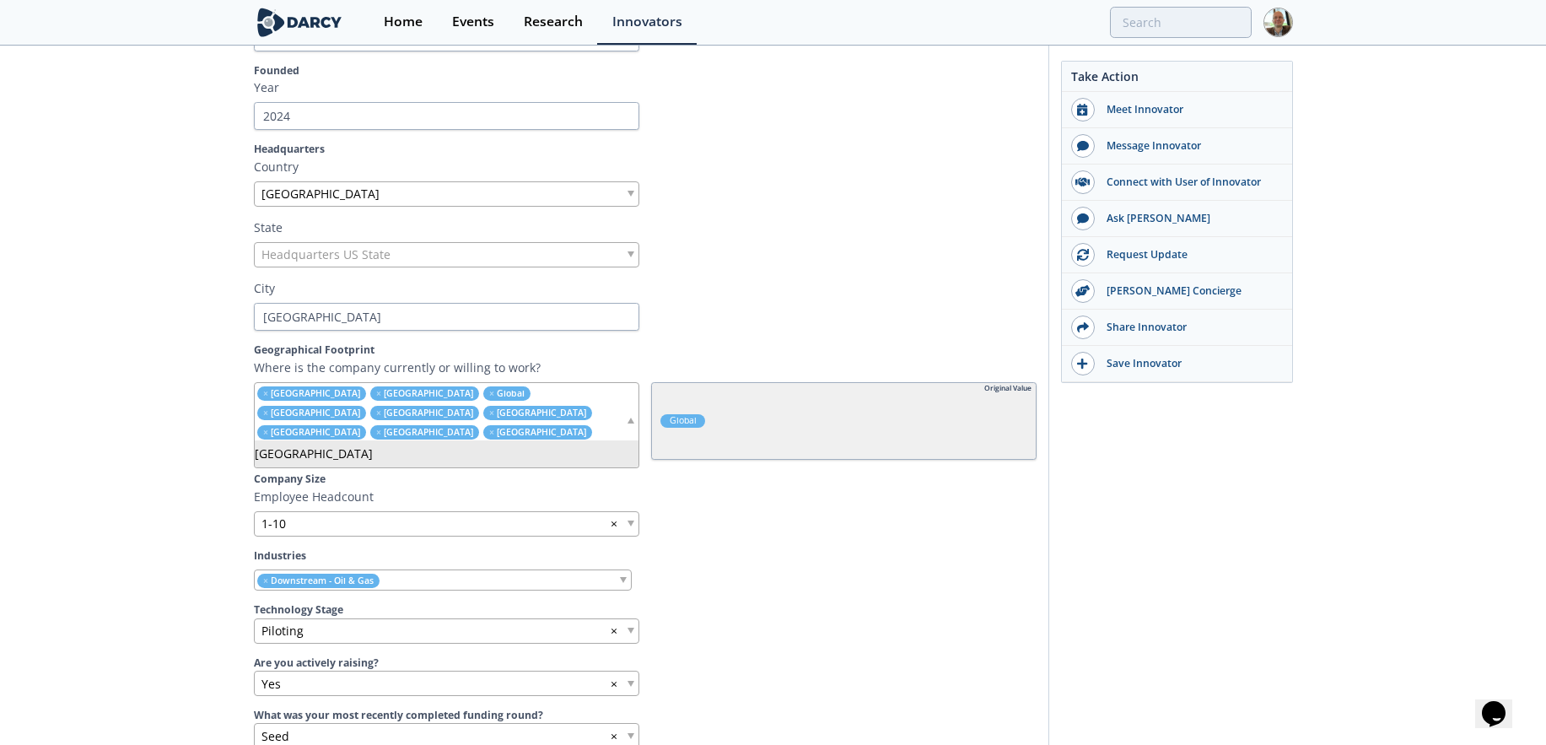
type input "V"
type input "United Sta"
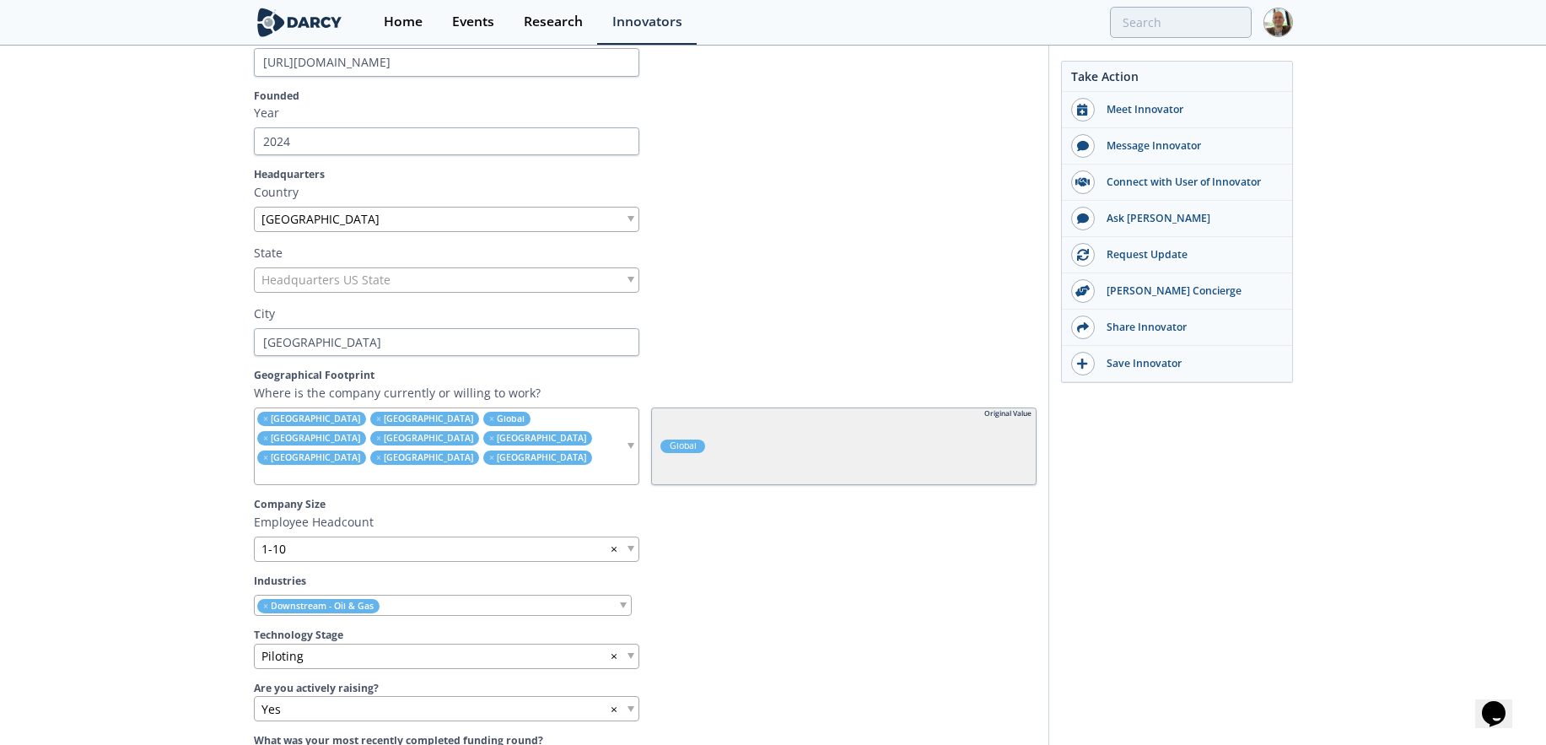
scroll to position [487, 0]
click at [561, 466] on input "search" at bounding box center [440, 475] width 370 height 18
type input "[GEOGRAPHIC_DATA]"
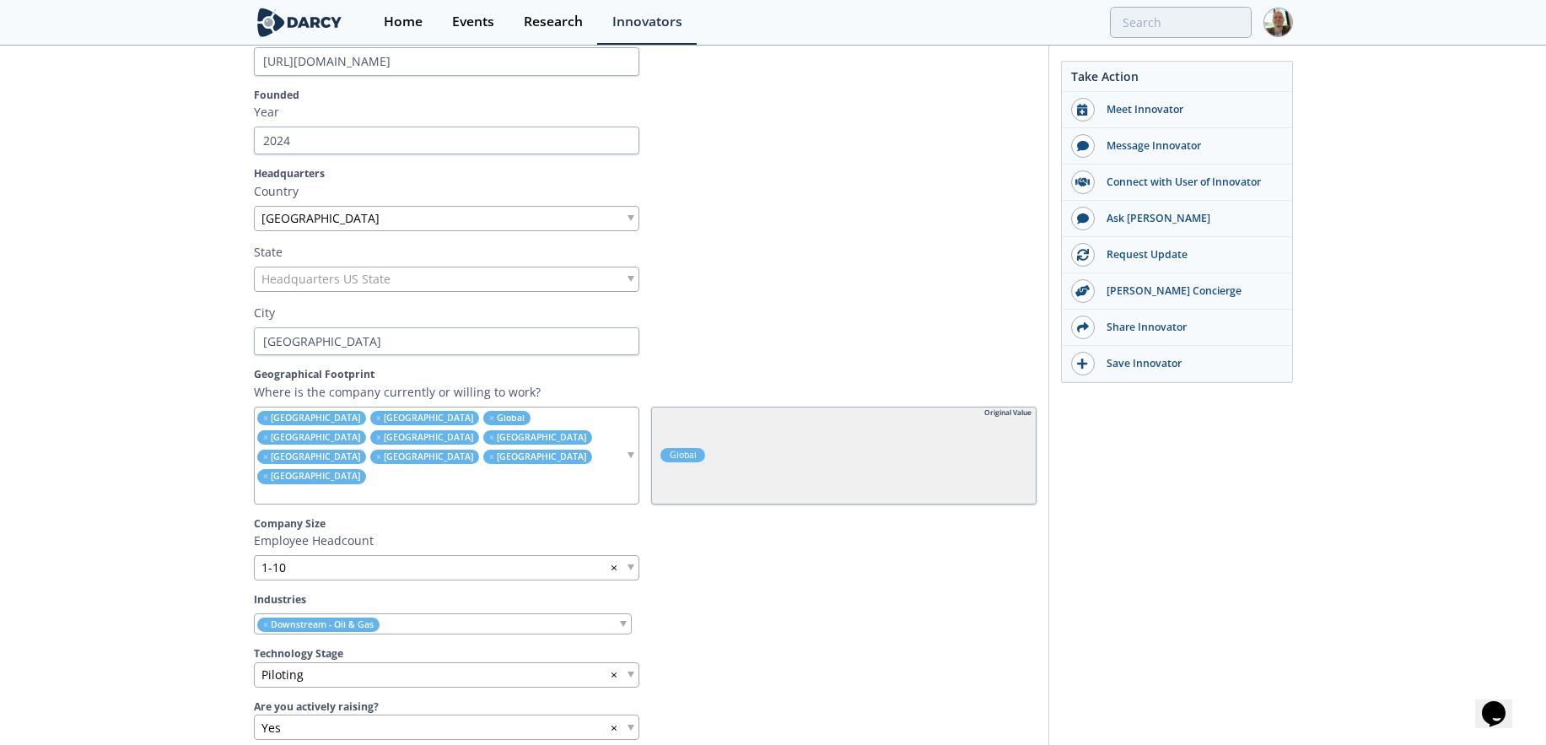
click at [579, 486] on input "search" at bounding box center [440, 495] width 370 height 18
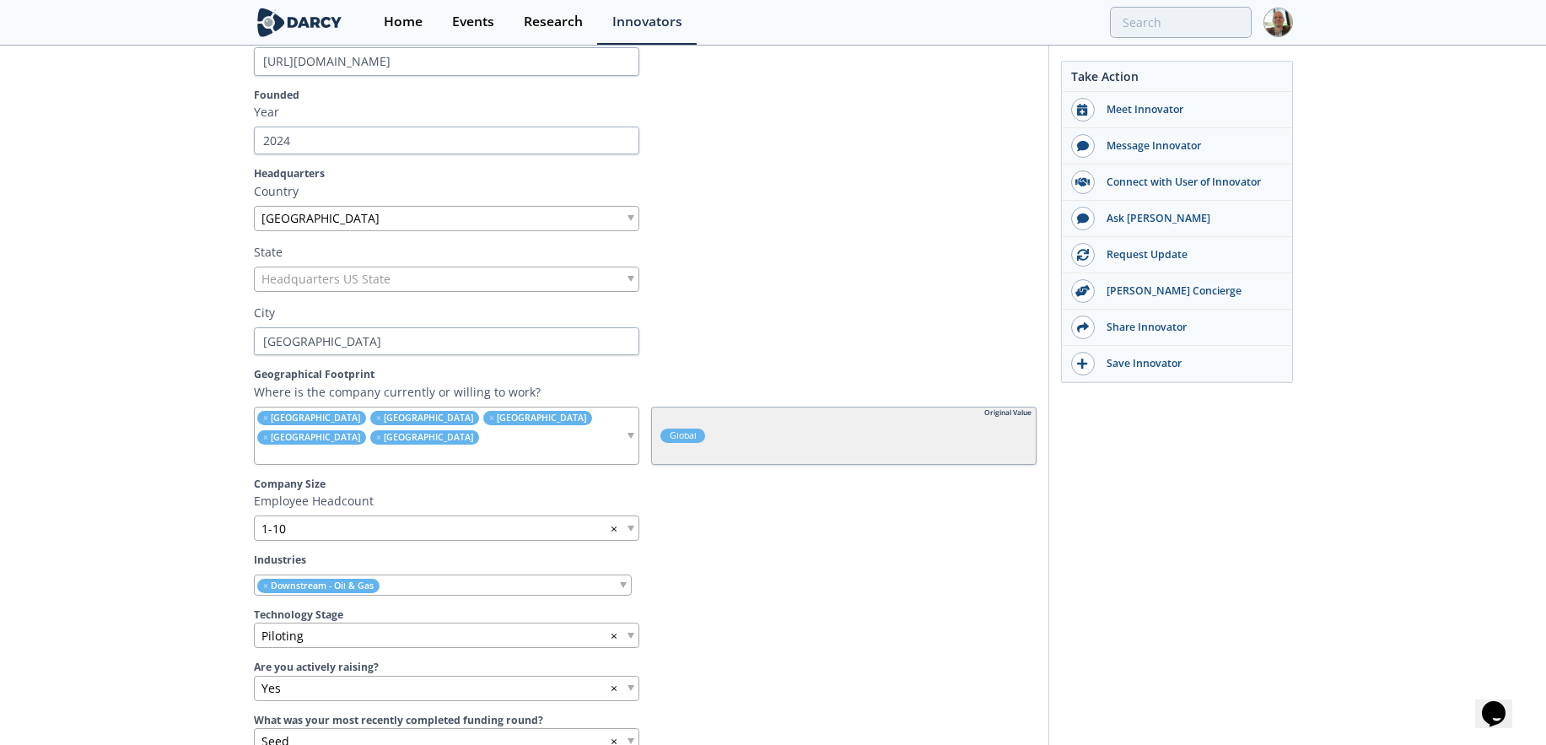
click at [277, 417] on span "[GEOGRAPHIC_DATA]" at bounding box center [315, 418] width 89 height 12
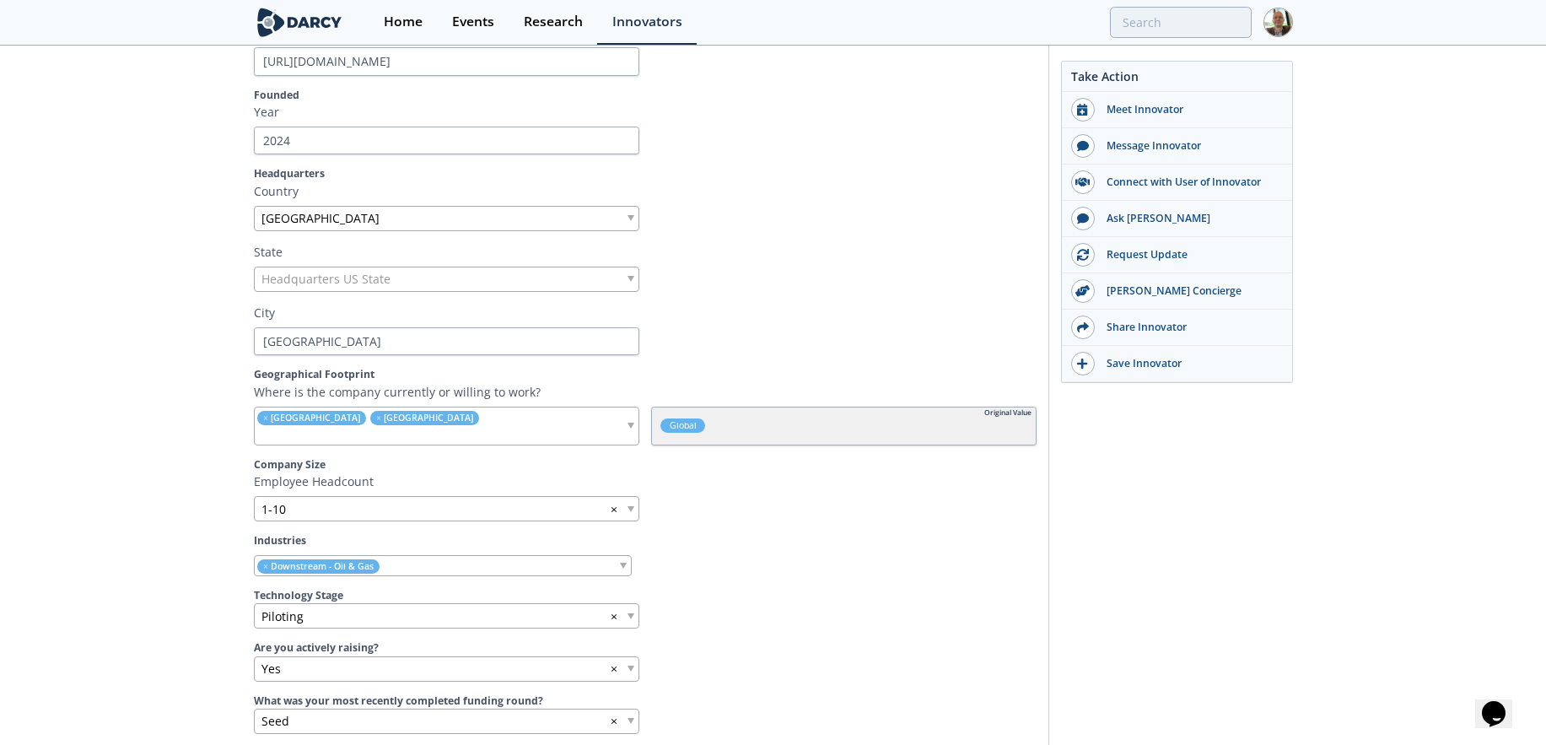
drag, startPoint x: 263, startPoint y: 417, endPoint x: 278, endPoint y: 417, distance: 15.2
drag, startPoint x: 267, startPoint y: 417, endPoint x: 339, endPoint y: 420, distance: 71.8
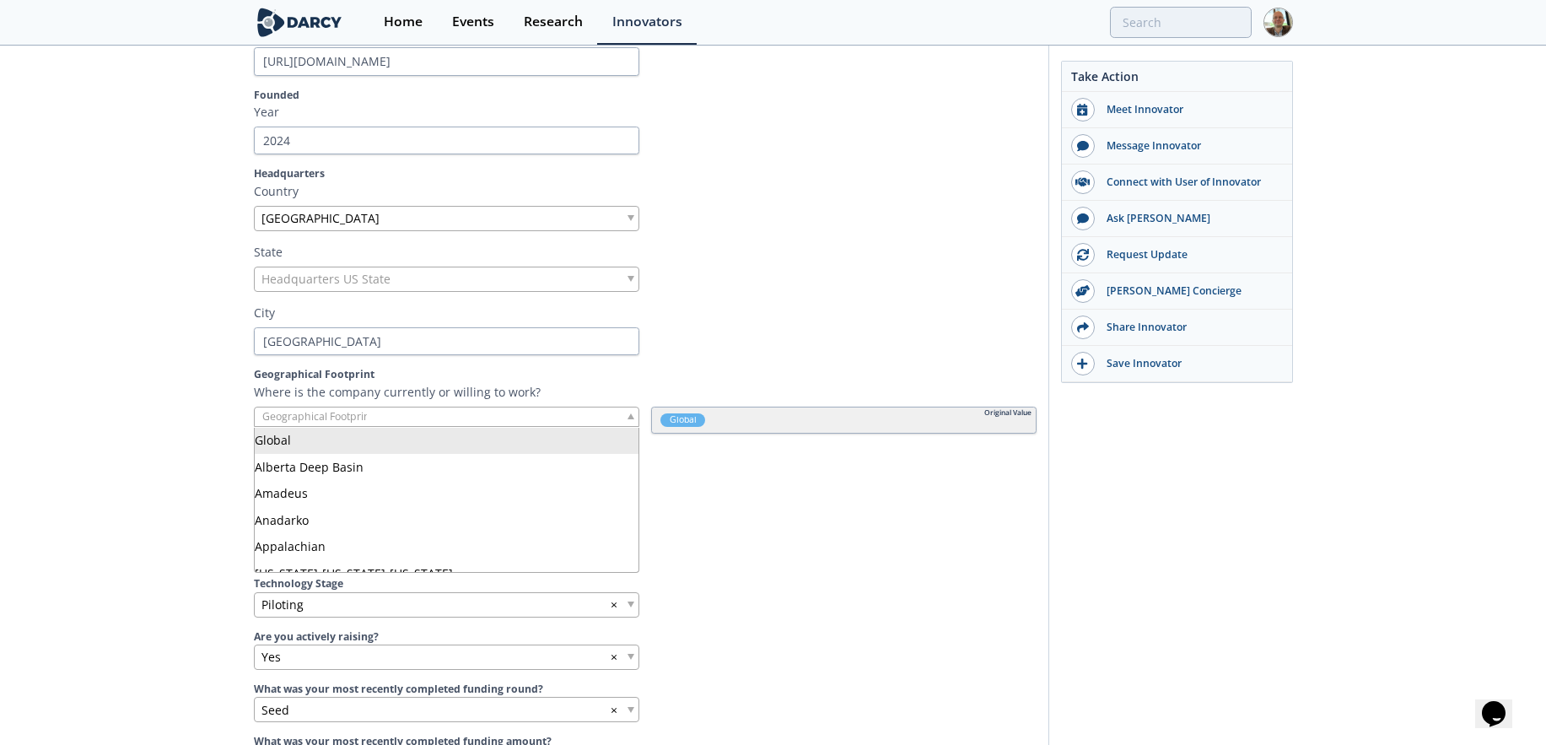
click at [430, 412] on div at bounding box center [446, 417] width 385 height 21
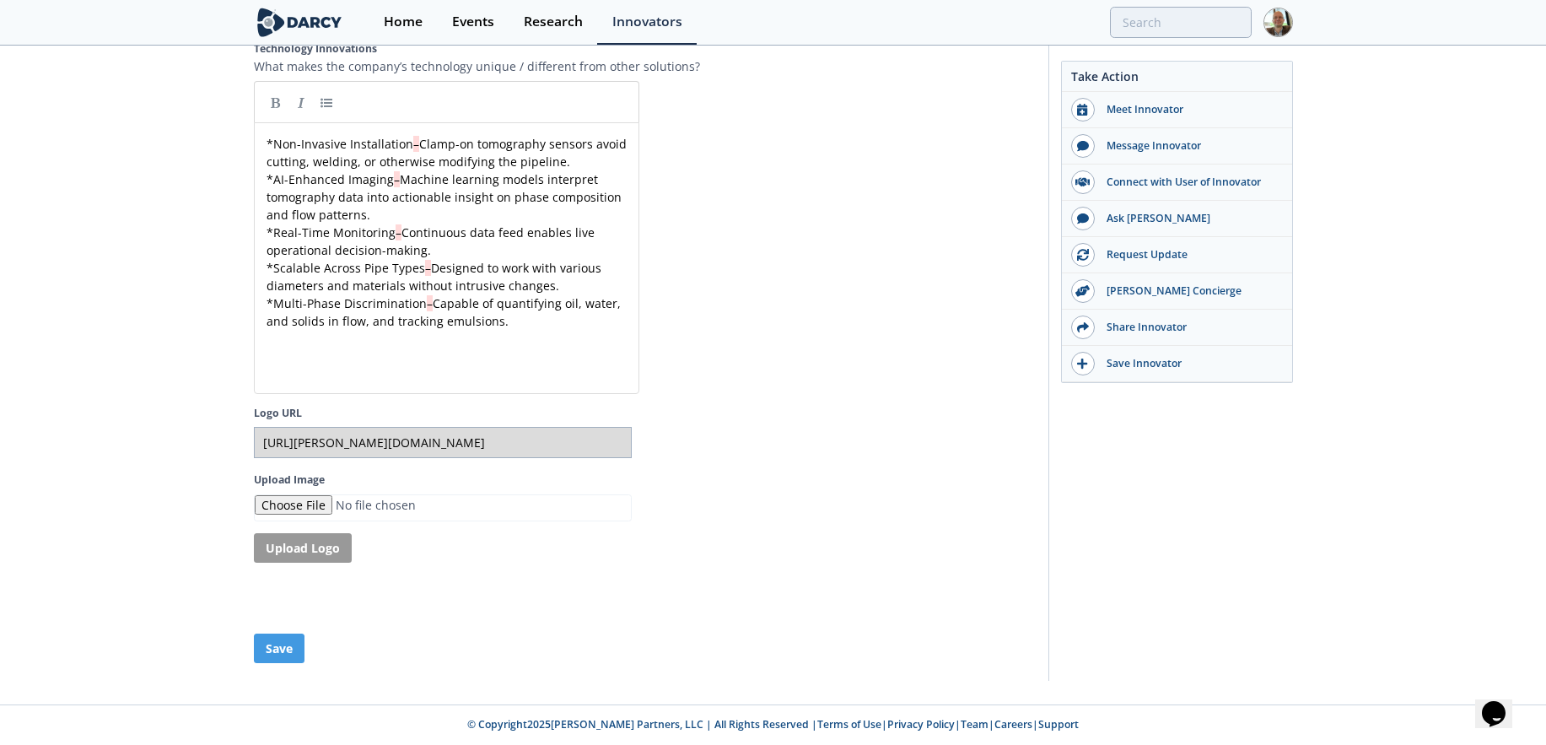
scroll to position [3182, 0]
click at [288, 646] on button "Save" at bounding box center [279, 648] width 51 height 30
type input "[URL][PERSON_NAME][DOMAIN_NAME]"
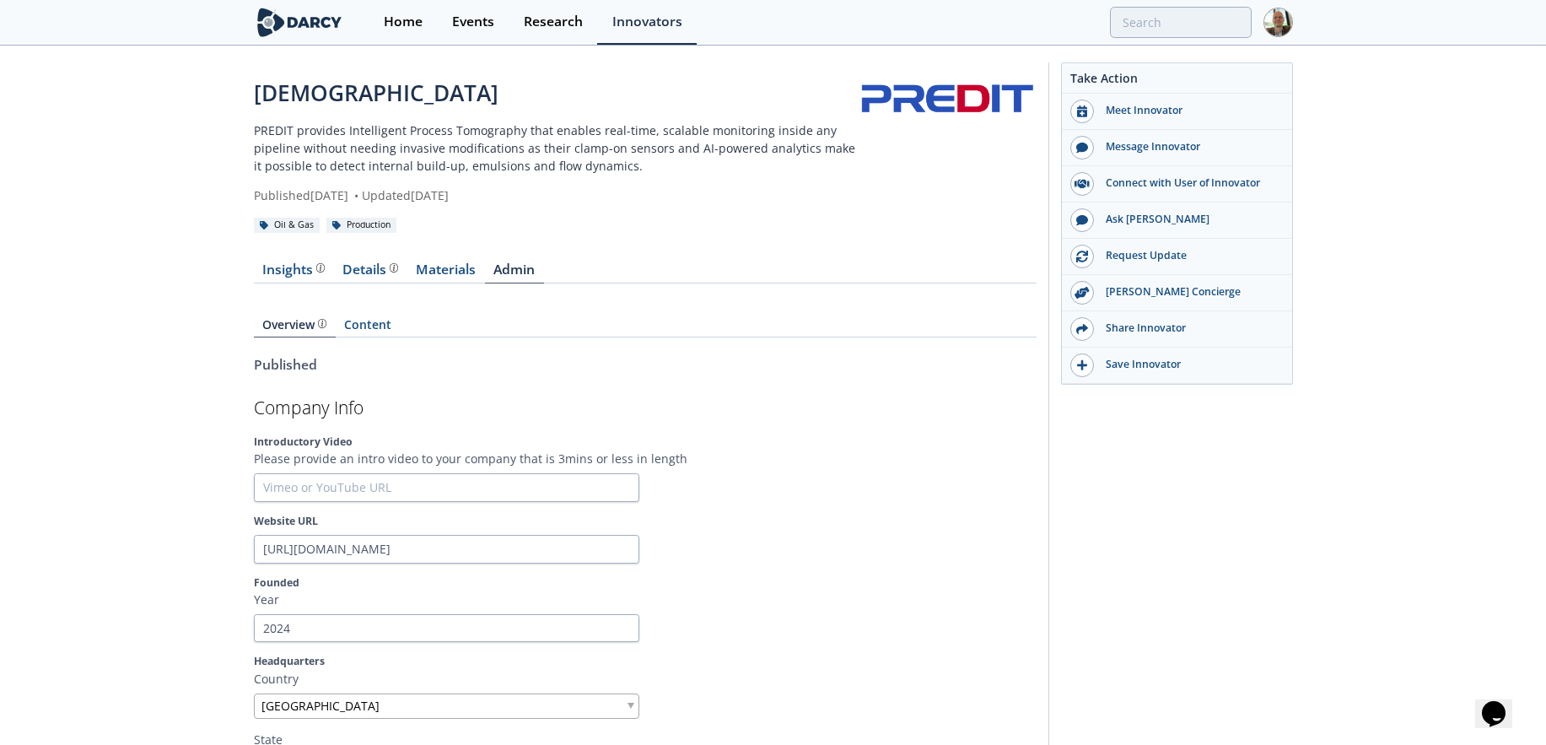
scroll to position [0, 0]
